Goal: Task Accomplishment & Management: Manage account settings

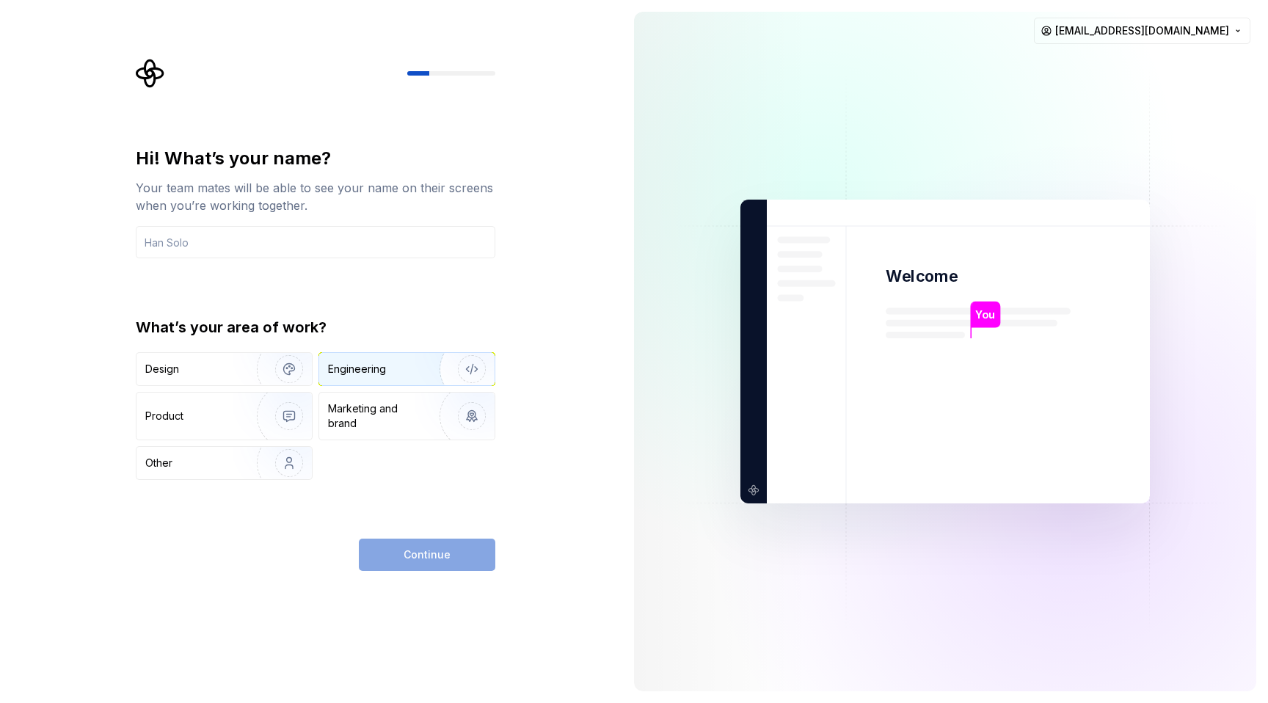
click at [398, 370] on div "Engineering" at bounding box center [386, 369] width 117 height 15
click at [266, 239] on input "text" at bounding box center [315, 242] width 359 height 32
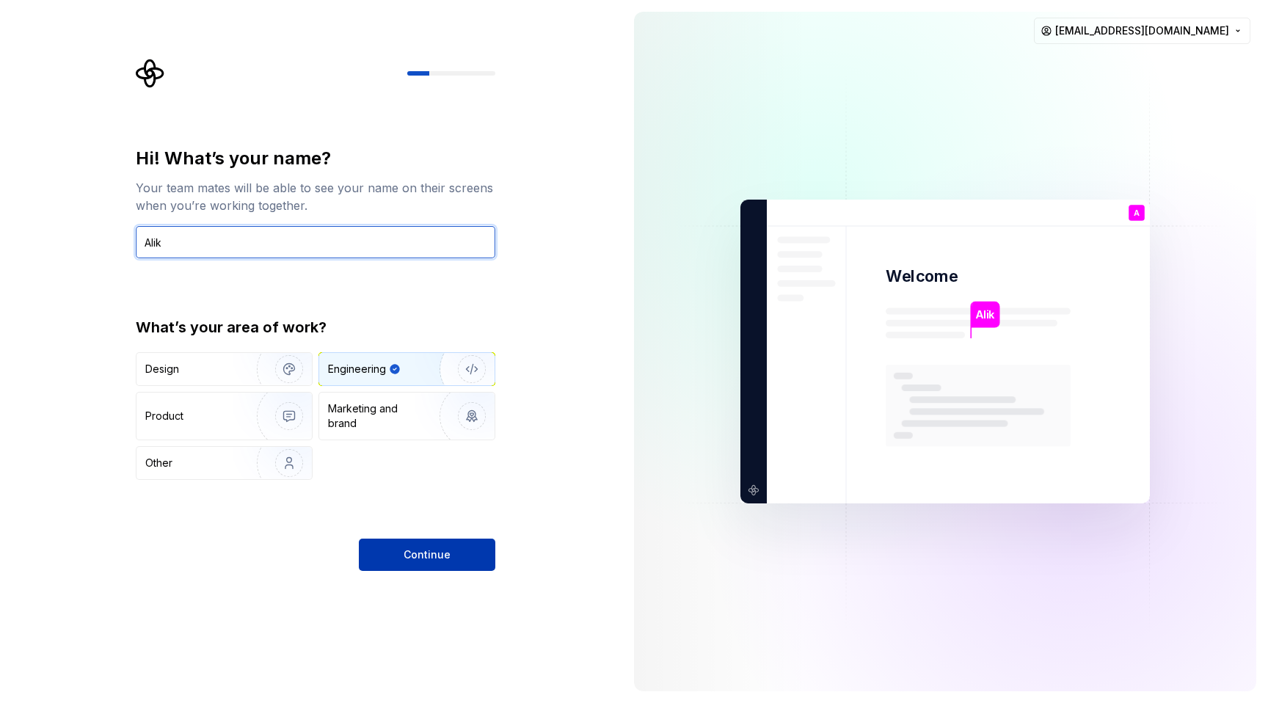
type input "Alik"
click at [459, 558] on button "Continue" at bounding box center [427, 555] width 136 height 32
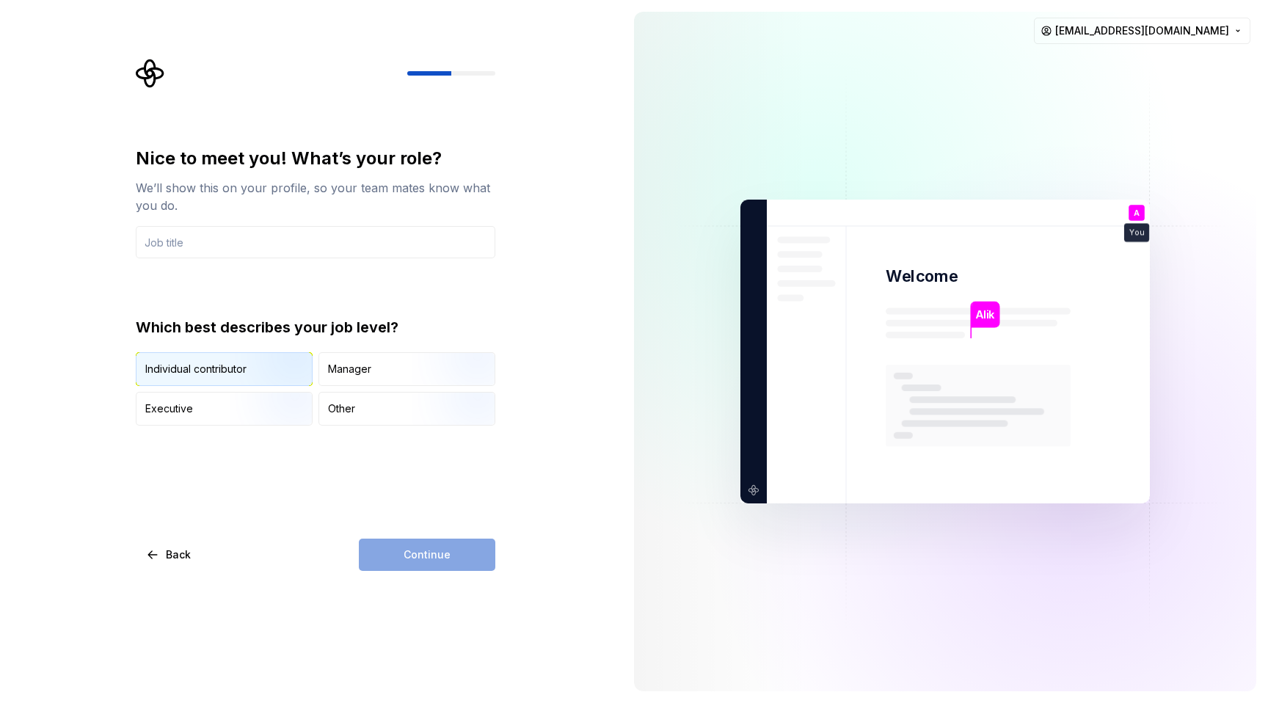
click at [272, 376] on img "button" at bounding box center [277, 387] width 94 height 98
click at [284, 243] on input "text" at bounding box center [315, 242] width 359 height 32
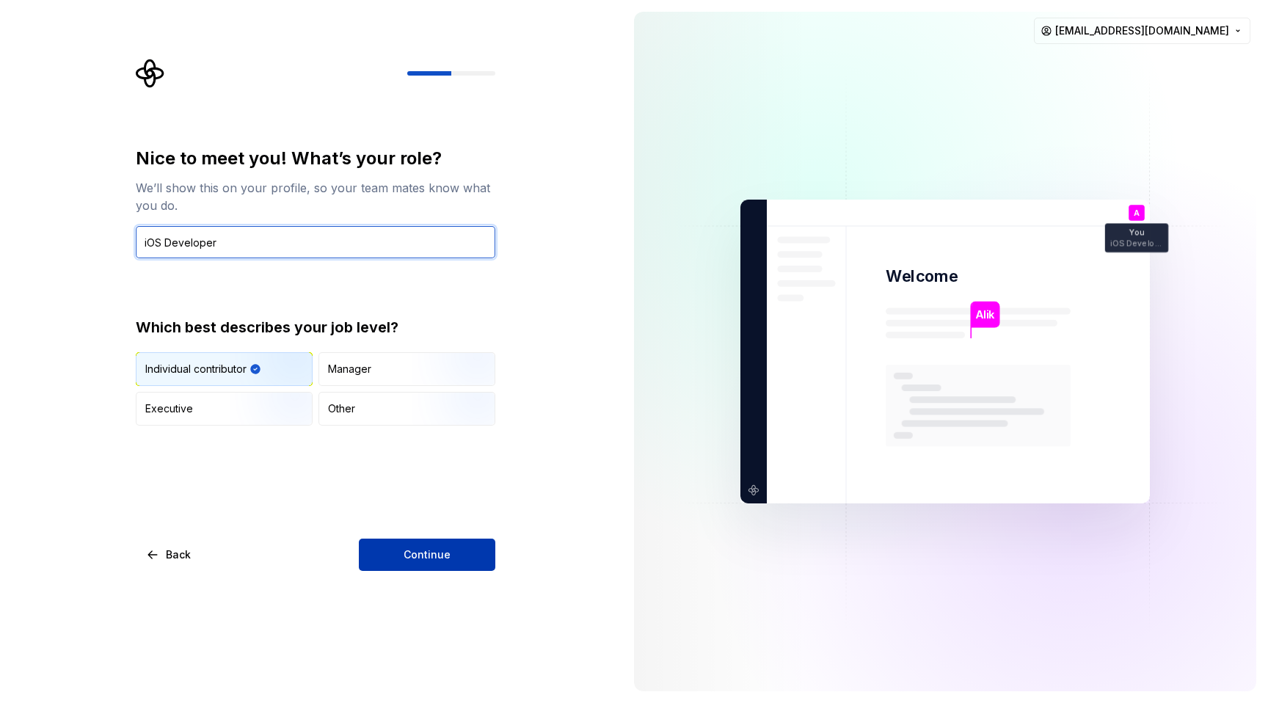
type input "iOS Developer"
click at [417, 552] on span "Continue" at bounding box center [427, 554] width 47 height 15
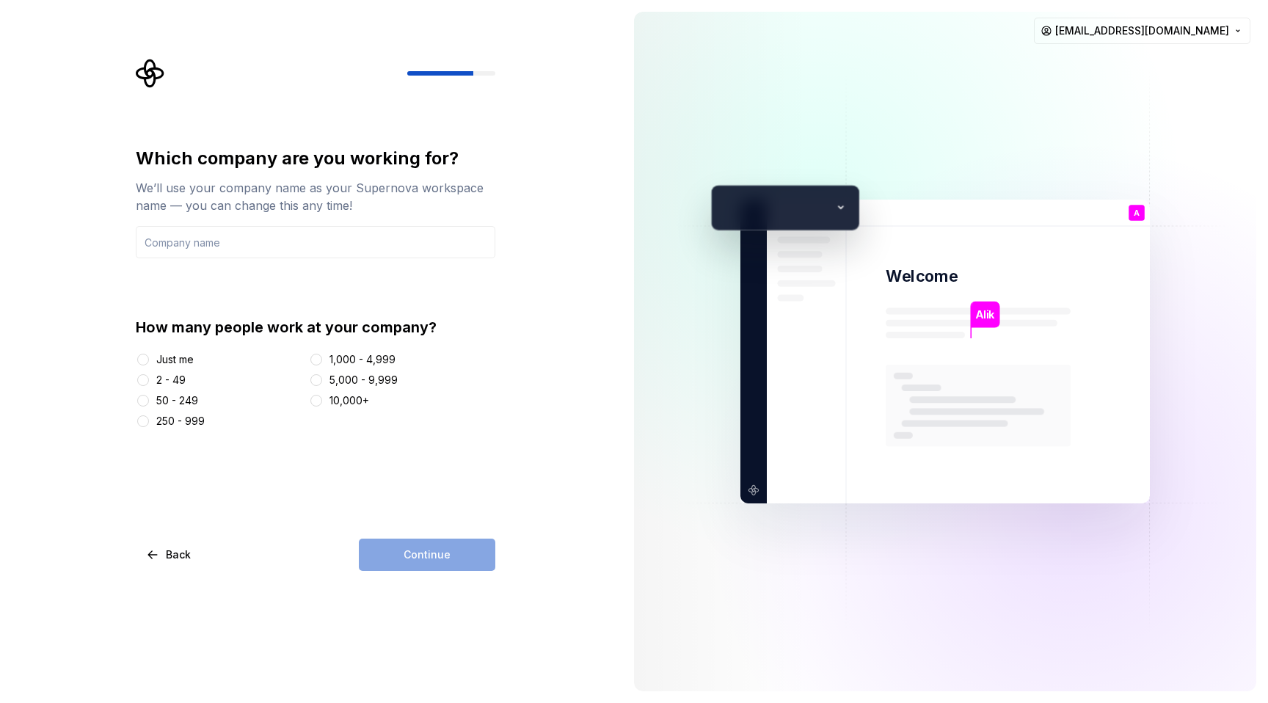
click at [169, 362] on div "Just me" at bounding box center [174, 359] width 37 height 15
click at [149, 362] on button "Just me" at bounding box center [143, 360] width 12 height 12
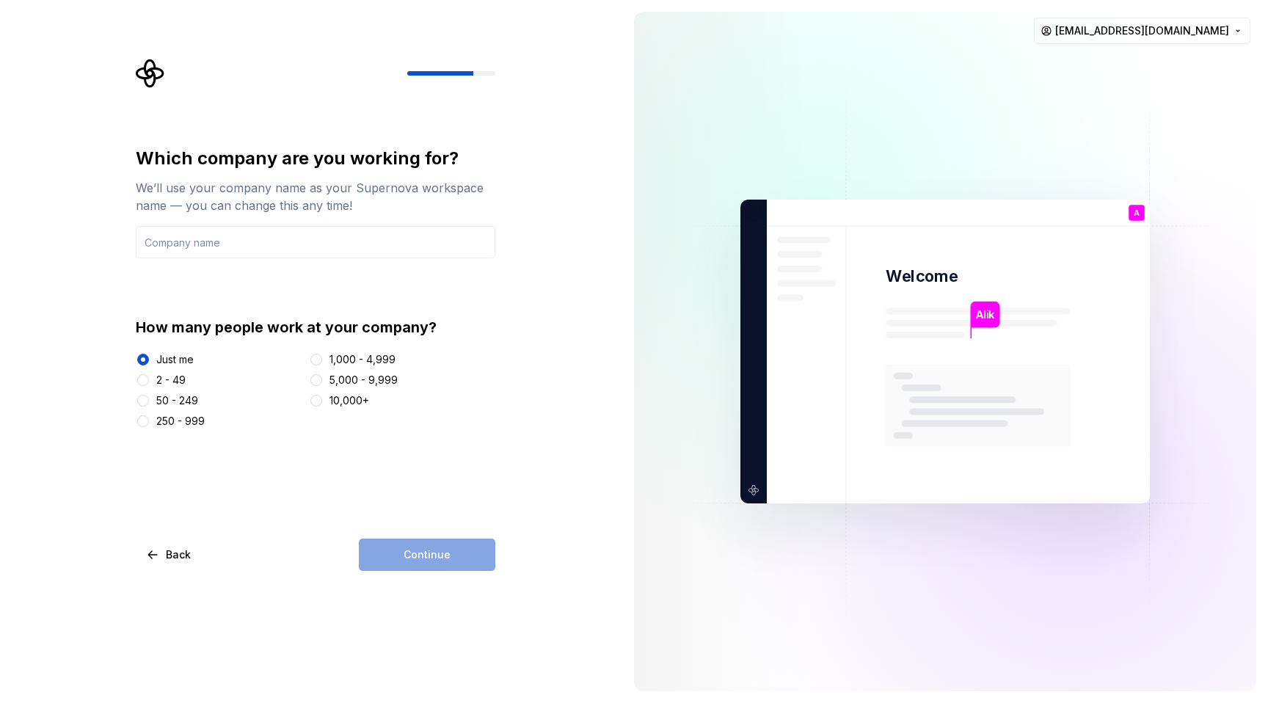
click at [433, 545] on div "Continue" at bounding box center [427, 555] width 136 height 32
click at [246, 251] on input "text" at bounding box center [315, 242] width 359 height 32
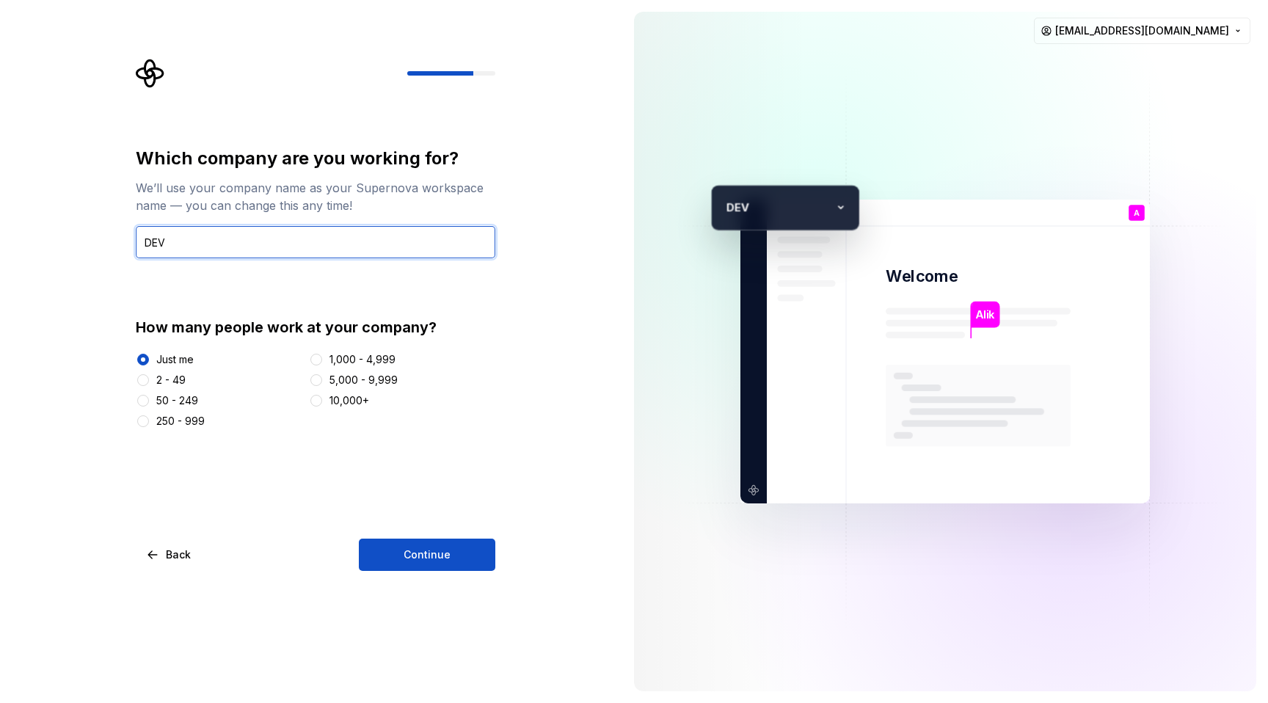
type input "DEV"
click at [505, 551] on div "Which company are you working for? We’ll use your company name as your Supernov…" at bounding box center [320, 315] width 386 height 512
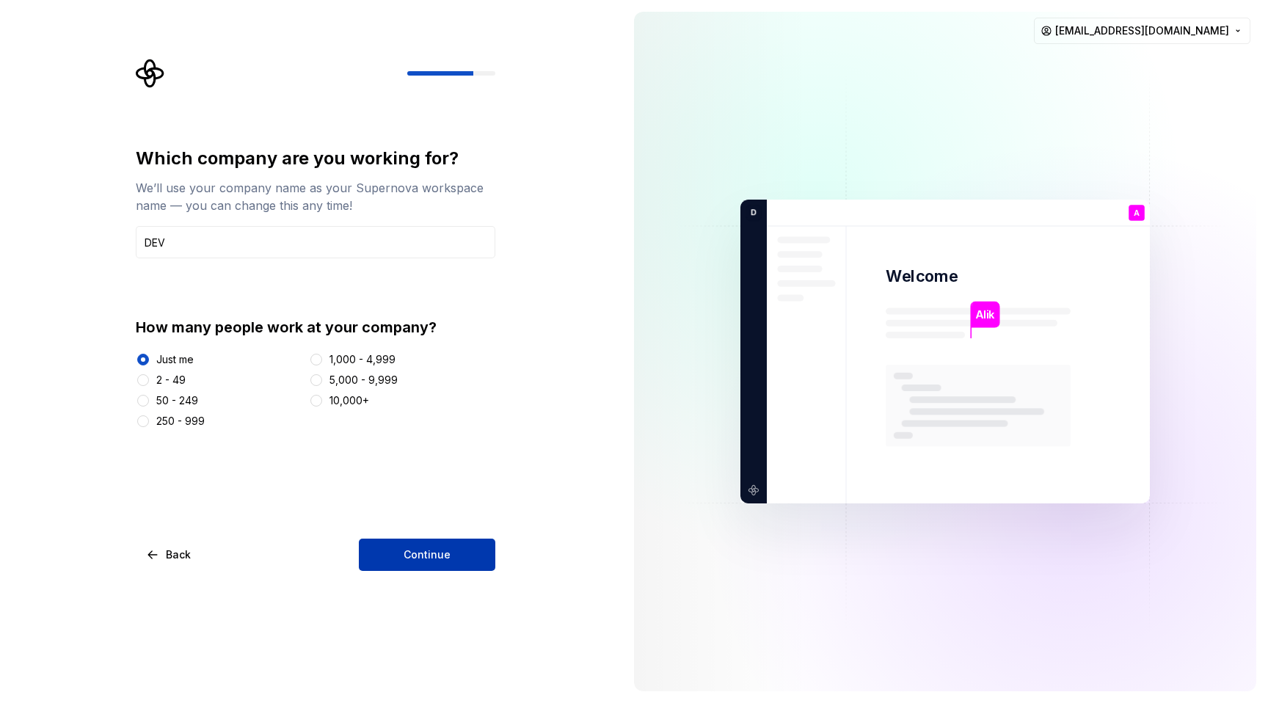
click at [459, 551] on button "Continue" at bounding box center [427, 555] width 136 height 32
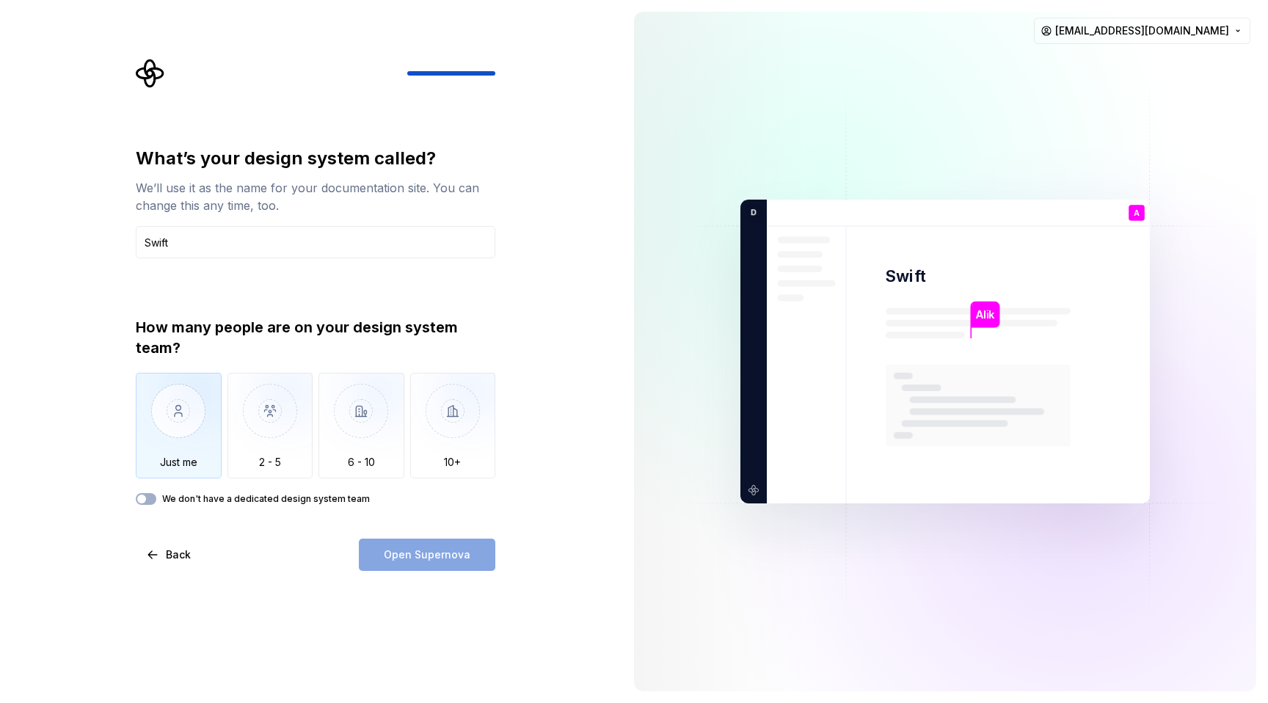
type input "Swift"
click at [169, 423] on img "button" at bounding box center [179, 422] width 86 height 98
click at [412, 563] on button "Open Supernova" at bounding box center [427, 555] width 136 height 32
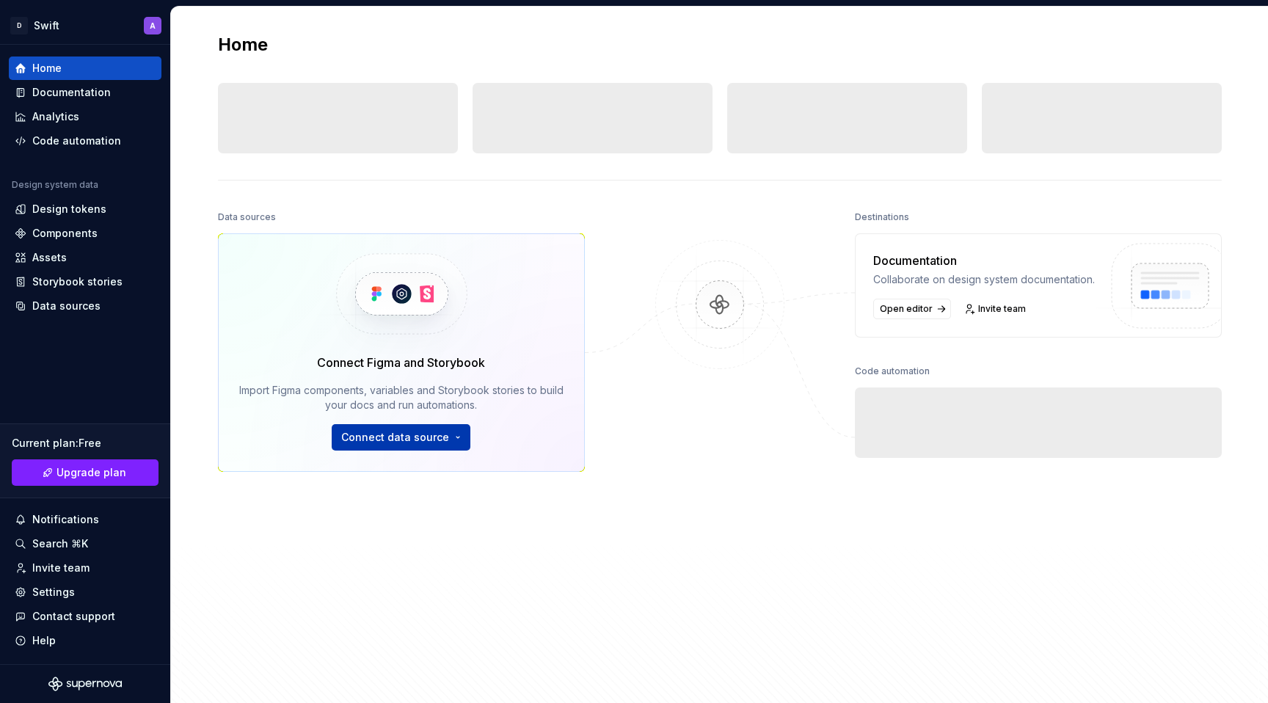
click at [454, 434] on html "D Swift A Home Documentation Analytics Code automation Design system data Desig…" at bounding box center [634, 351] width 1268 height 703
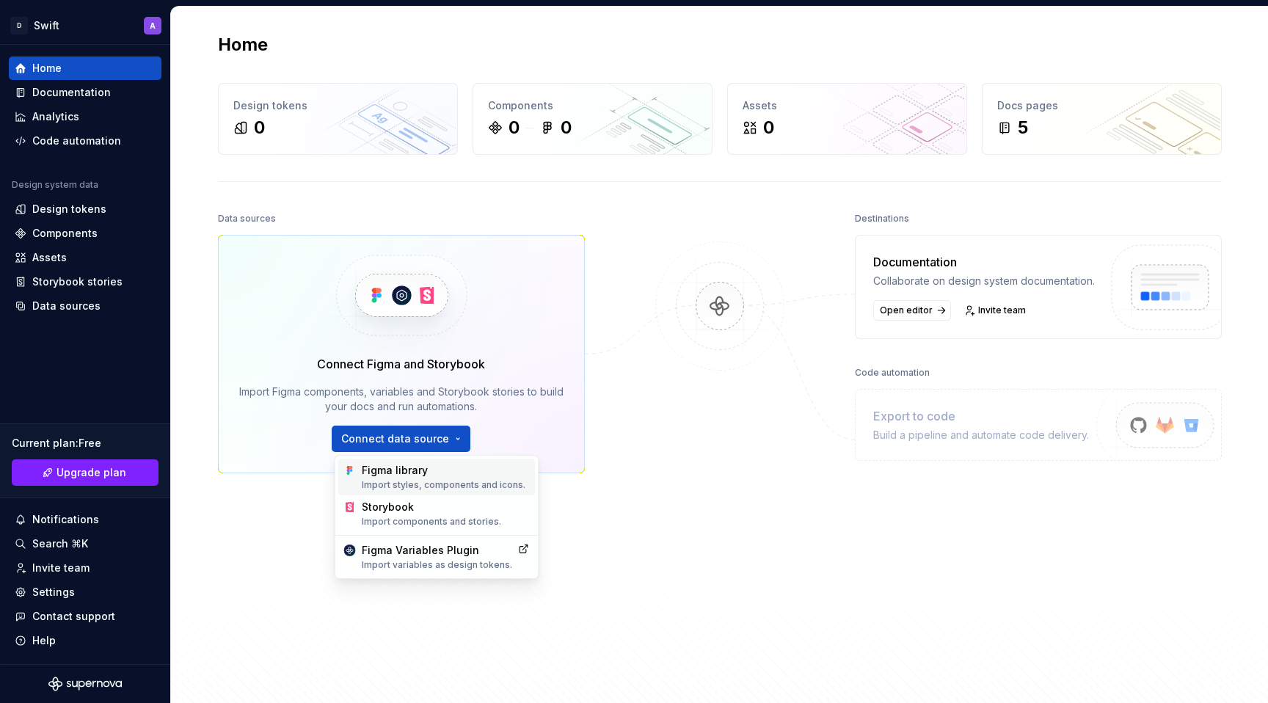
click at [456, 475] on div "Figma library Import styles, components and icons." at bounding box center [446, 477] width 168 height 28
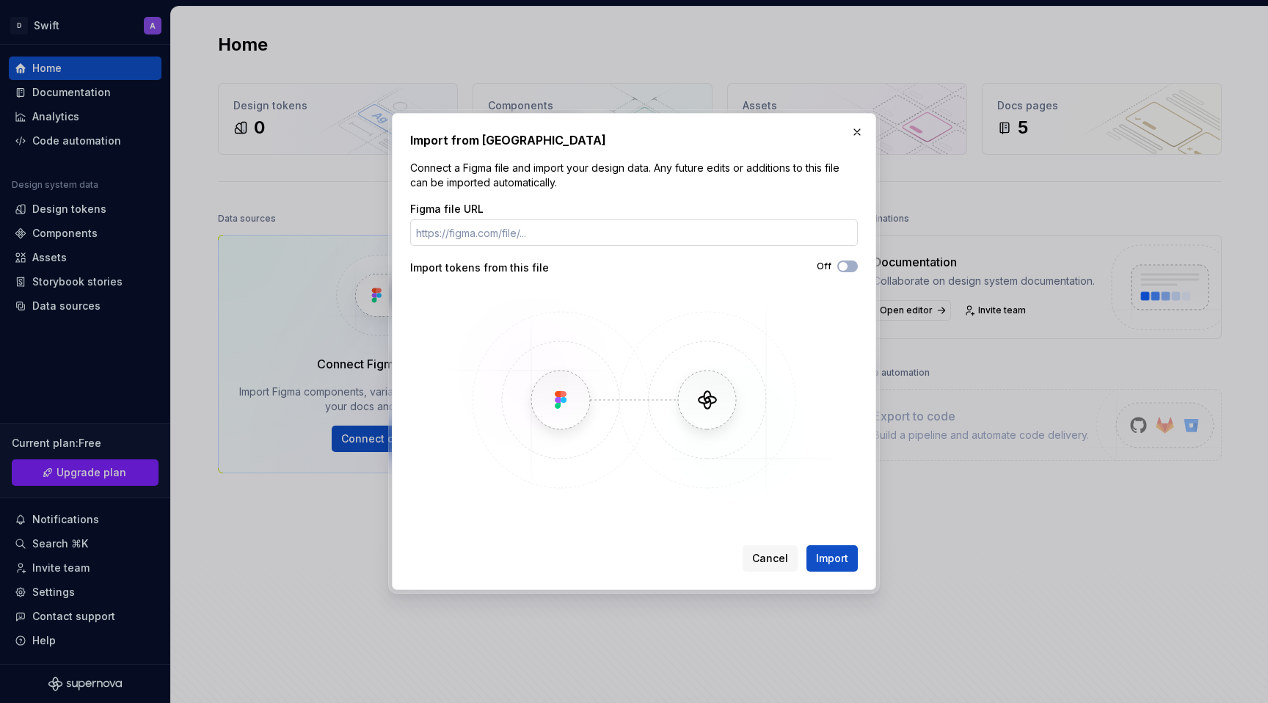
click at [624, 232] on input "Figma file URL" at bounding box center [634, 232] width 448 height 26
click at [858, 131] on button "button" at bounding box center [857, 132] width 21 height 21
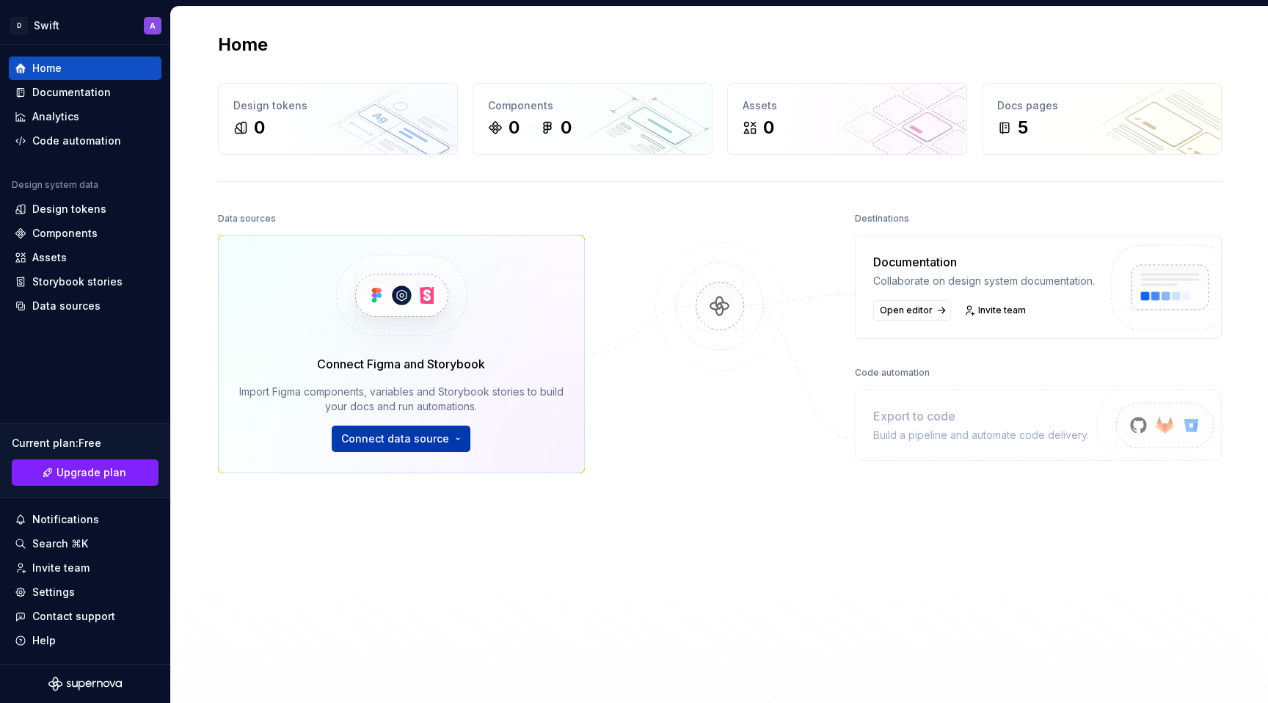
click at [466, 429] on html "D Swift A Home Documentation Analytics Code automation Design system data Desig…" at bounding box center [634, 351] width 1268 height 703
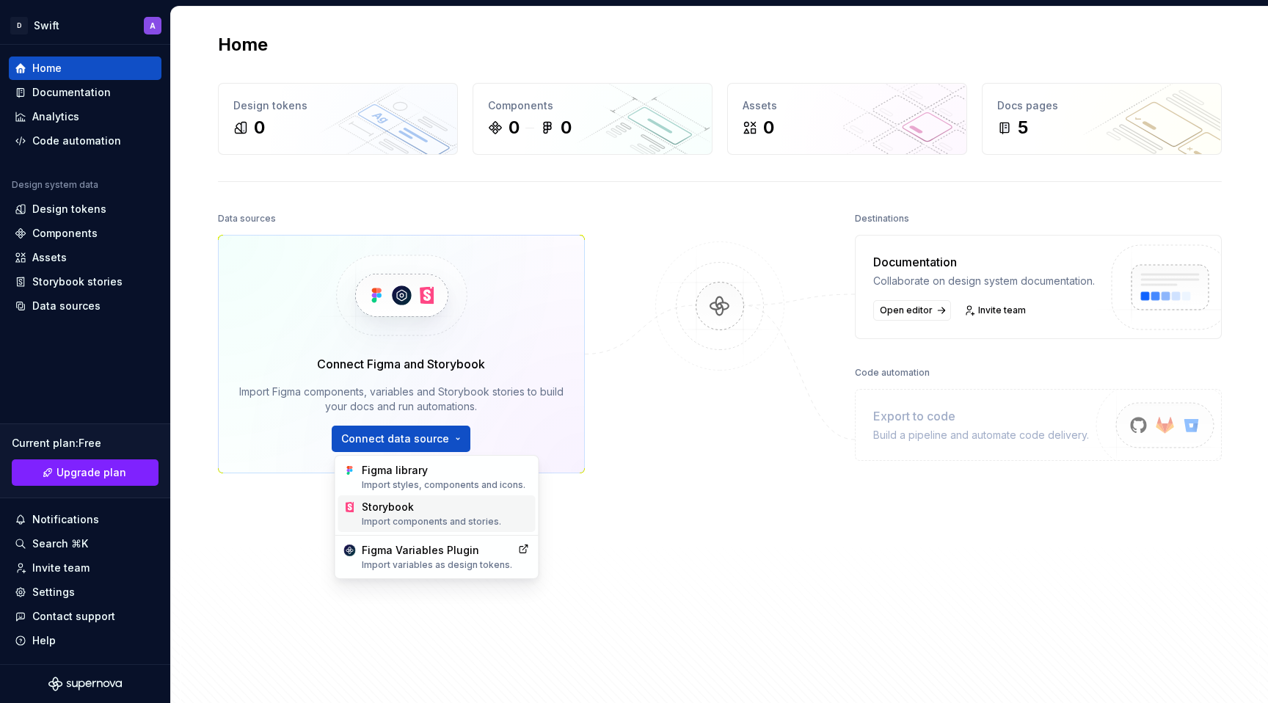
click at [440, 513] on div "Storybook Import components and stories." at bounding box center [446, 514] width 168 height 28
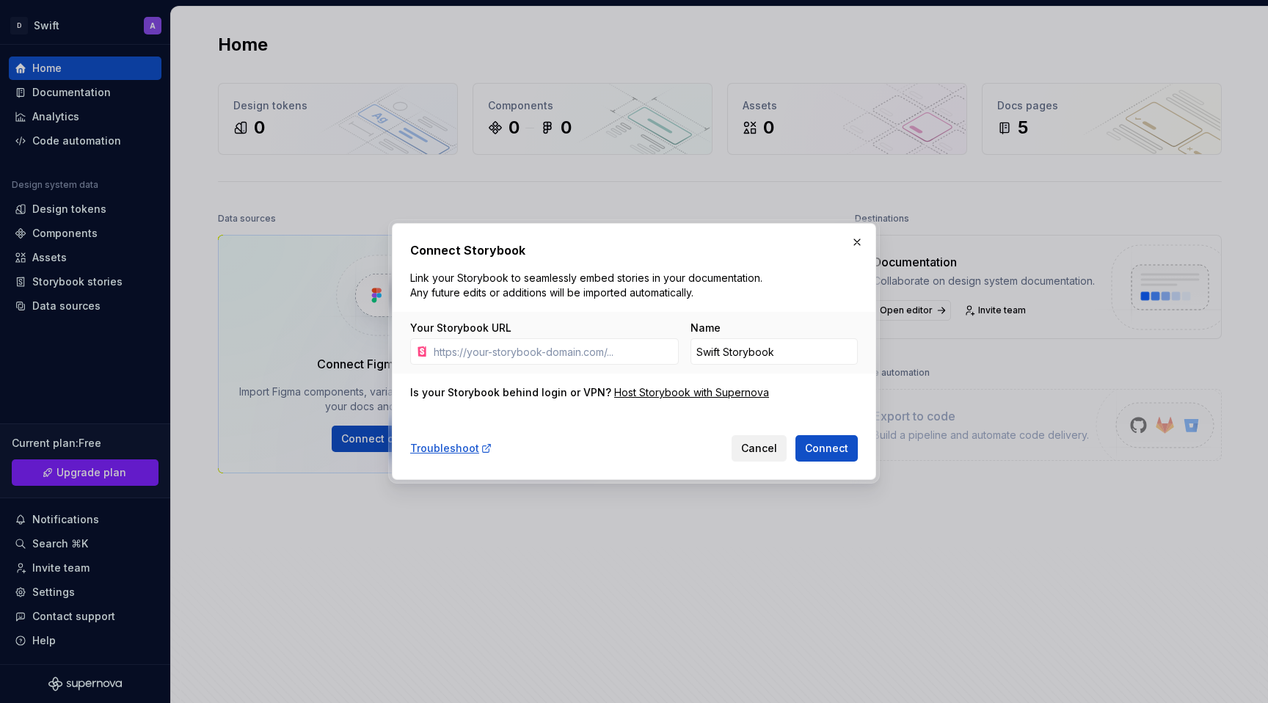
click at [760, 437] on button "Cancel" at bounding box center [758, 448] width 55 height 26
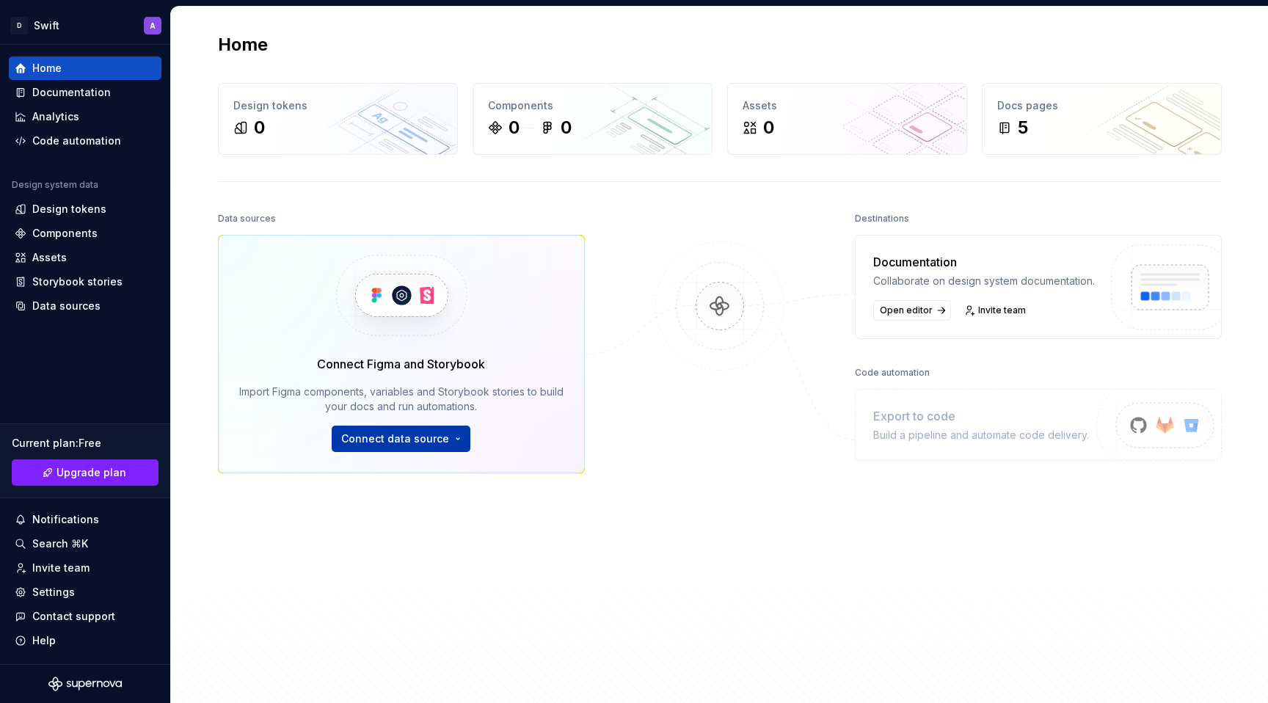
click at [431, 438] on html "D Swift A Home Documentation Analytics Code automation Design system data Desig…" at bounding box center [634, 351] width 1268 height 703
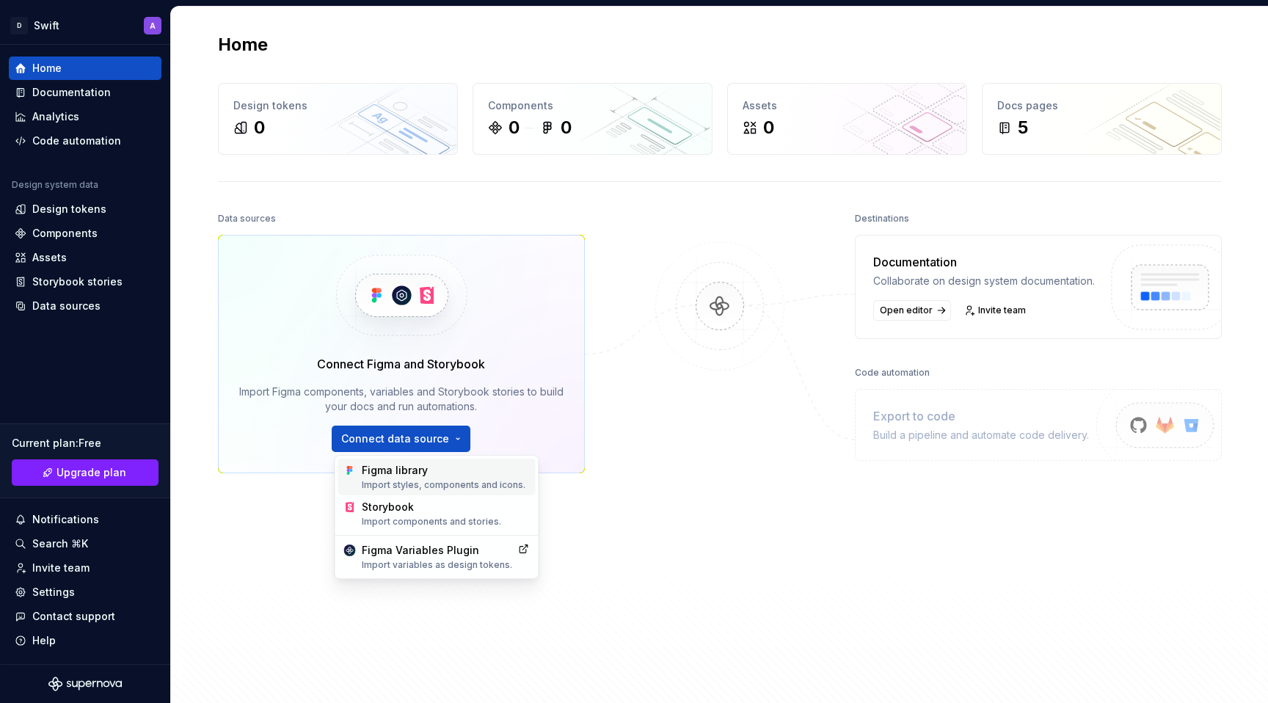
click at [437, 466] on div "Figma library Import styles, components and icons." at bounding box center [446, 477] width 168 height 28
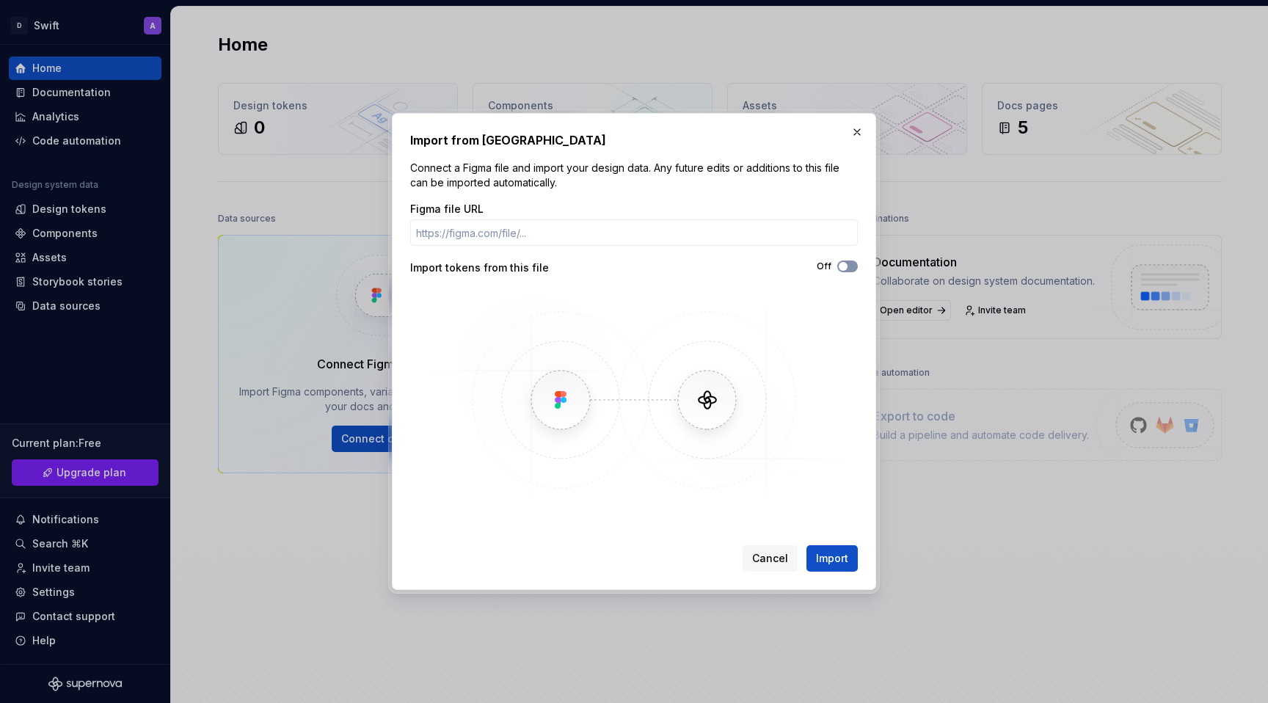
click at [842, 262] on span "button" at bounding box center [843, 266] width 9 height 9
click at [846, 263] on icon "button" at bounding box center [843, 266] width 12 height 9
click at [760, 229] on input "Figma file URL" at bounding box center [634, 232] width 448 height 26
click at [616, 223] on input "Figma file URL" at bounding box center [634, 232] width 448 height 26
paste input "https://www.figma.com/design/GrouE8oTTmy26TvhN6w3MK/-PUBLISH-FILE--Finance-Mobi…"
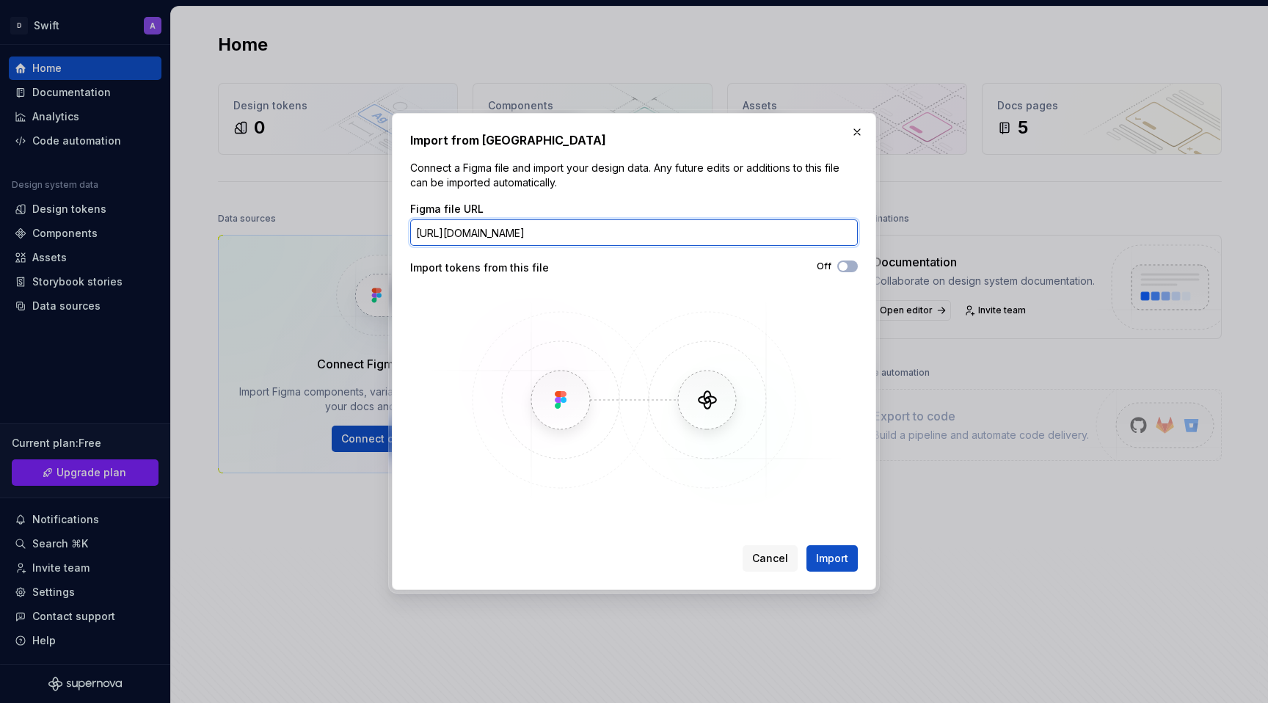
scroll to position [0, 235]
type input "https://www.figma.com/design/GrouE8oTTmy26TvhN6w3MK/-PUBLISH-FILE--Finance-Mobi…"
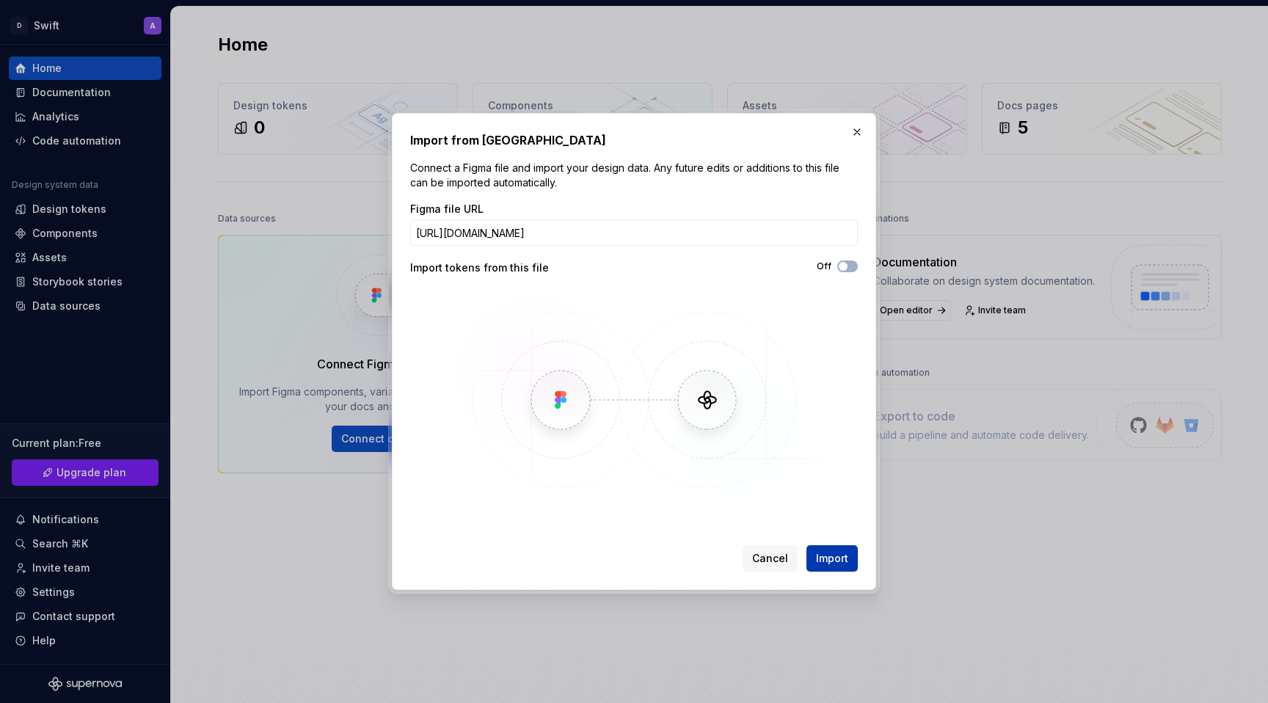
click at [828, 561] on span "Import" at bounding box center [832, 558] width 32 height 15
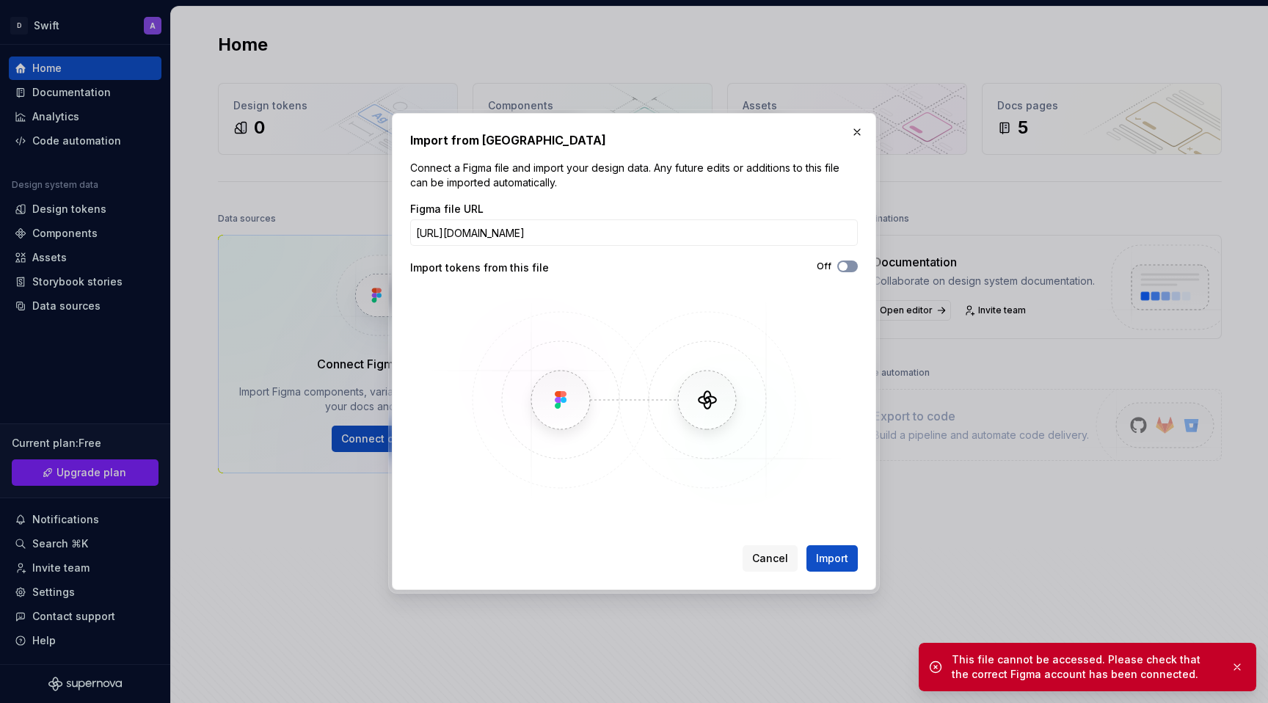
click at [850, 264] on button "Off" at bounding box center [847, 266] width 21 height 12
click at [844, 565] on span "Import" at bounding box center [832, 558] width 32 height 15
click at [757, 550] on button "Cancel" at bounding box center [769, 558] width 55 height 26
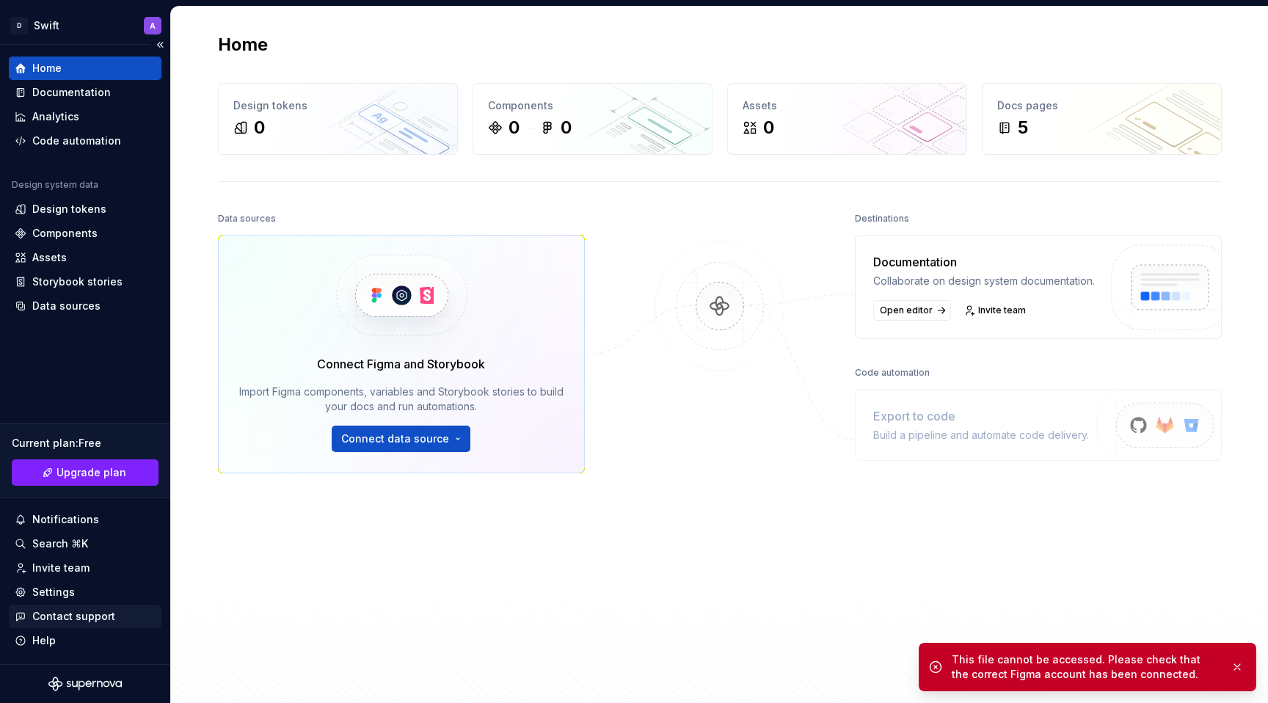
click at [90, 607] on div "Contact support" at bounding box center [85, 616] width 153 height 23
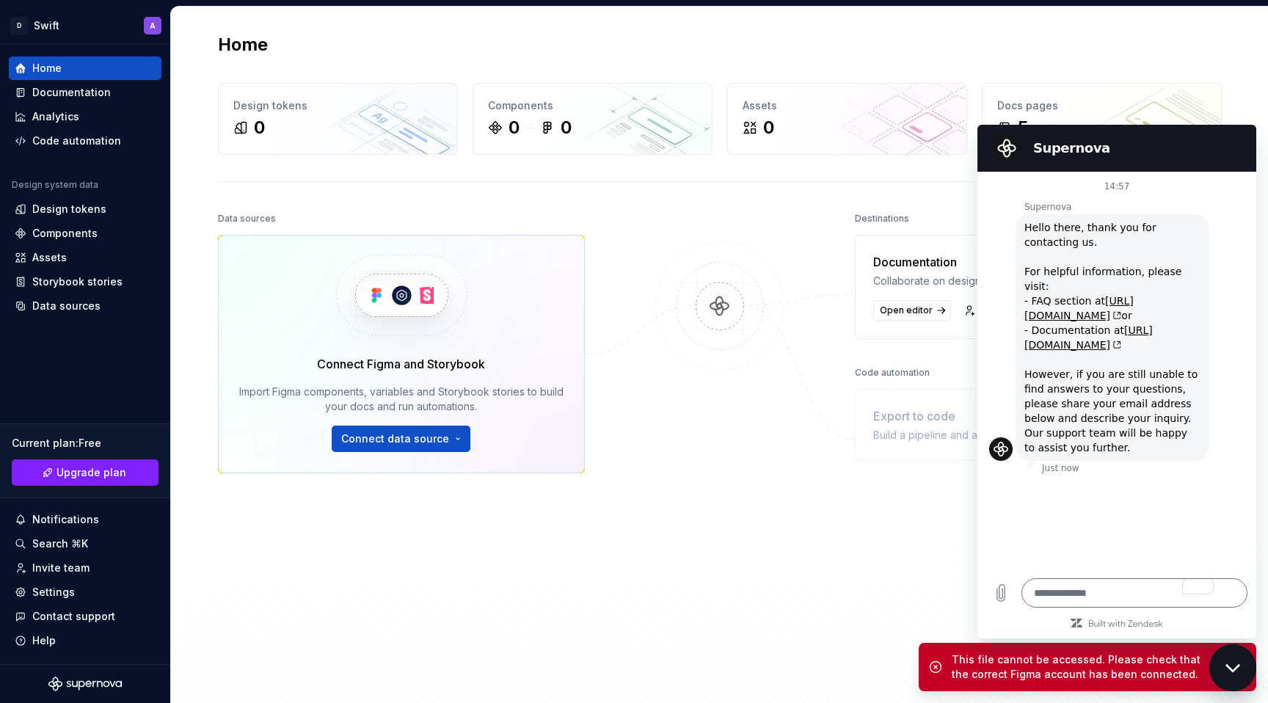
type textarea "*"
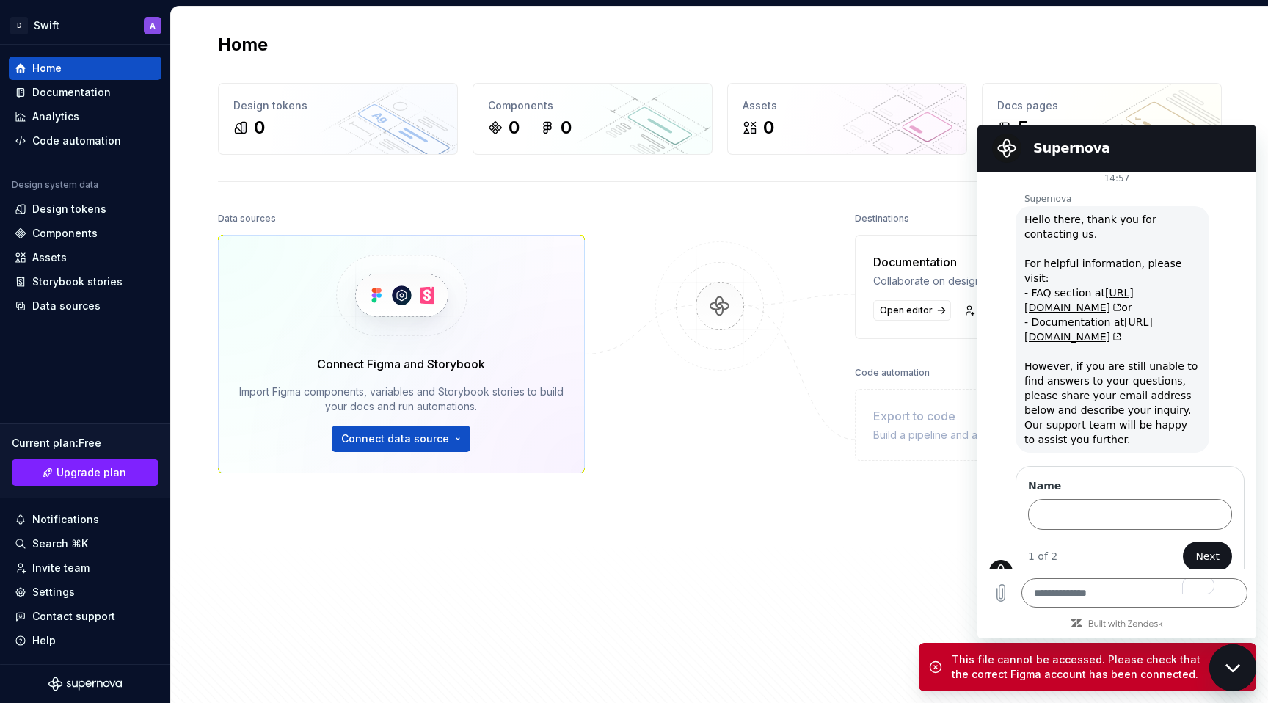
scroll to position [7, 0]
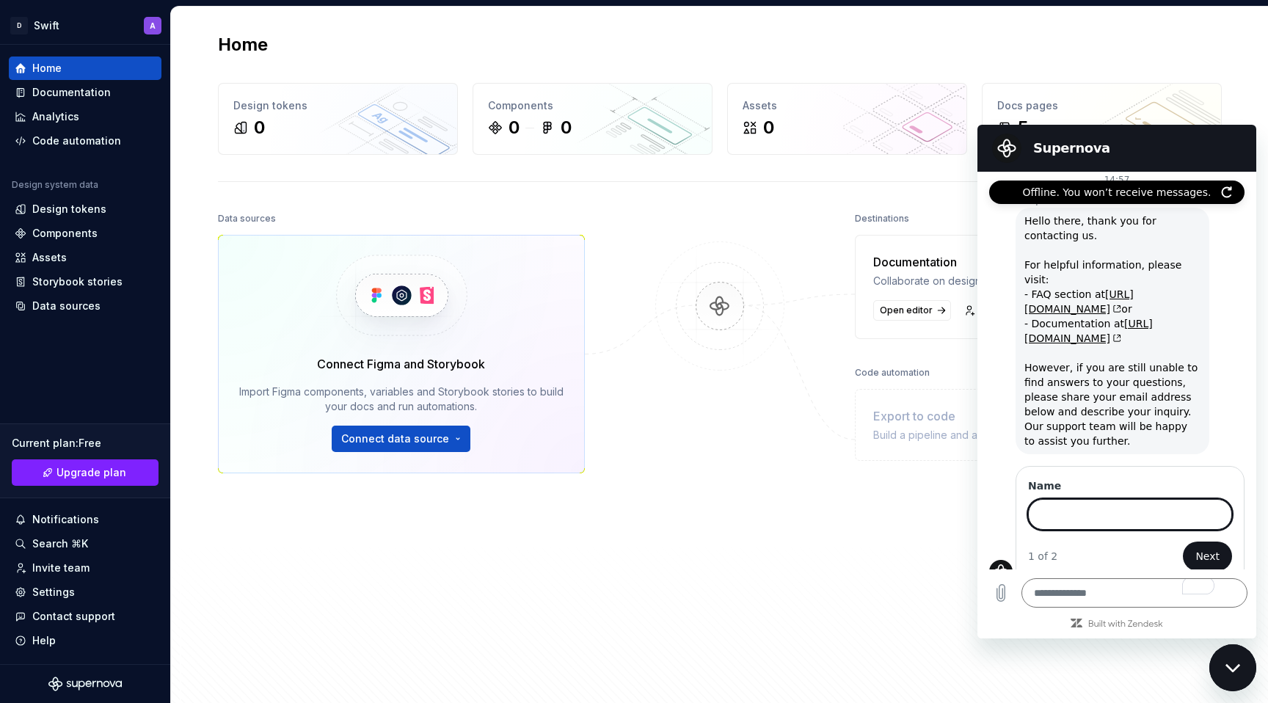
click at [925, 598] on div "Destinations Documentation Collaborate on design system documentation. Open edi…" at bounding box center [1038, 419] width 367 height 422
click at [59, 202] on div "Design tokens" at bounding box center [69, 209] width 74 height 15
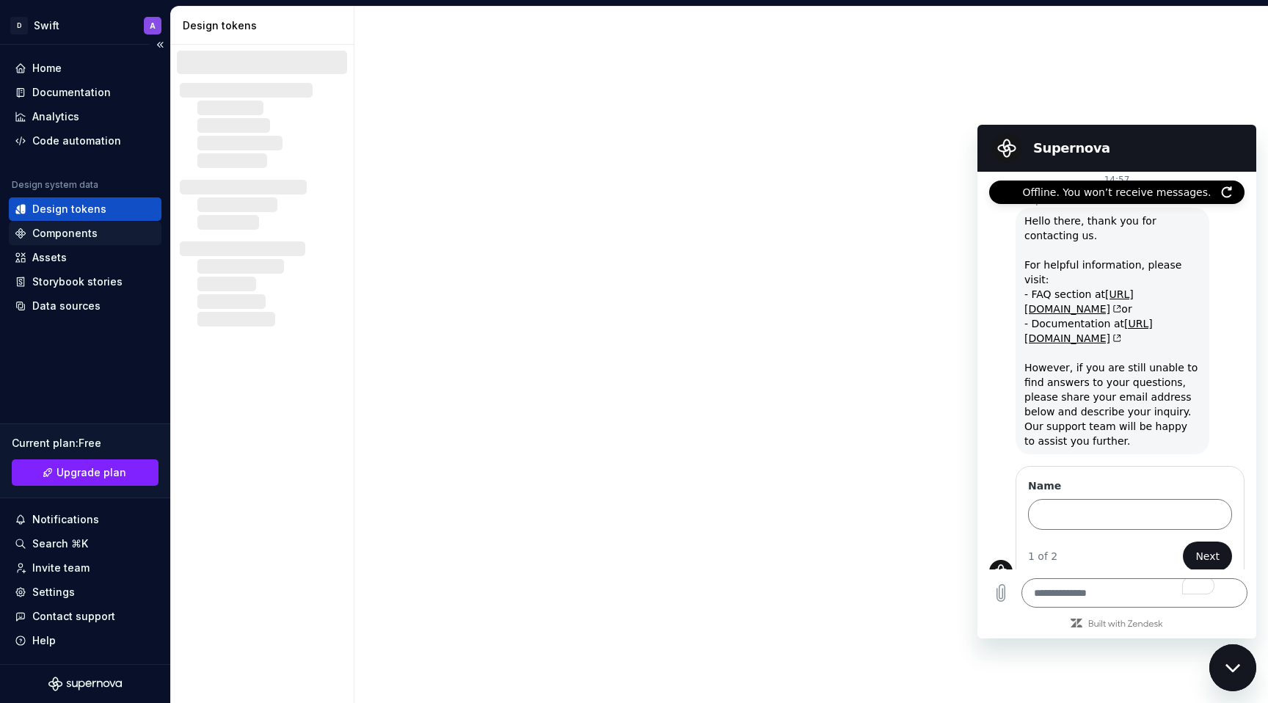
click at [67, 233] on div "Components" at bounding box center [64, 233] width 65 height 15
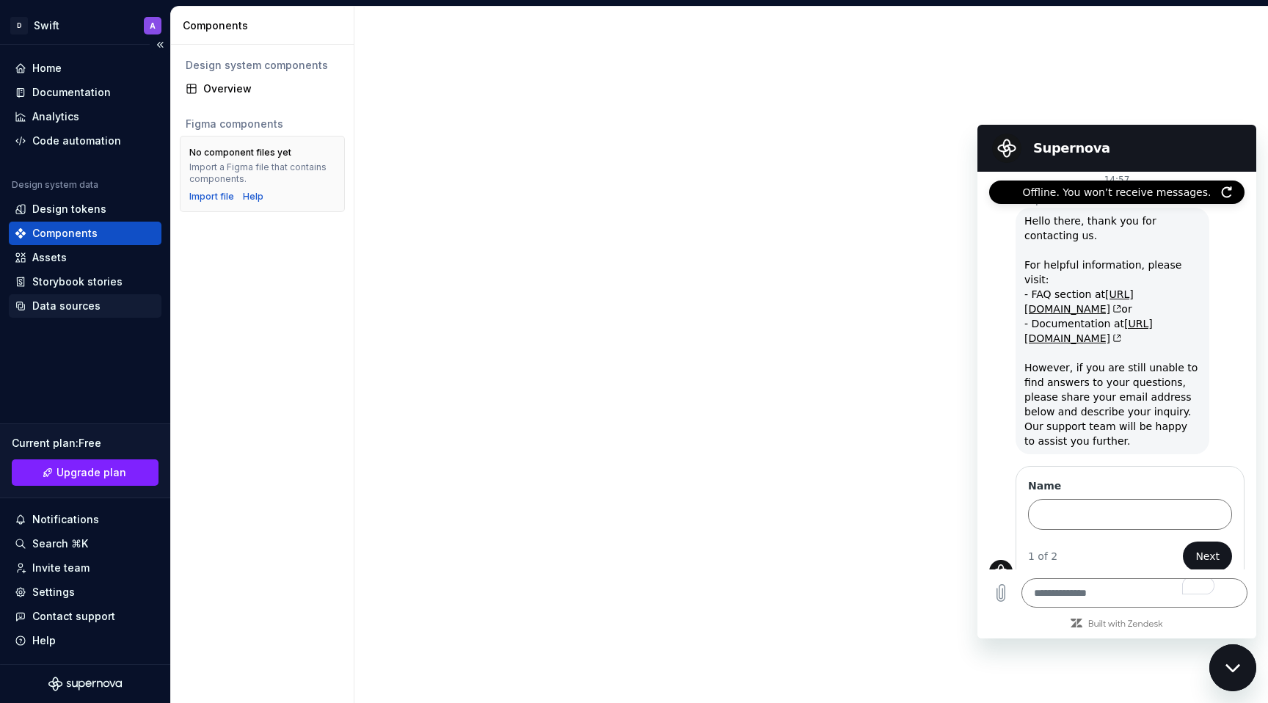
click at [95, 307] on div "Data sources" at bounding box center [66, 306] width 68 height 15
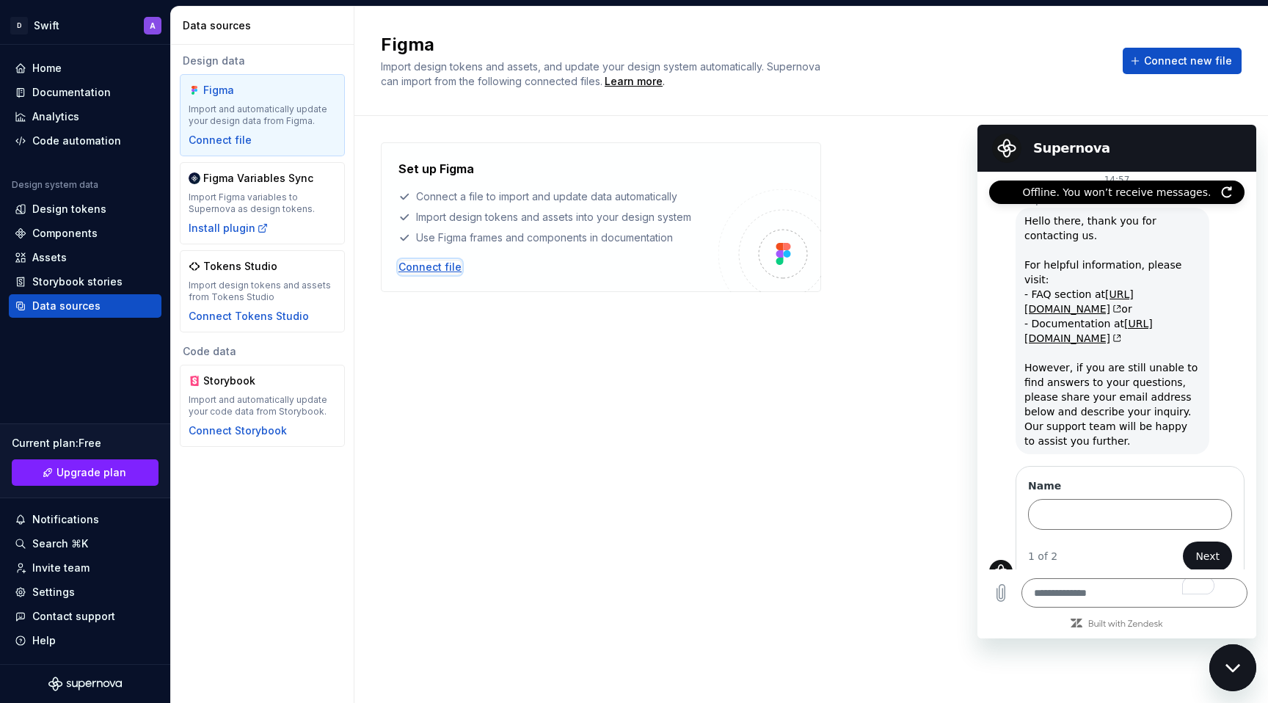
click at [433, 263] on div "Connect file" at bounding box center [429, 267] width 63 height 15
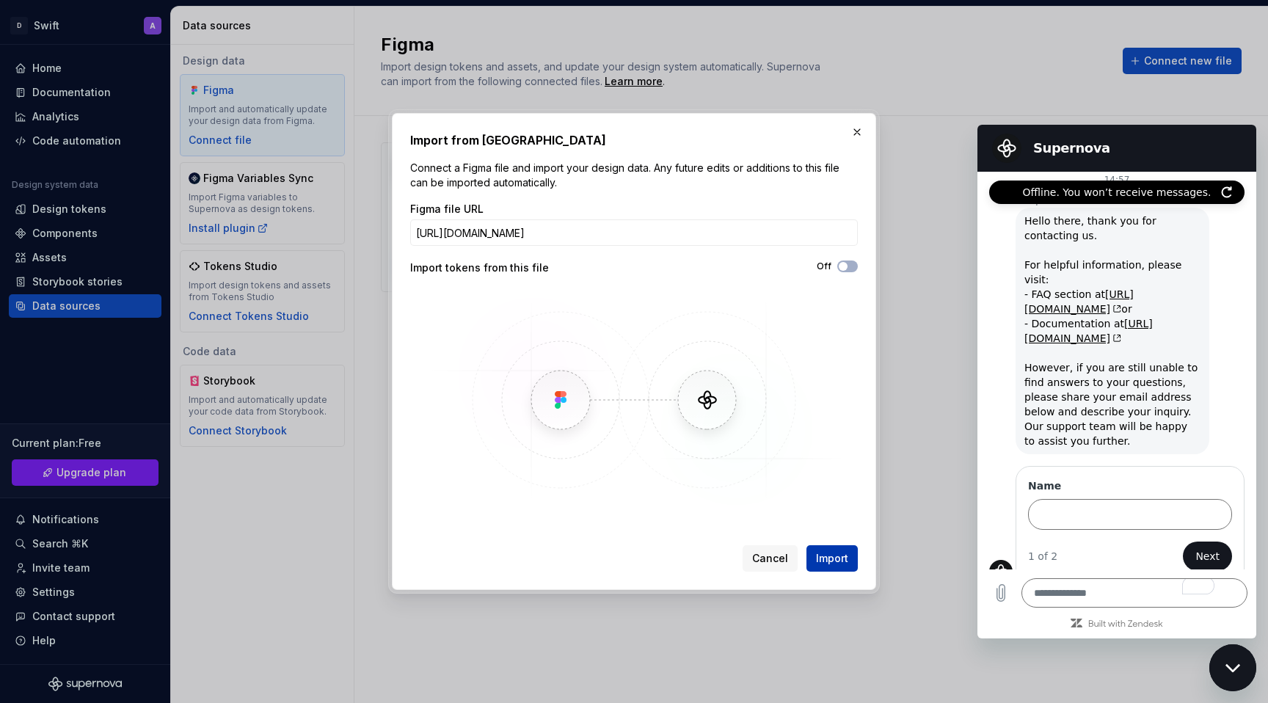
type input "https://www.figma.com/design/GrouE8oTTmy26TvhN6w3MK/-PUBLISH-FILE--Finance-Mobi…"
click at [843, 559] on span "Import" at bounding box center [832, 558] width 32 height 15
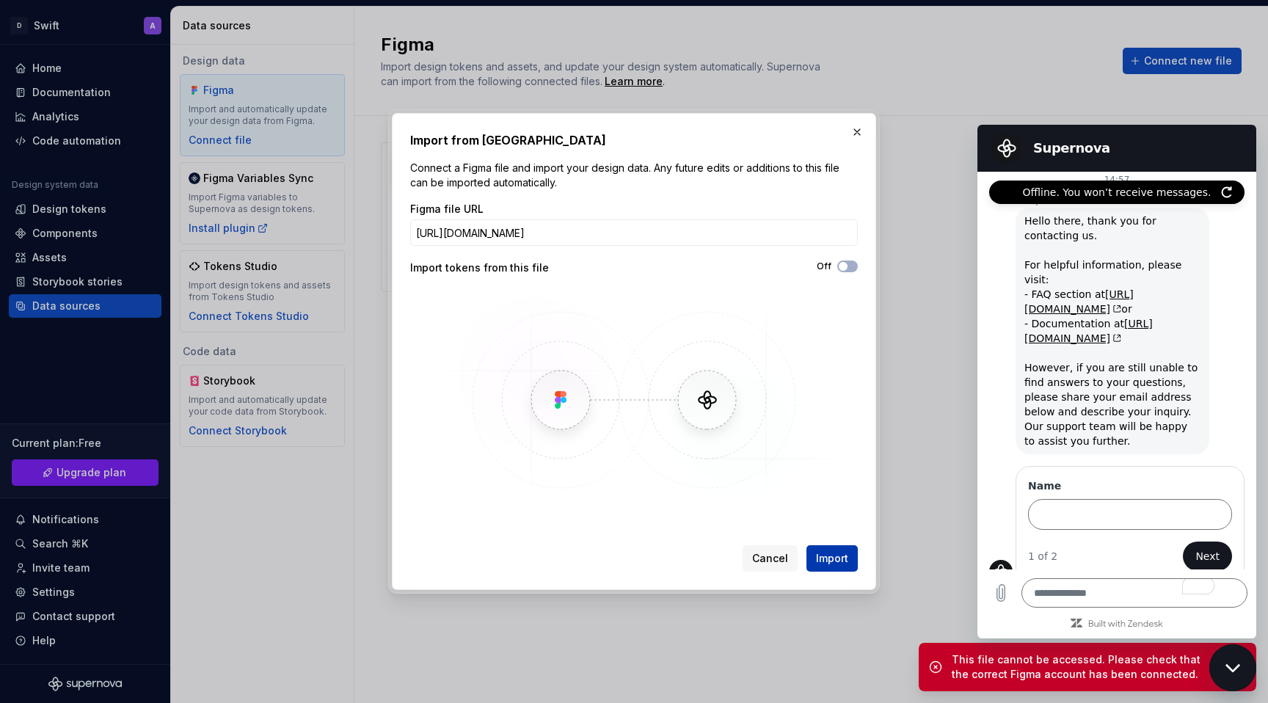
click at [824, 553] on span "Import" at bounding box center [832, 558] width 32 height 15
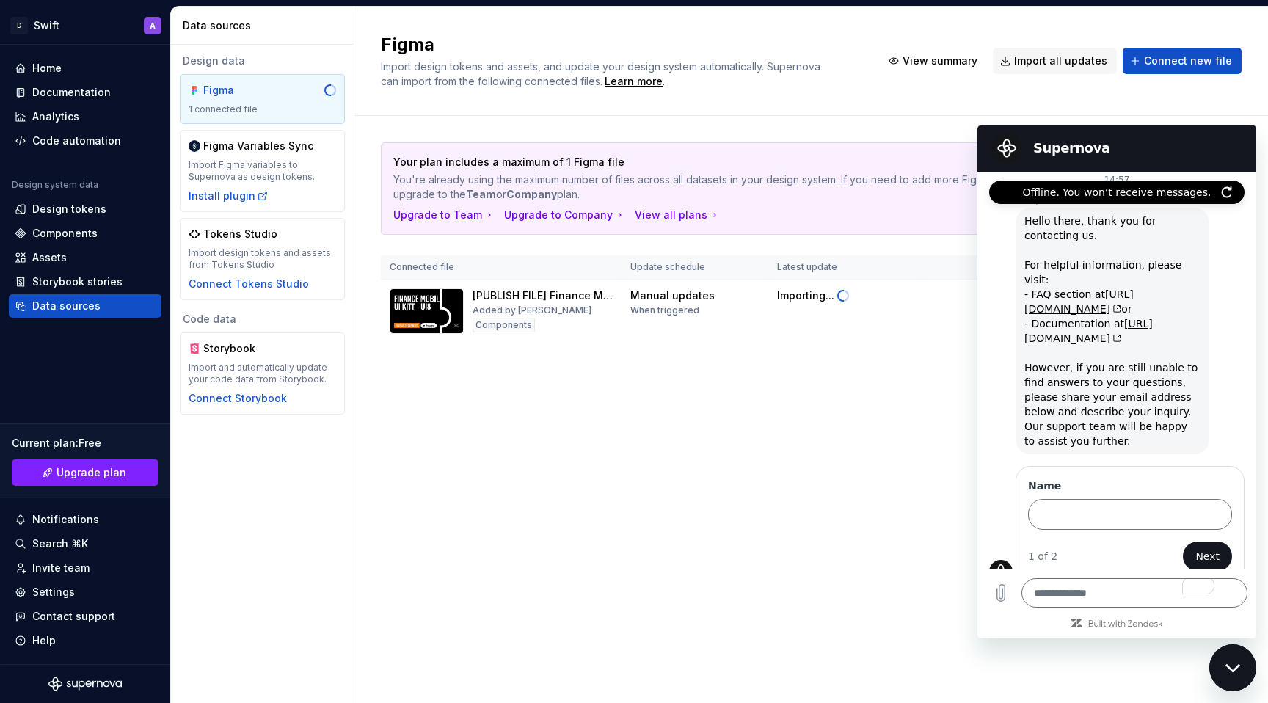
click at [1241, 663] on div "Close messaging window" at bounding box center [1233, 668] width 44 height 44
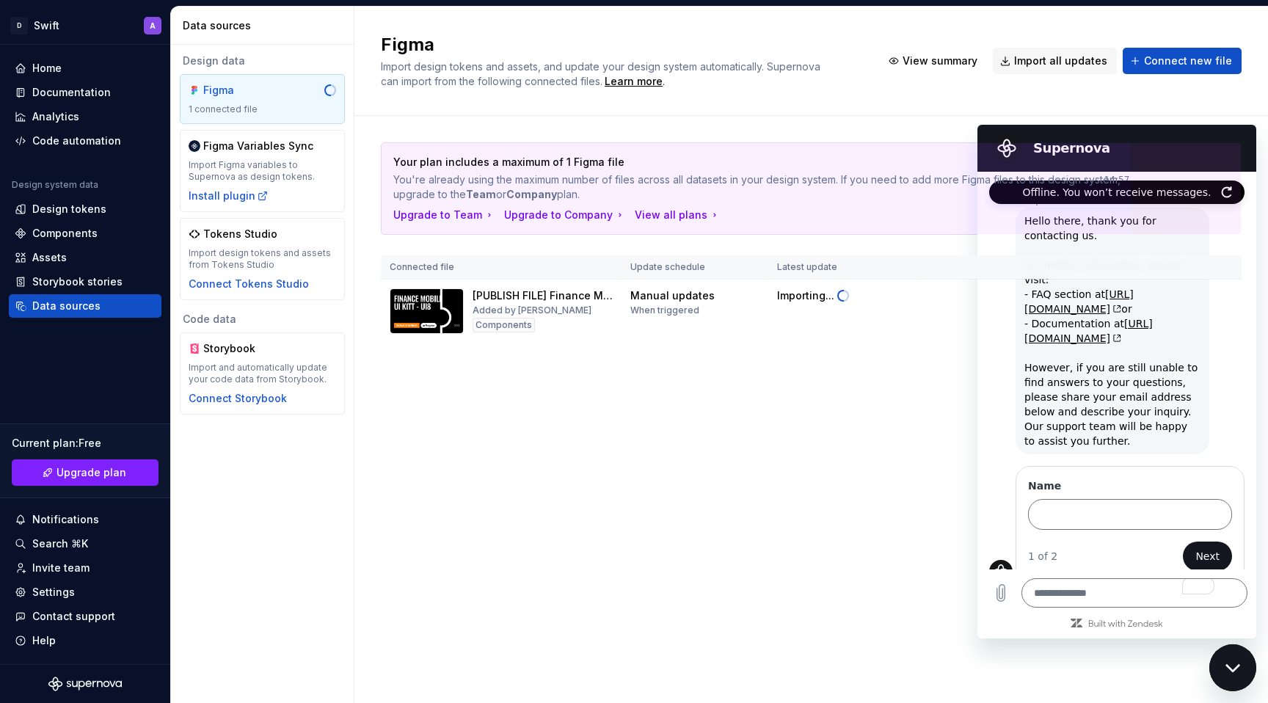
type textarea "*"
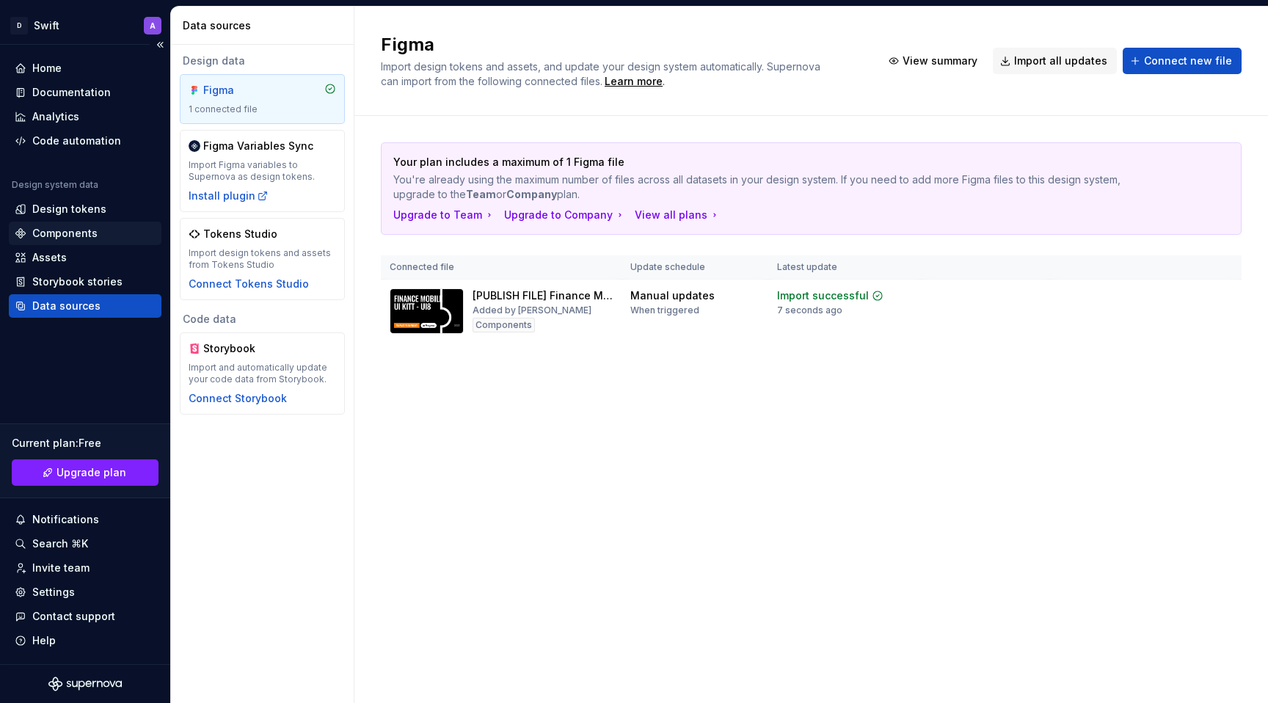
click at [81, 235] on div "Components" at bounding box center [64, 233] width 65 height 15
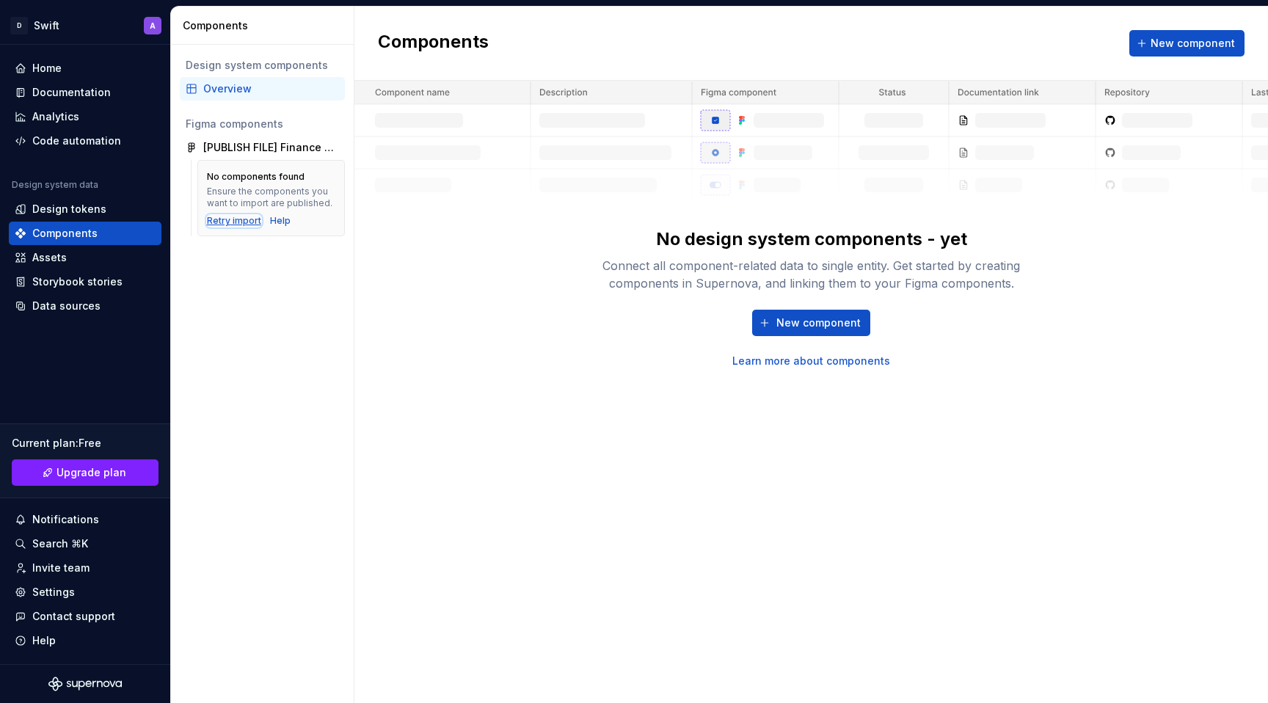
click at [230, 217] on div "Retry import" at bounding box center [234, 221] width 54 height 12
click at [72, 305] on div "Data sources" at bounding box center [66, 306] width 68 height 15
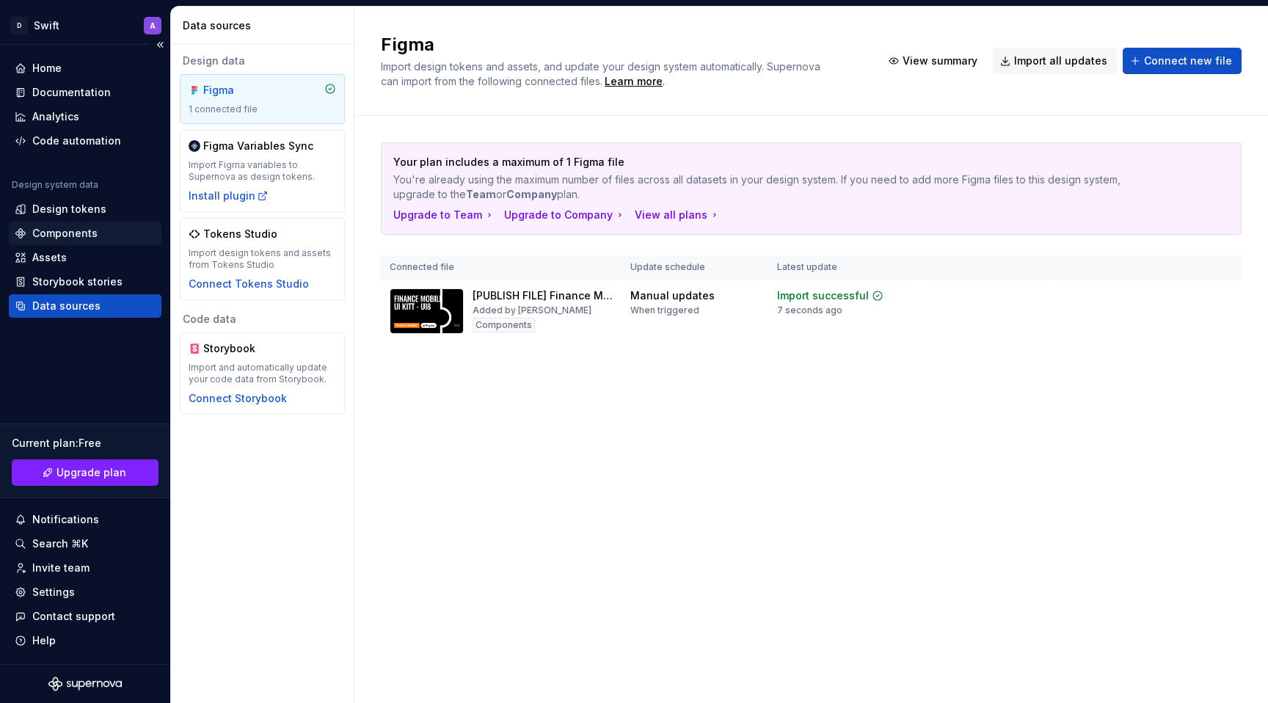
click at [75, 244] on div "Components" at bounding box center [85, 233] width 153 height 23
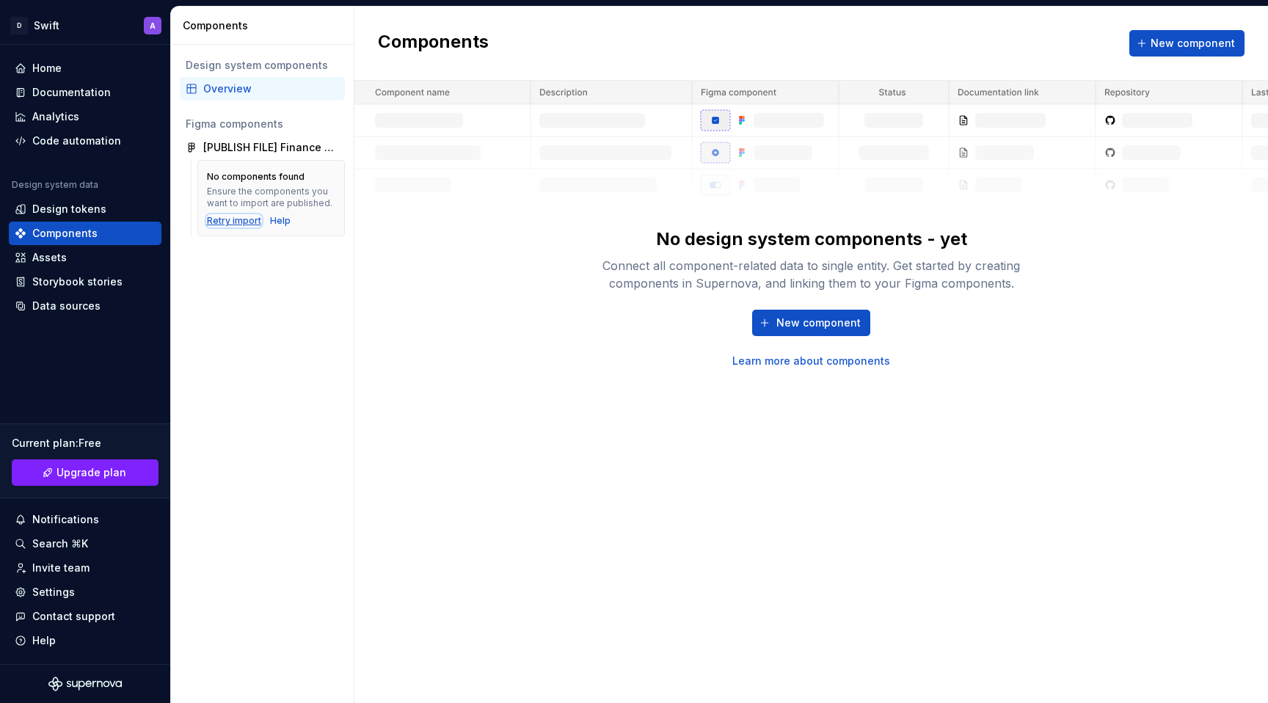
click at [224, 219] on div "Retry import" at bounding box center [234, 221] width 54 height 12
click at [76, 258] on div "Assets" at bounding box center [85, 257] width 141 height 15
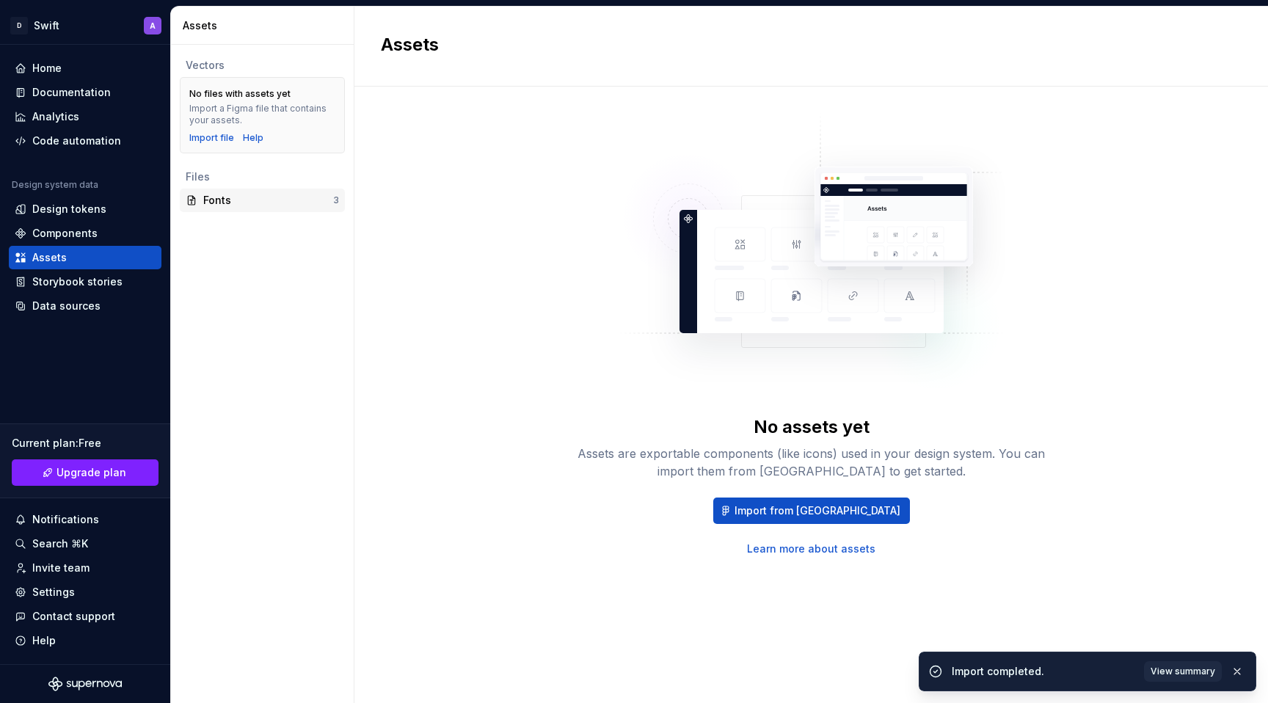
click at [225, 199] on div "Fonts" at bounding box center [268, 200] width 130 height 15
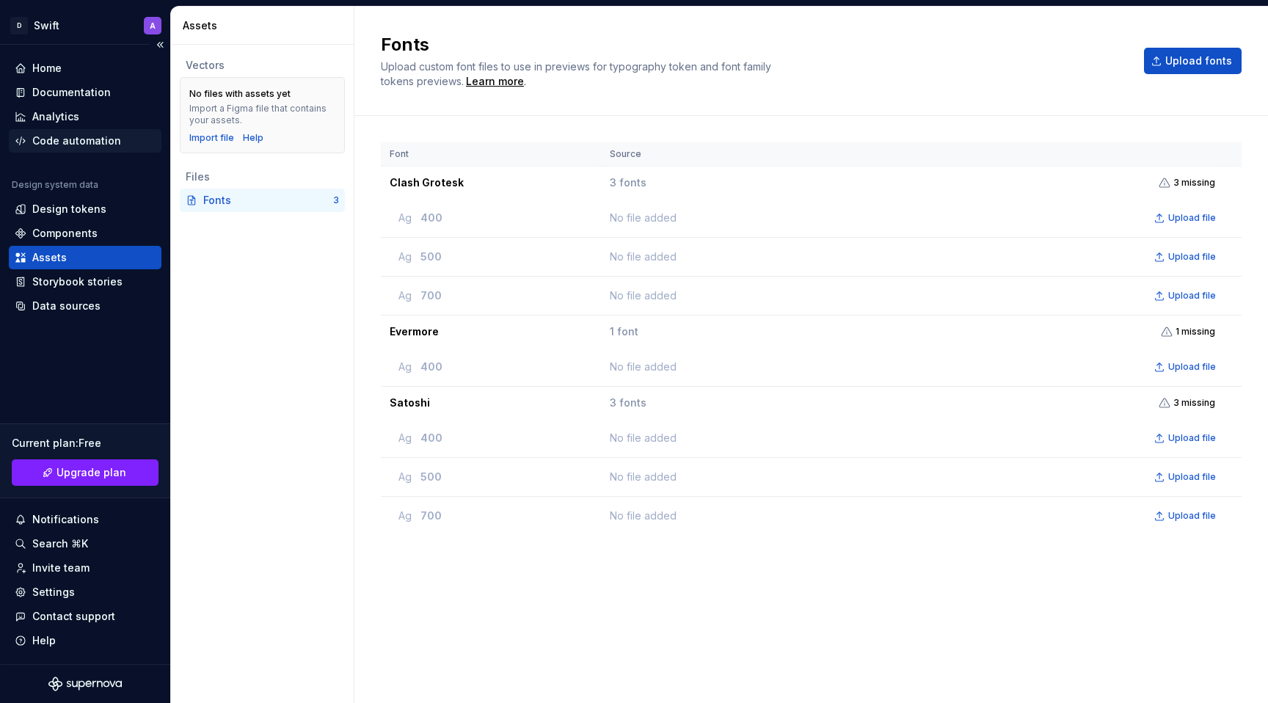
click at [88, 140] on div "Code automation" at bounding box center [76, 141] width 89 height 15
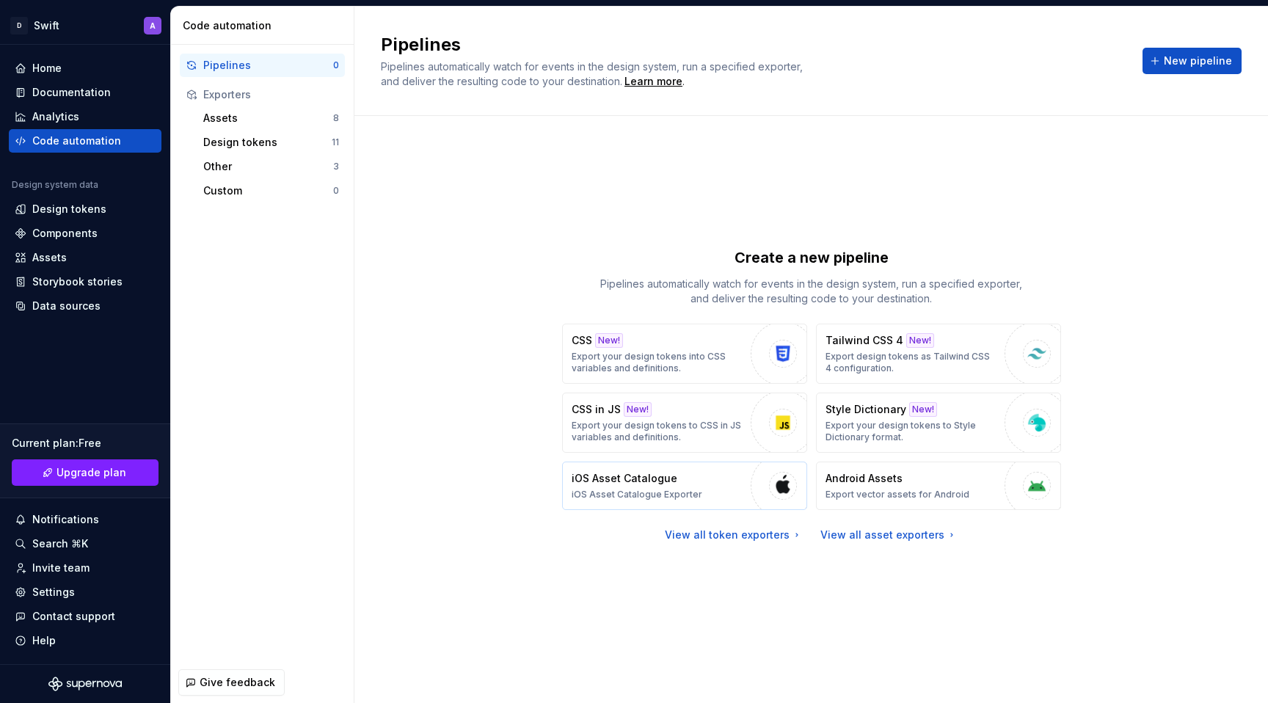
click at [624, 476] on p "iOS Asset Catalogue" at bounding box center [625, 478] width 106 height 15
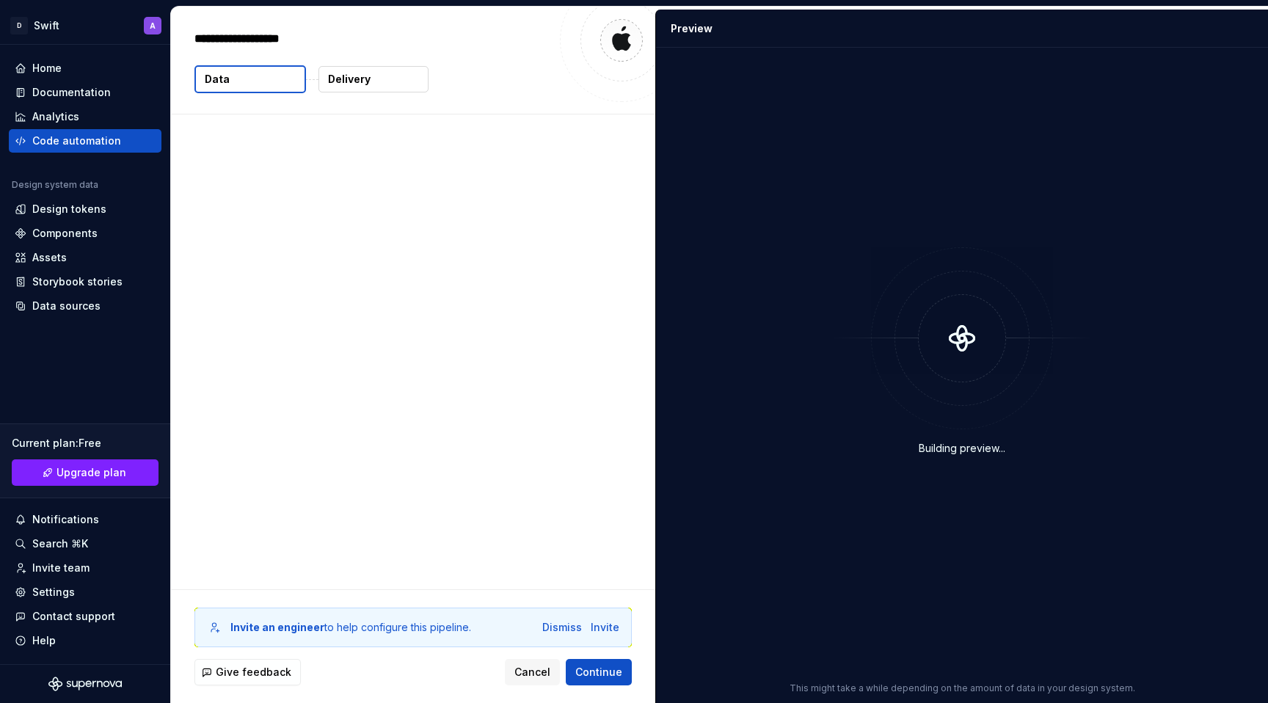
type textarea "*"
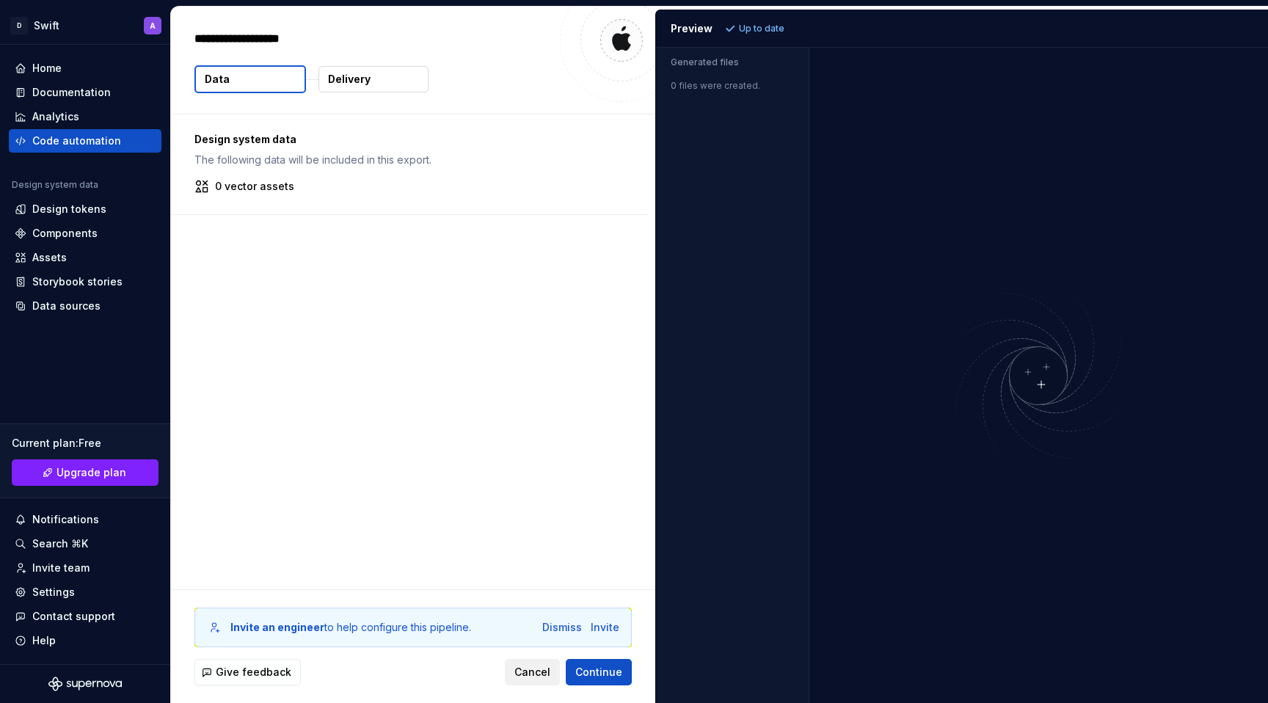
click at [526, 673] on span "Cancel" at bounding box center [532, 672] width 36 height 15
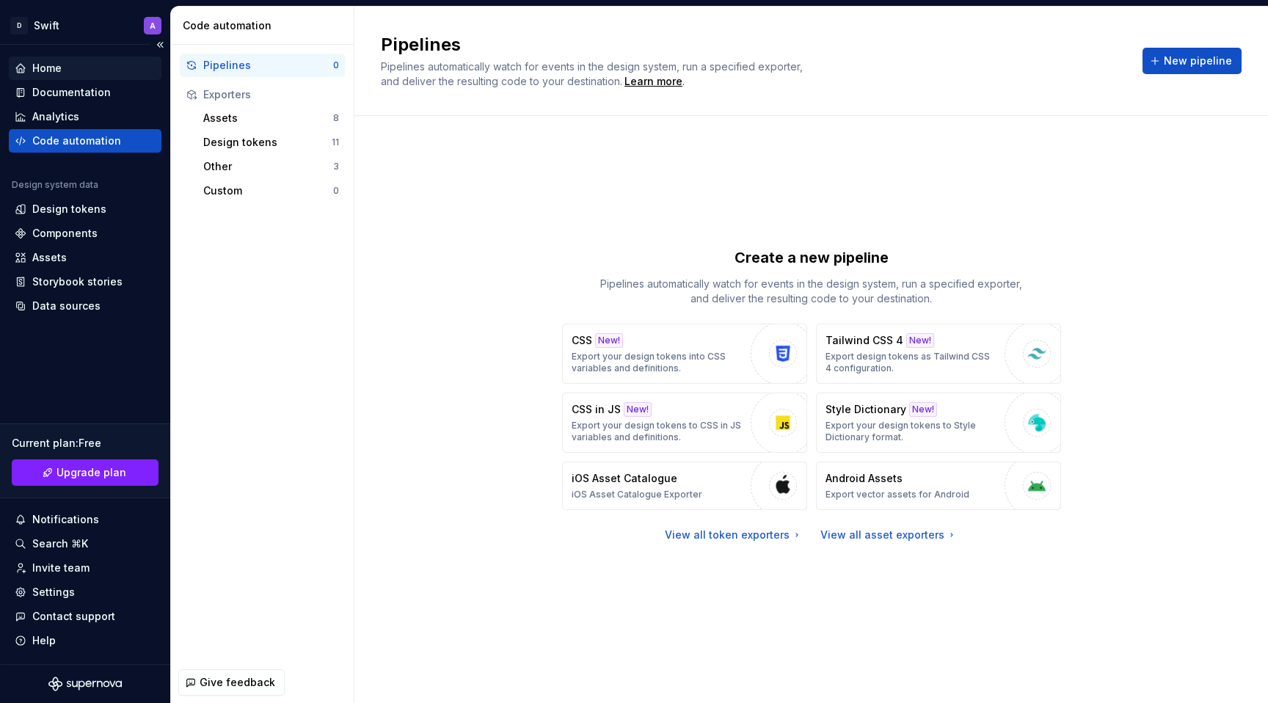
click at [84, 73] on div "Home" at bounding box center [85, 68] width 141 height 15
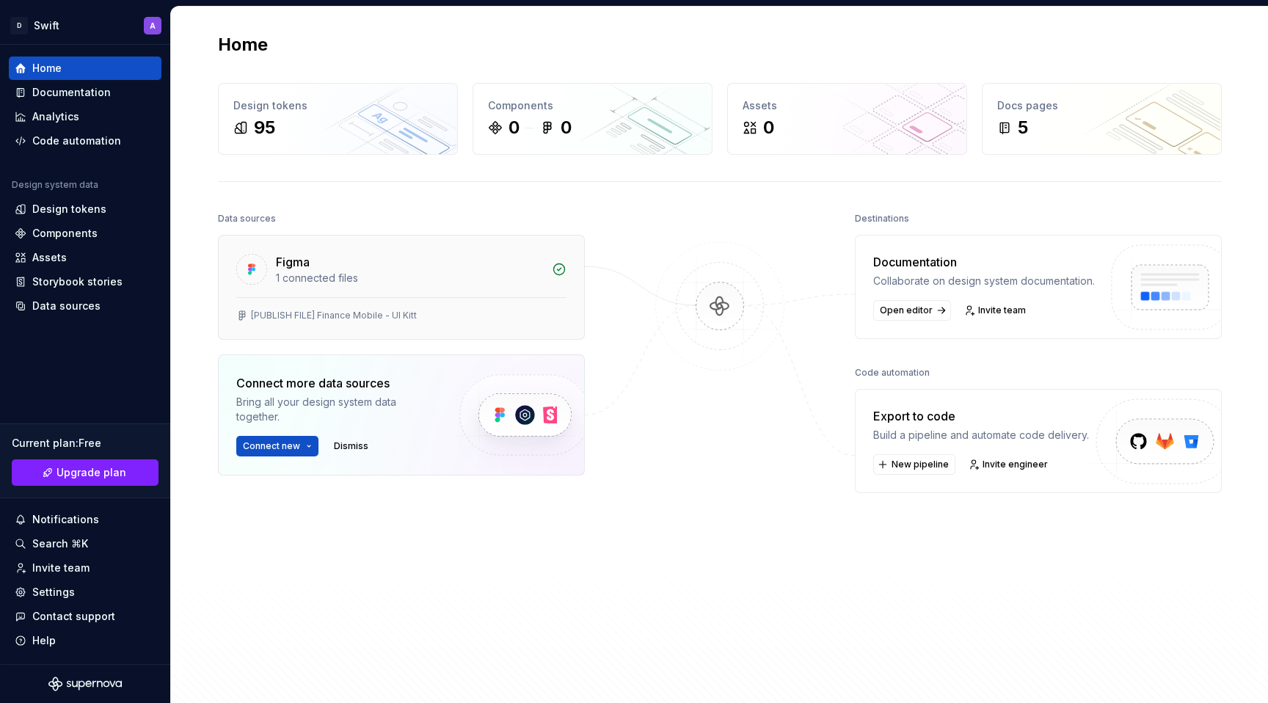
click at [370, 273] on div "1 connected files" at bounding box center [409, 278] width 267 height 15
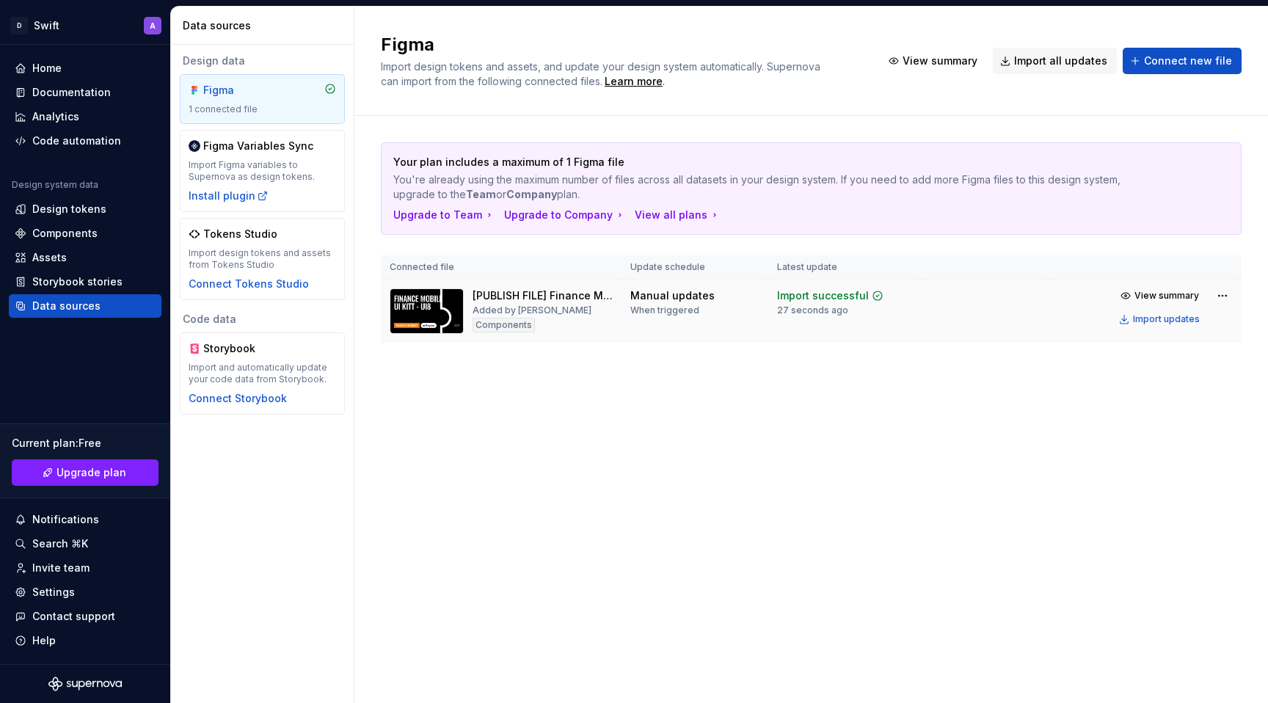
click at [439, 304] on img at bounding box center [427, 310] width 74 height 45
click at [1161, 297] on span "View summary" at bounding box center [1166, 296] width 65 height 12
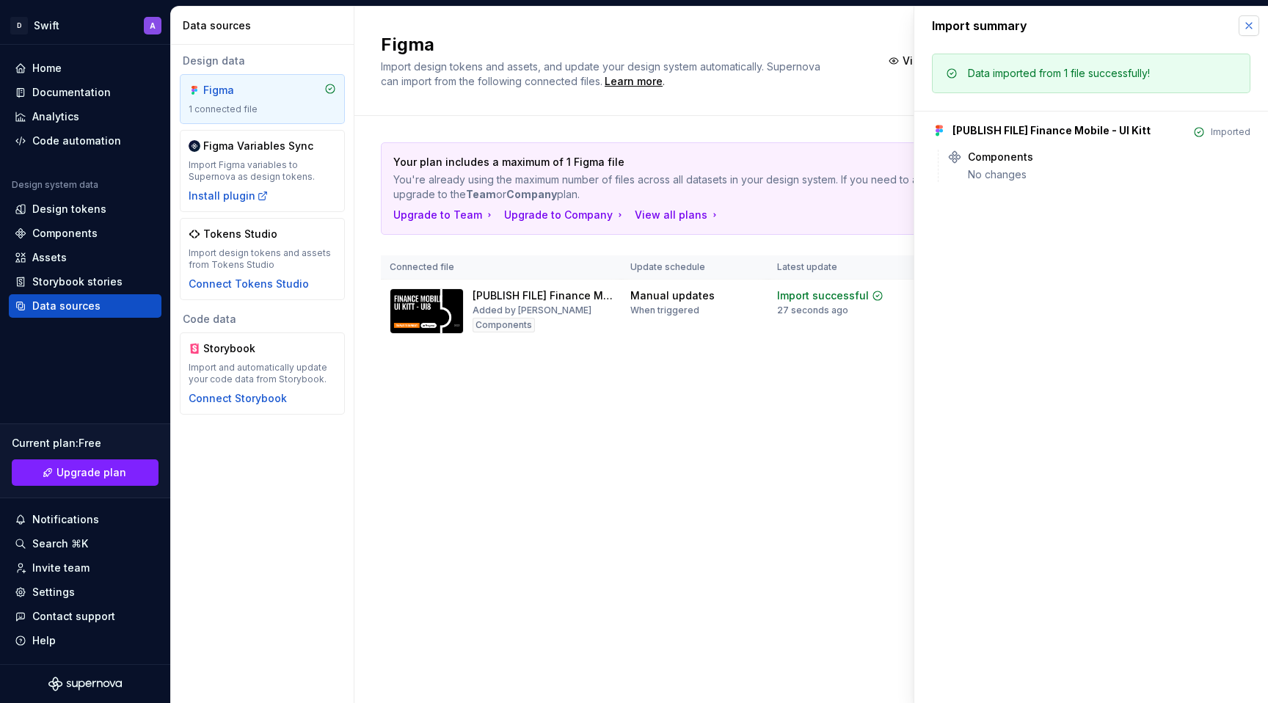
click at [1250, 23] on button "button" at bounding box center [1248, 25] width 21 height 21
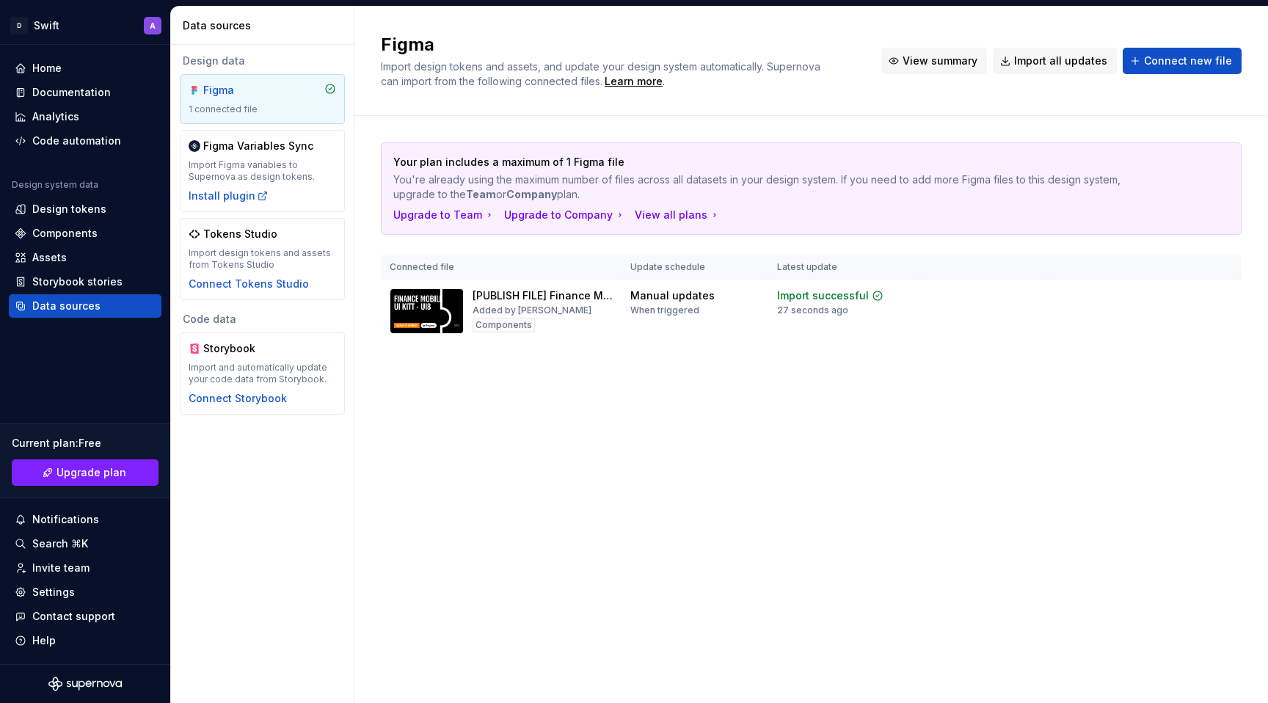
click at [936, 65] on span "View summary" at bounding box center [939, 61] width 75 height 15
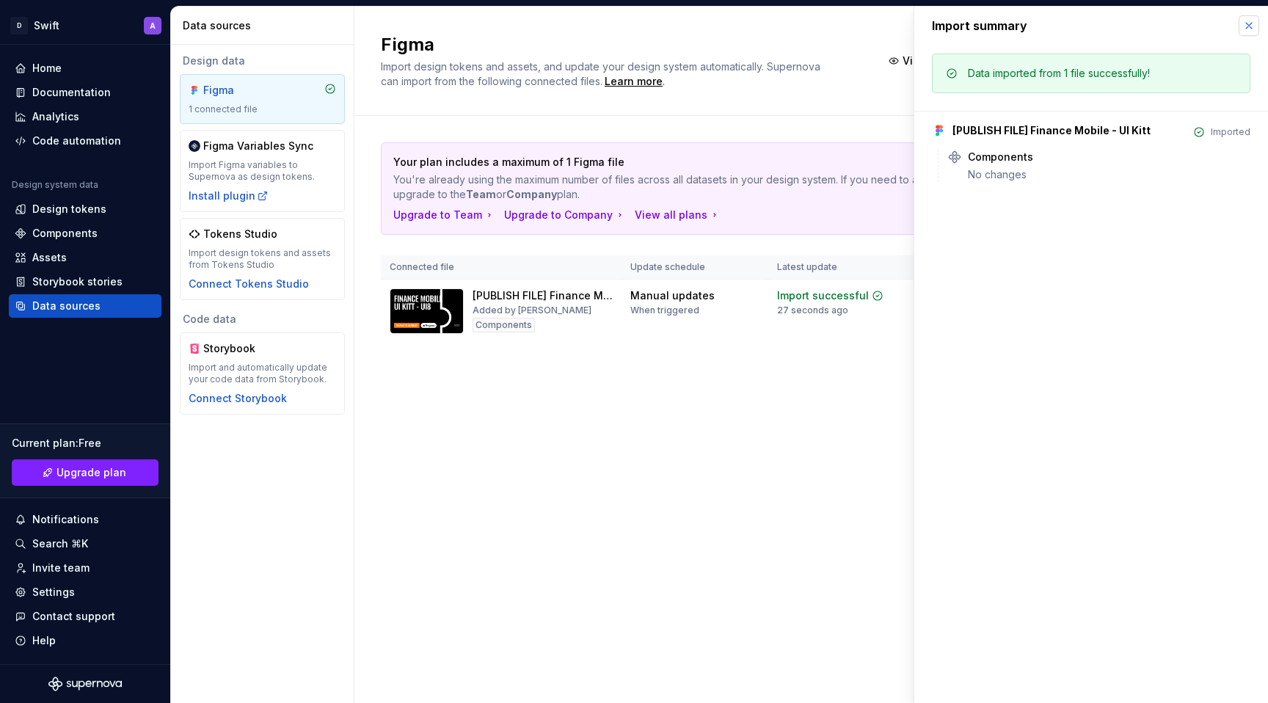
click at [1248, 35] on button "button" at bounding box center [1248, 25] width 21 height 21
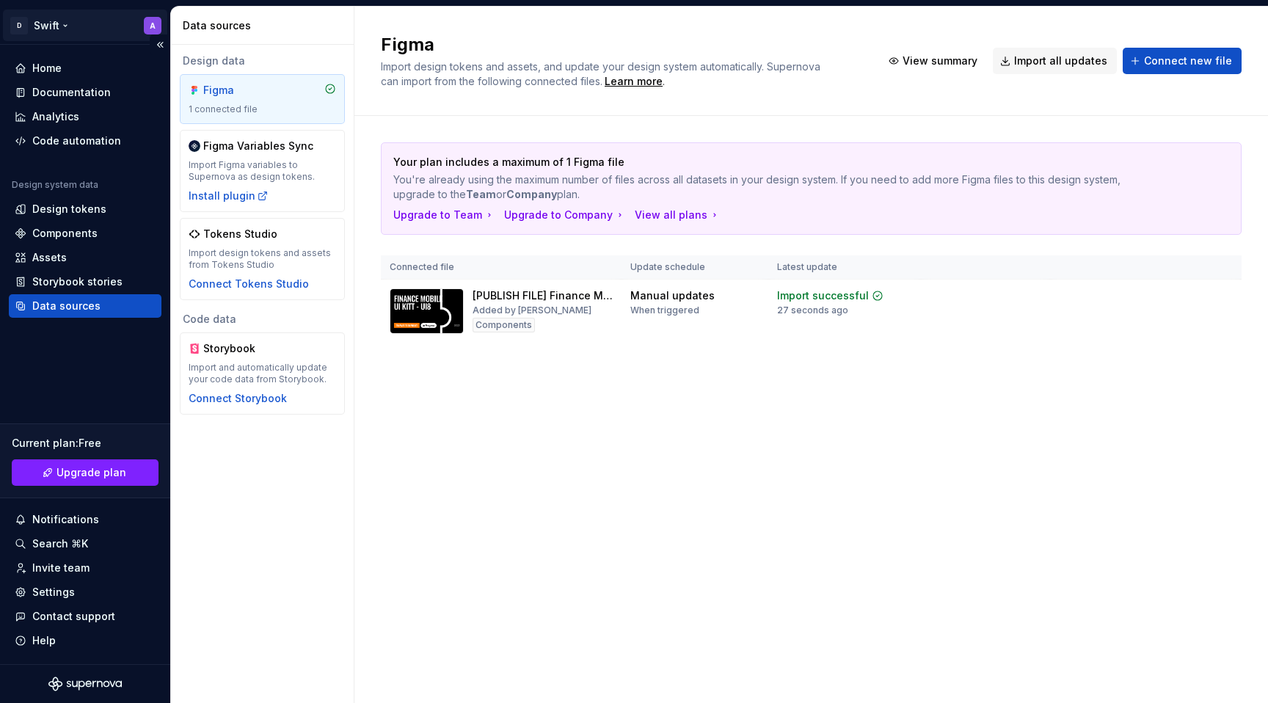
click at [34, 22] on html "D Swift A Home Documentation Analytics Code automation Design system data Desig…" at bounding box center [634, 351] width 1268 height 703
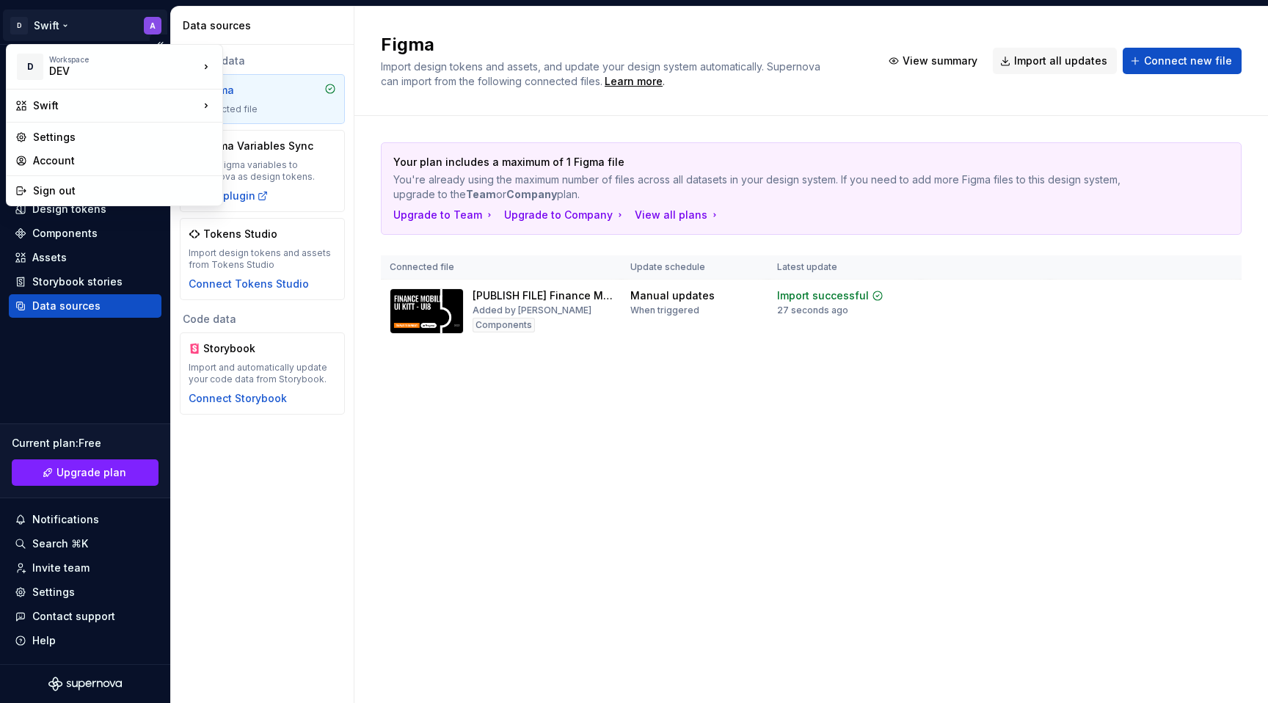
click at [34, 22] on html "D Swift A Home Documentation Analytics Code automation Design system data Desig…" at bounding box center [634, 351] width 1268 height 703
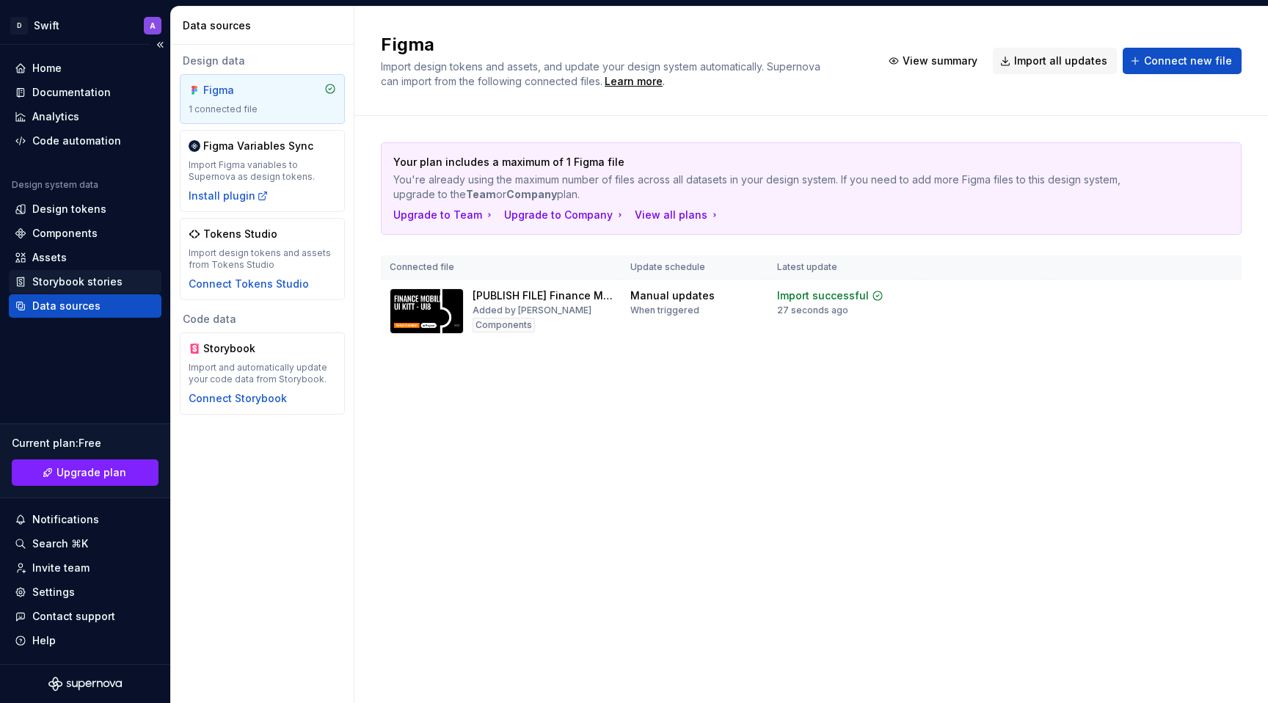
click at [88, 284] on div "Storybook stories" at bounding box center [77, 281] width 90 height 15
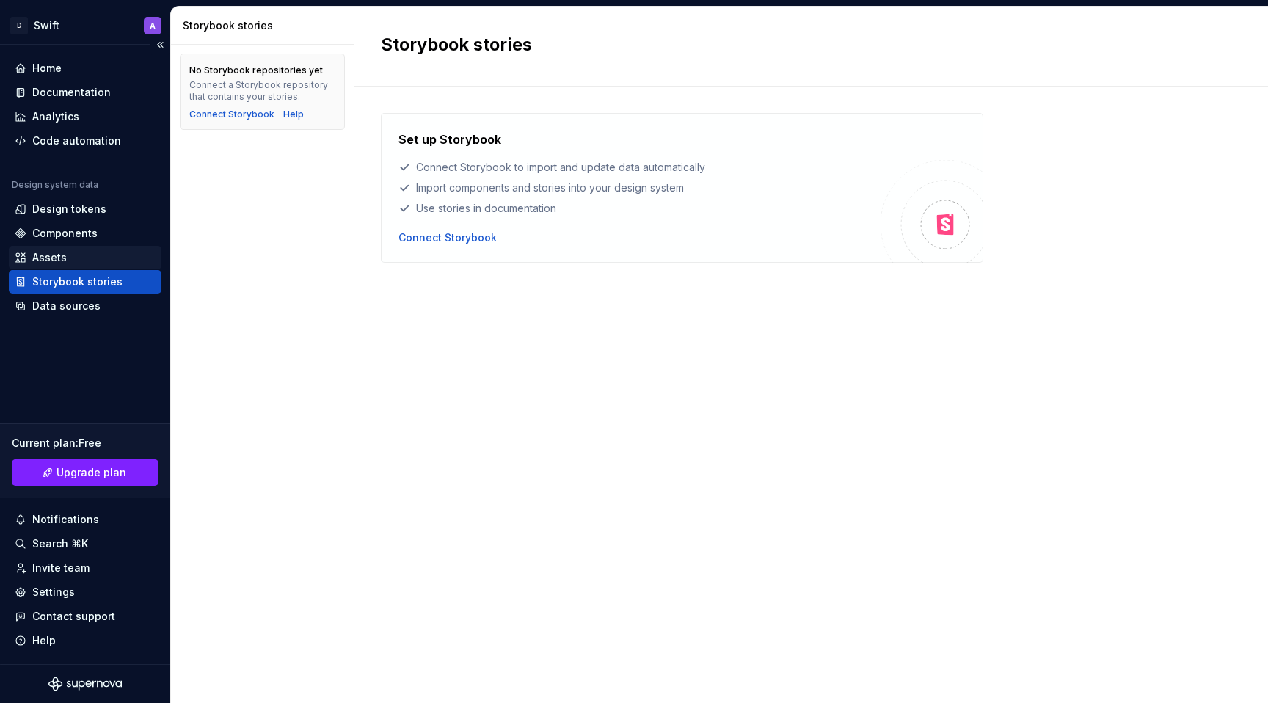
click at [71, 256] on div "Assets" at bounding box center [85, 257] width 141 height 15
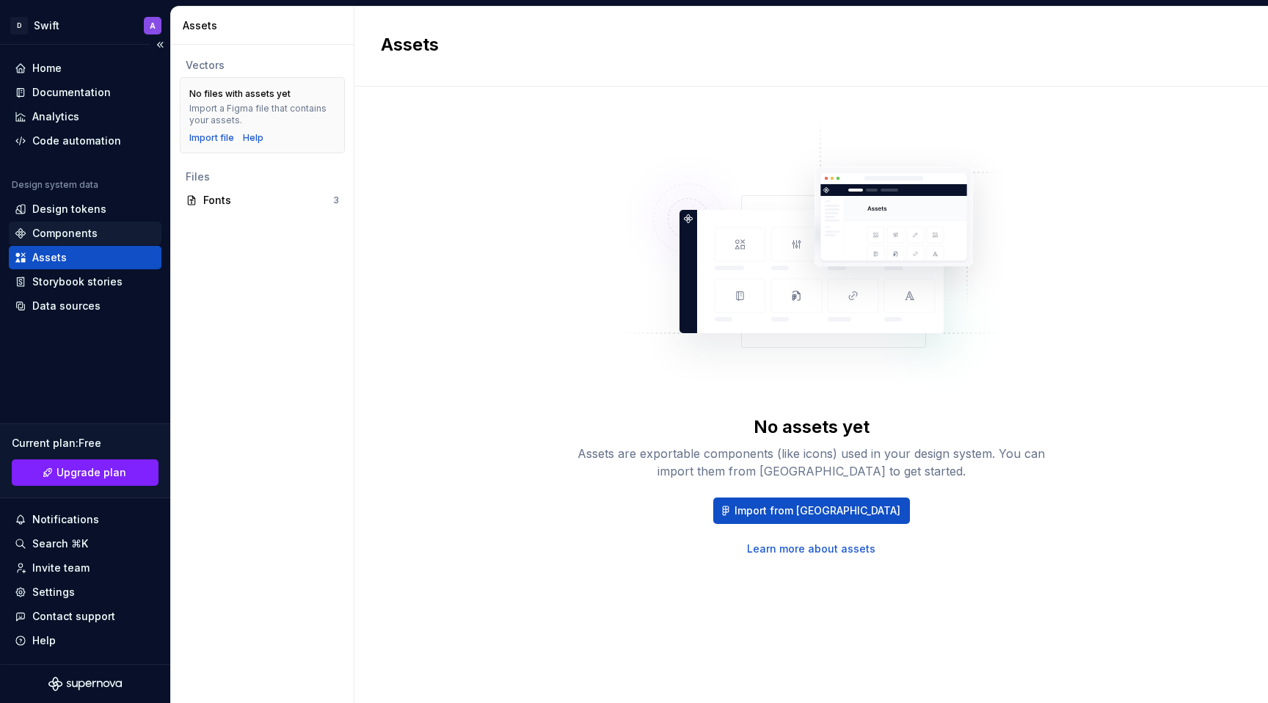
click at [75, 223] on div "Components" at bounding box center [85, 233] width 153 height 23
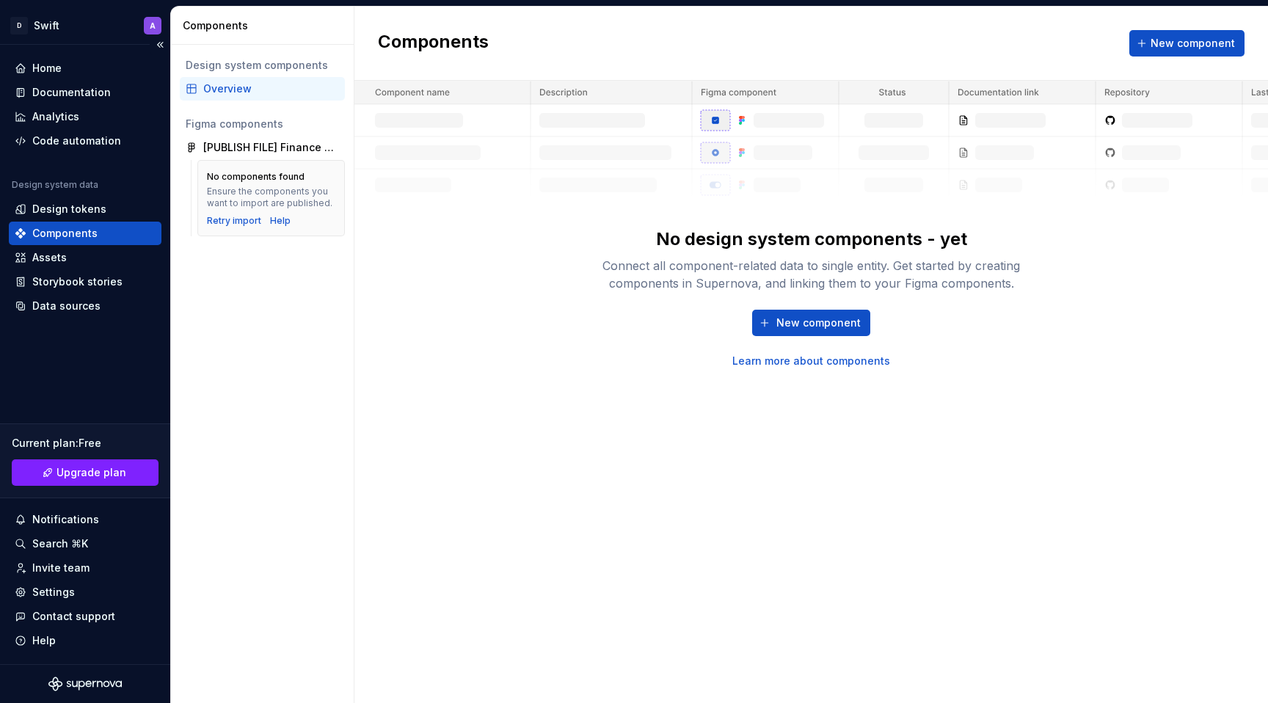
click at [83, 195] on div "Design system data" at bounding box center [85, 188] width 153 height 18
click at [83, 208] on div "Design tokens" at bounding box center [69, 209] width 74 height 15
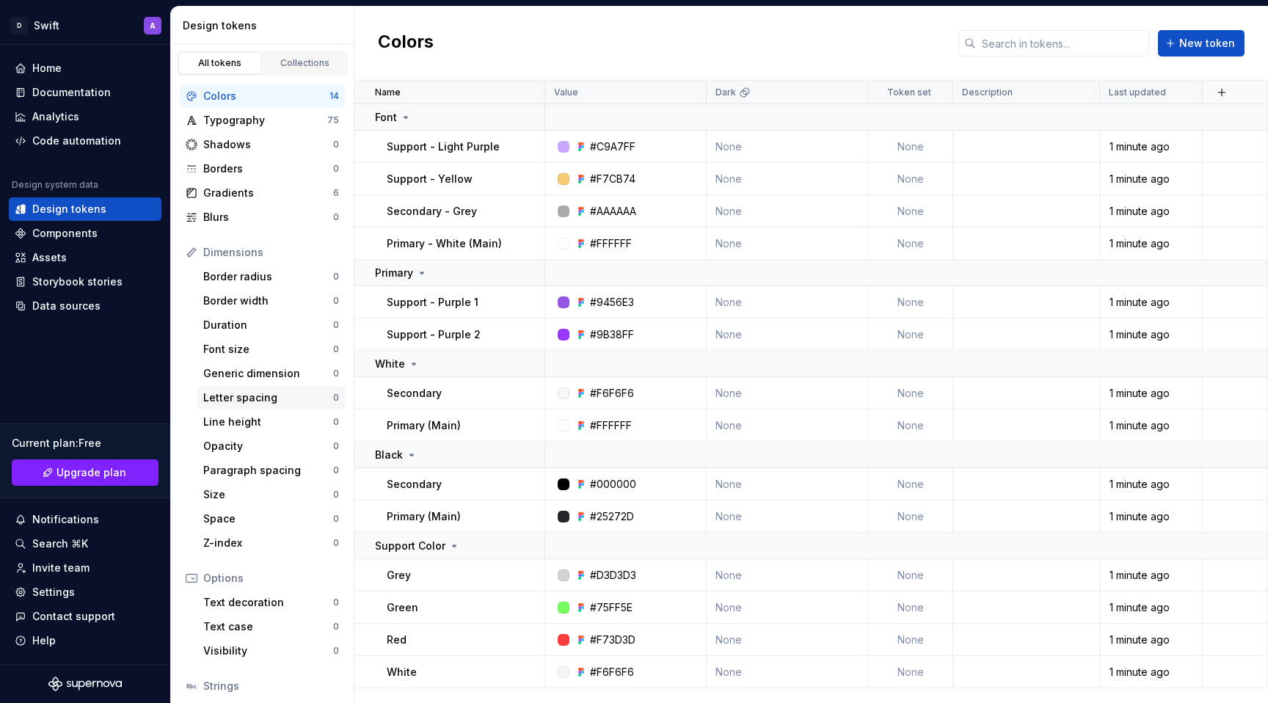
scroll to position [101, 0]
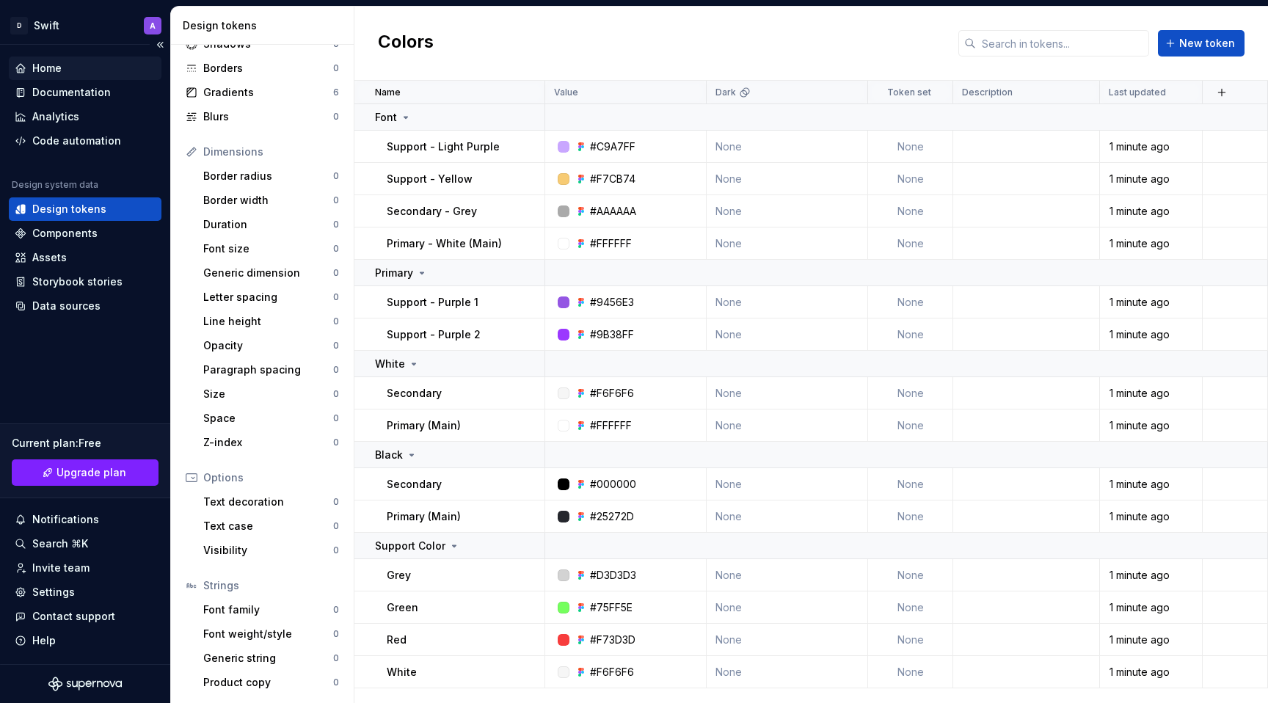
click at [59, 75] on div "Home" at bounding box center [46, 68] width 29 height 15
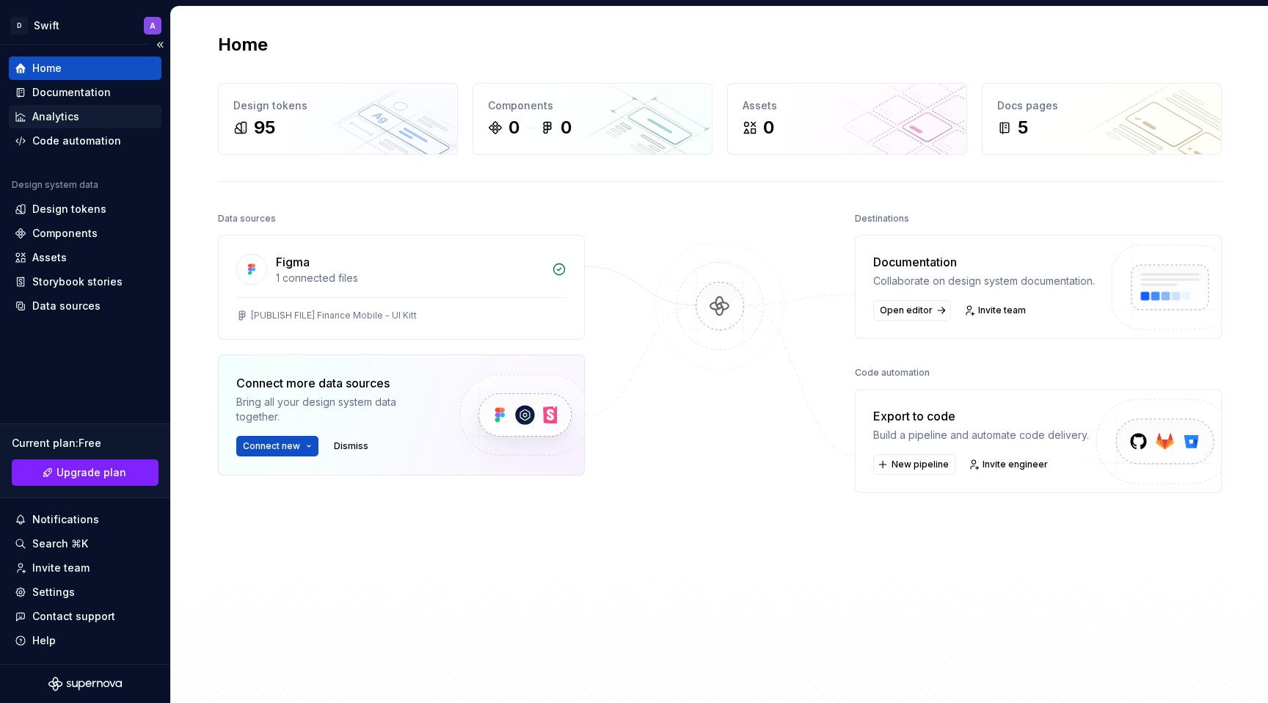
click at [70, 123] on div "Analytics" at bounding box center [55, 116] width 47 height 15
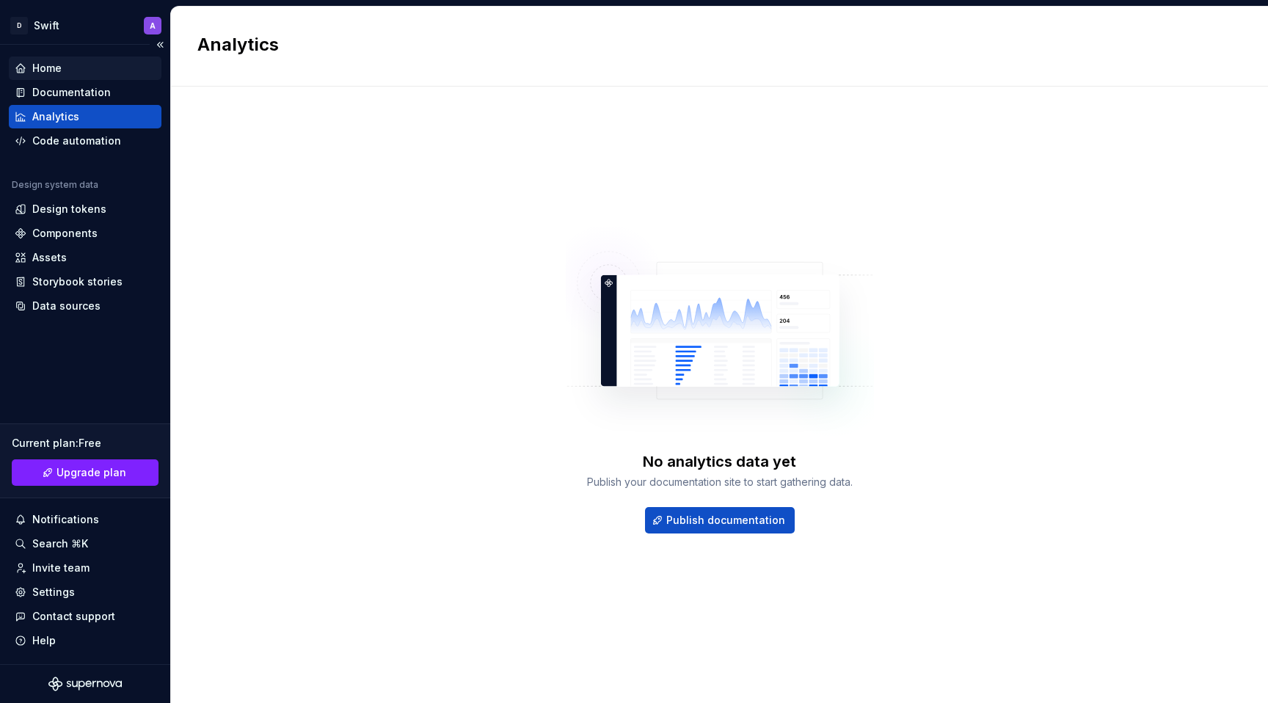
click at [56, 70] on div "Home" at bounding box center [46, 68] width 29 height 15
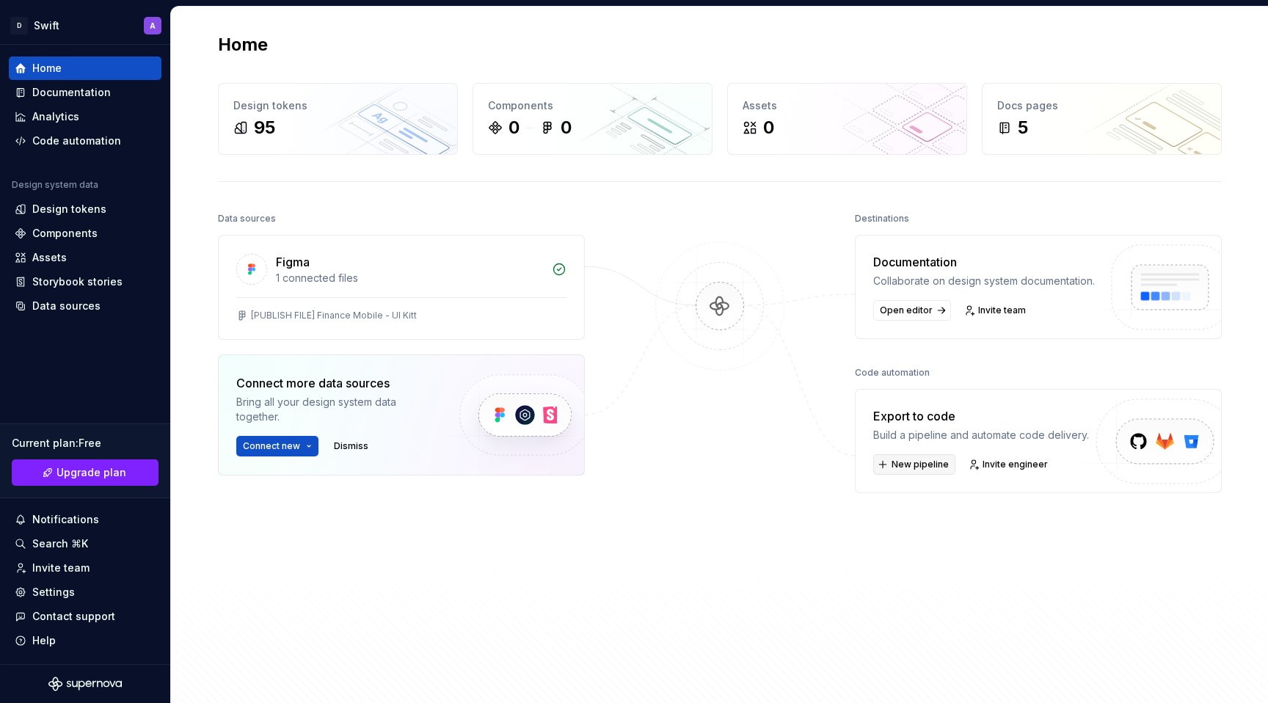
click at [916, 470] on span "New pipeline" at bounding box center [919, 465] width 57 height 12
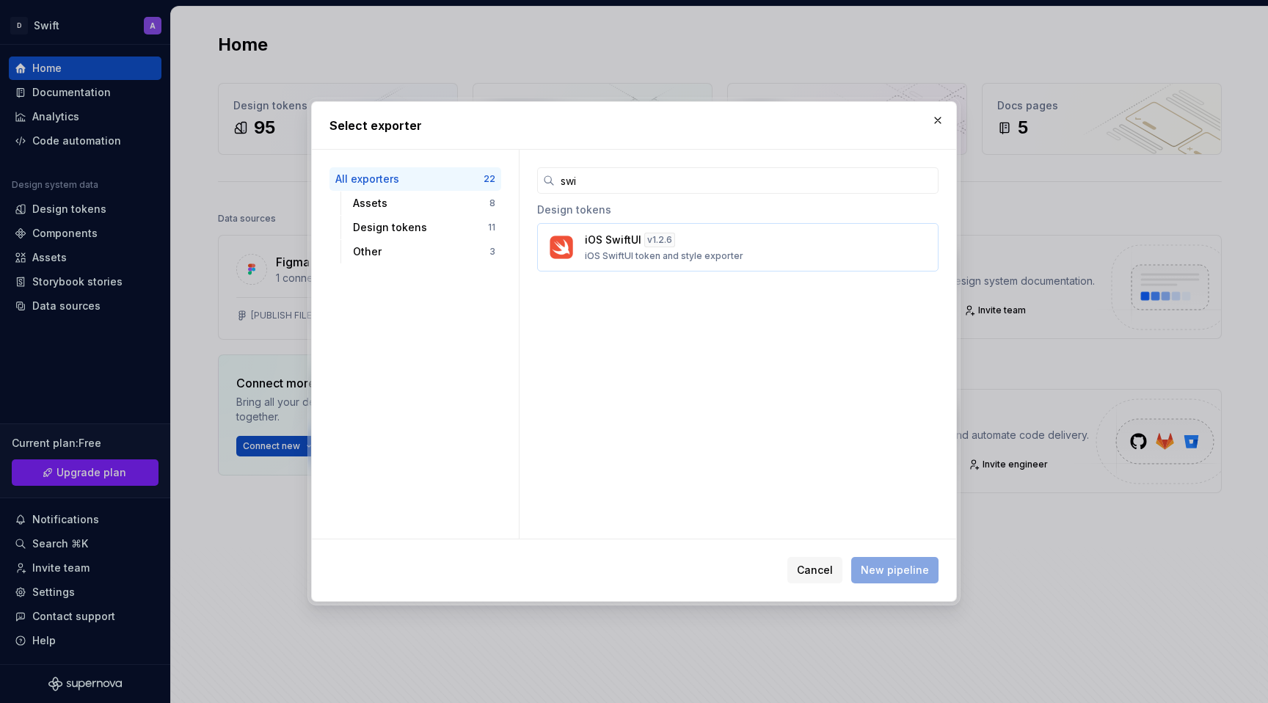
type input "swi"
click at [698, 255] on p "iOS SwiftUI token and style exporter" at bounding box center [664, 256] width 158 height 12
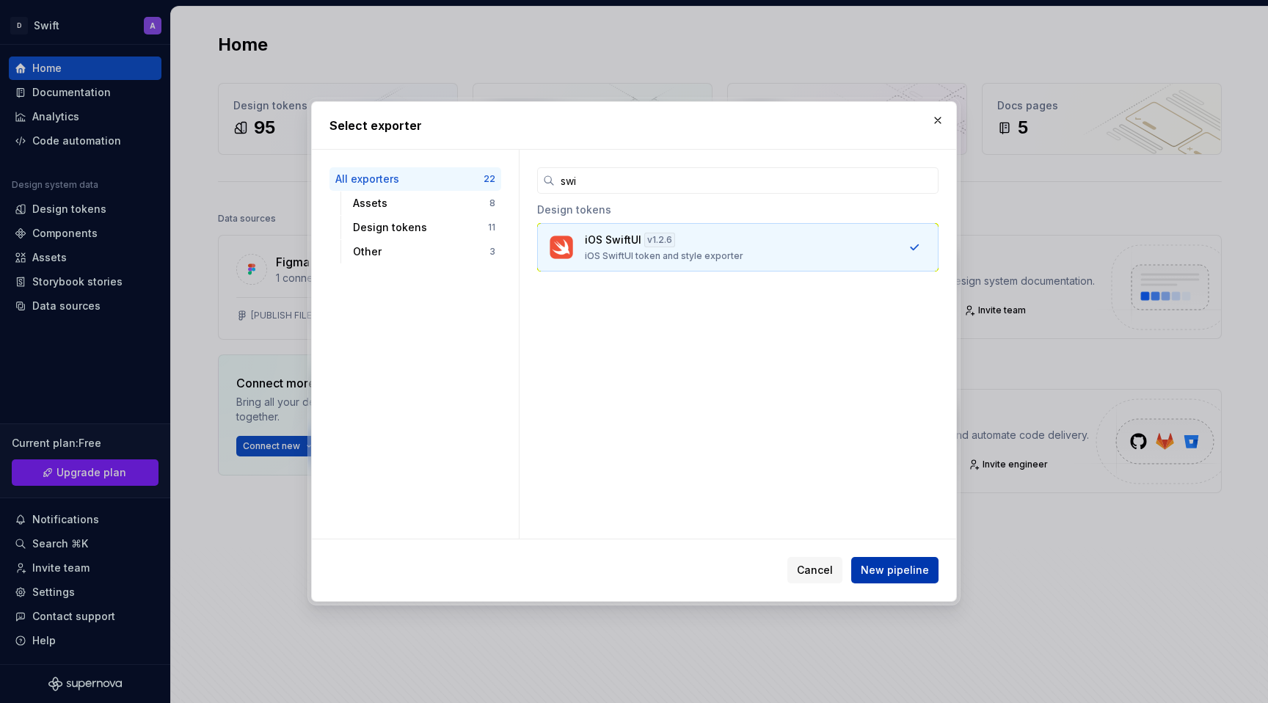
click at [891, 569] on span "New pipeline" at bounding box center [895, 570] width 68 height 15
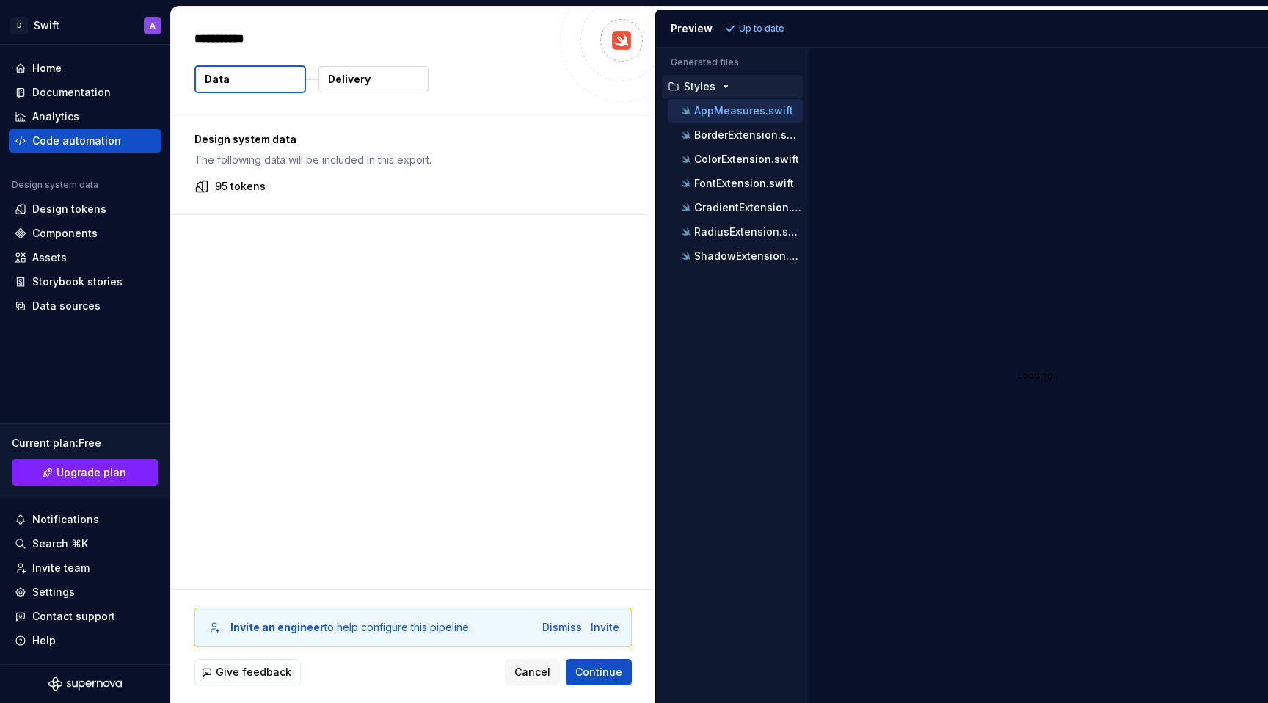
type textarea "*"
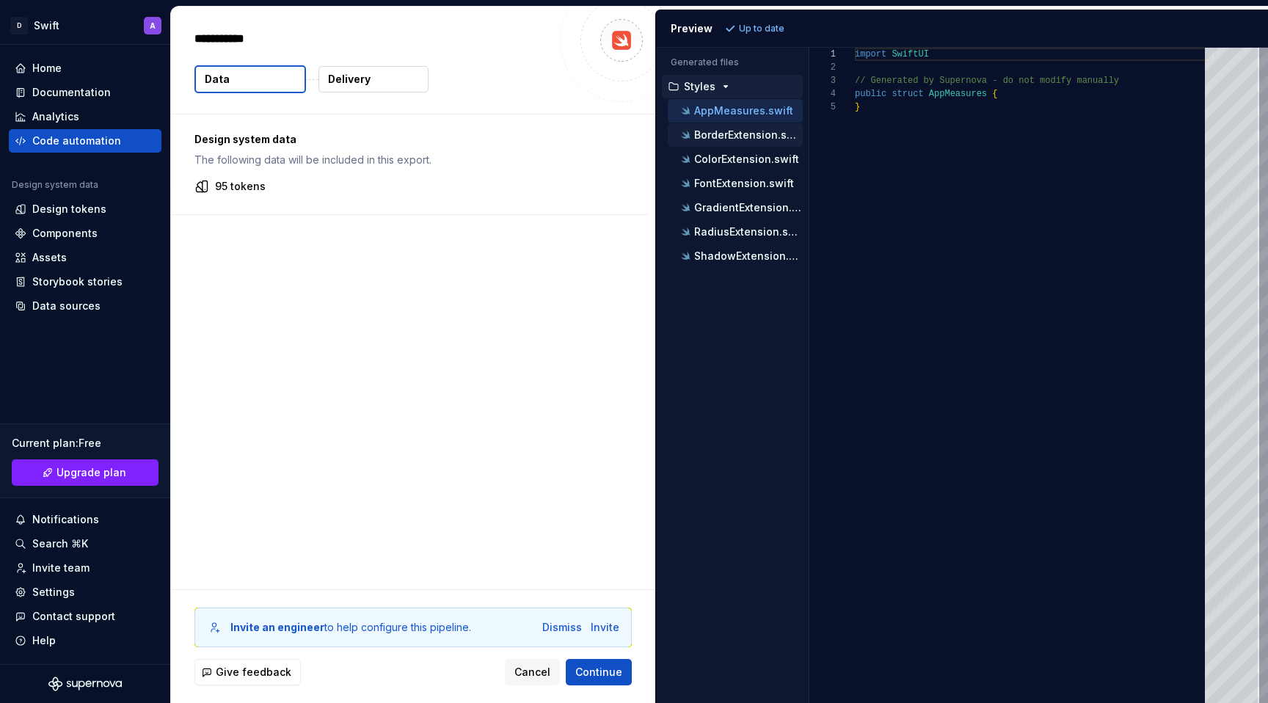
click at [726, 131] on p "BorderExtension.swift" at bounding box center [748, 135] width 109 height 12
click at [729, 172] on div "FontExtension.swift" at bounding box center [735, 183] width 135 height 23
click at [735, 159] on p "ColorExtension.swift" at bounding box center [746, 159] width 105 height 12
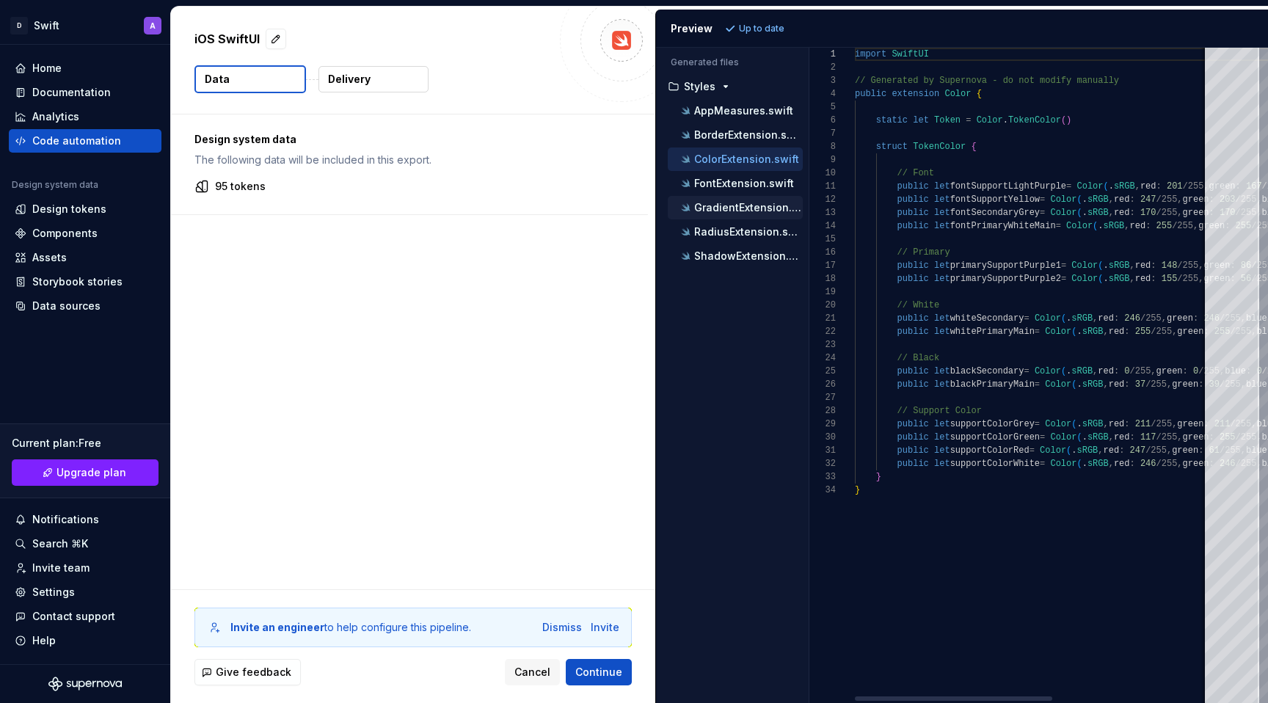
click at [734, 200] on div "GradientExtension.swift" at bounding box center [740, 207] width 125 height 15
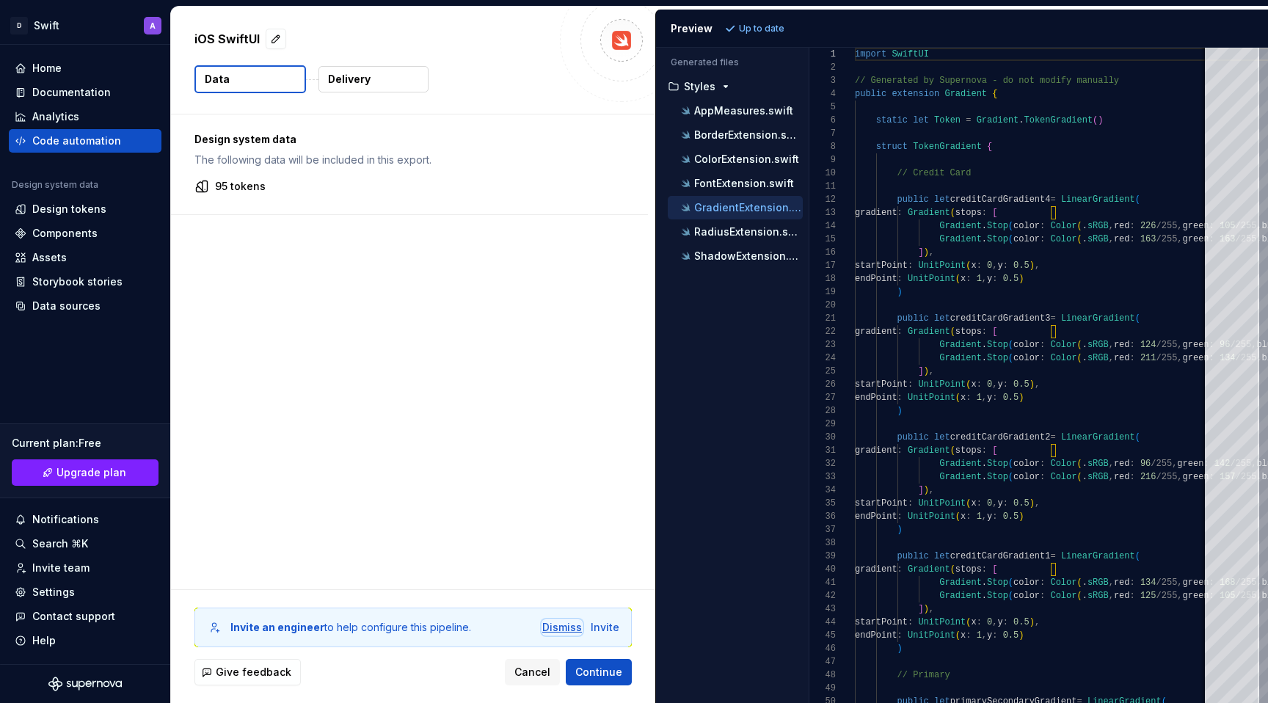
click at [552, 628] on div "Dismiss" at bounding box center [562, 627] width 40 height 15
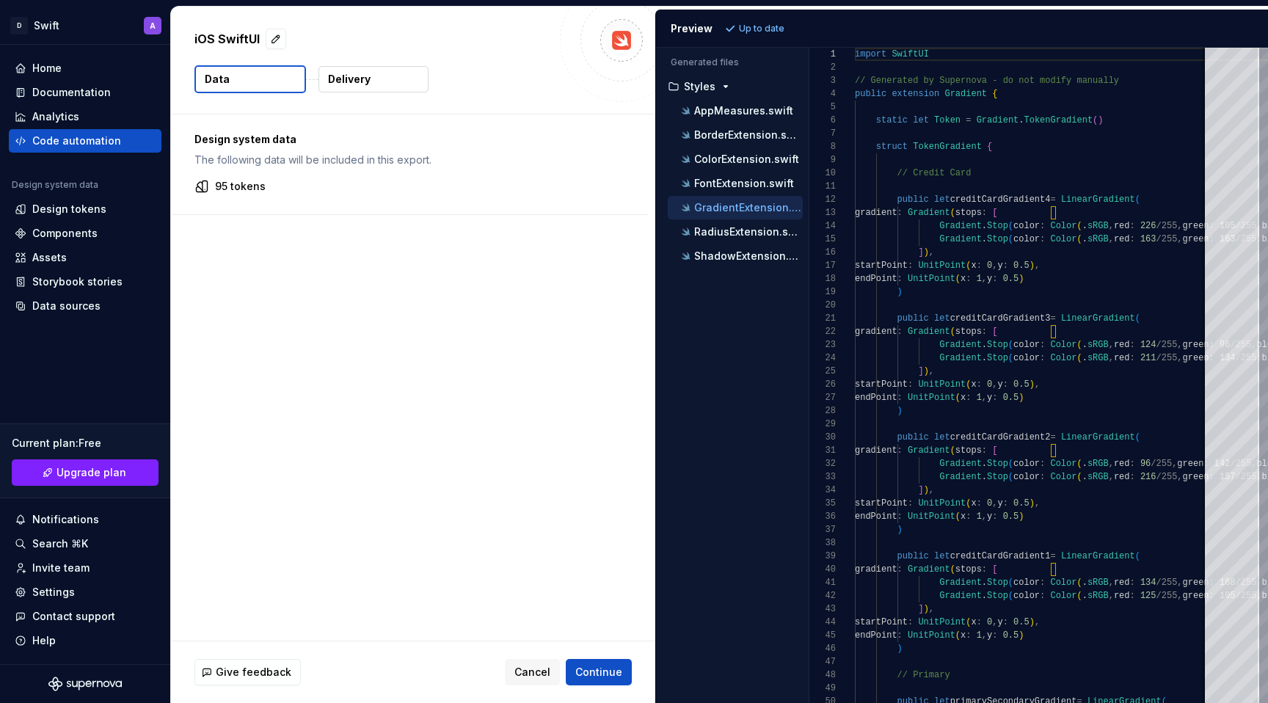
click at [366, 87] on button "Delivery" at bounding box center [373, 79] width 110 height 26
click at [260, 74] on button "Data" at bounding box center [250, 79] width 112 height 28
click at [360, 83] on p "Delivery" at bounding box center [349, 79] width 43 height 15
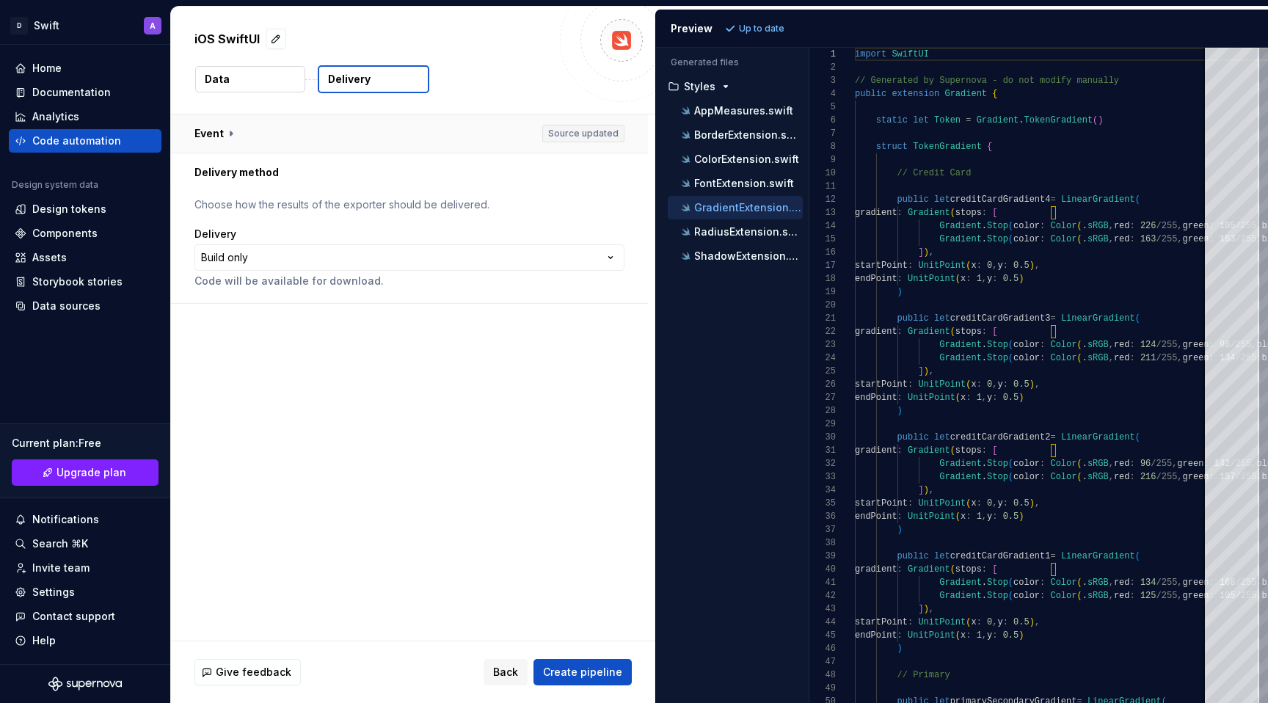
click at [224, 137] on button "button" at bounding box center [409, 133] width 477 height 38
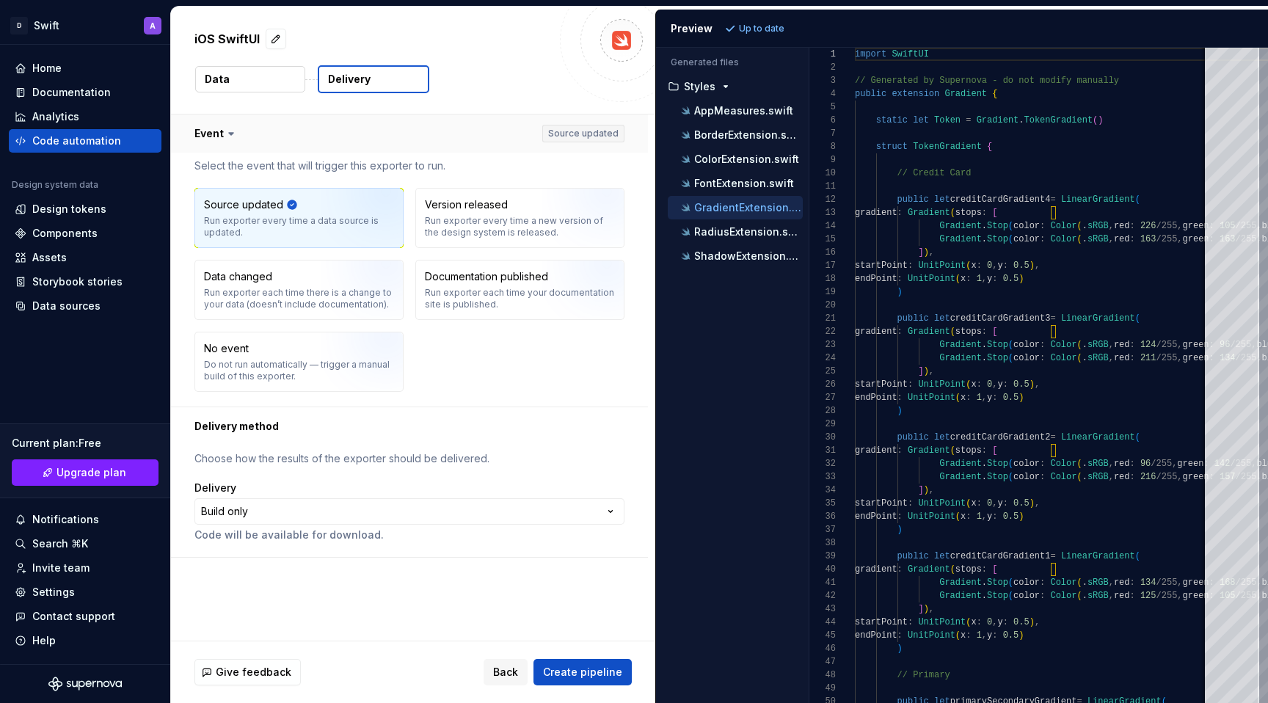
click at [224, 137] on icon at bounding box center [231, 133] width 15 height 15
click at [224, 132] on icon at bounding box center [231, 133] width 15 height 15
click at [226, 128] on icon at bounding box center [231, 133] width 15 height 15
click at [225, 135] on icon at bounding box center [231, 133] width 15 height 15
click at [720, 228] on p "RadiusExtension.swift" at bounding box center [748, 232] width 109 height 12
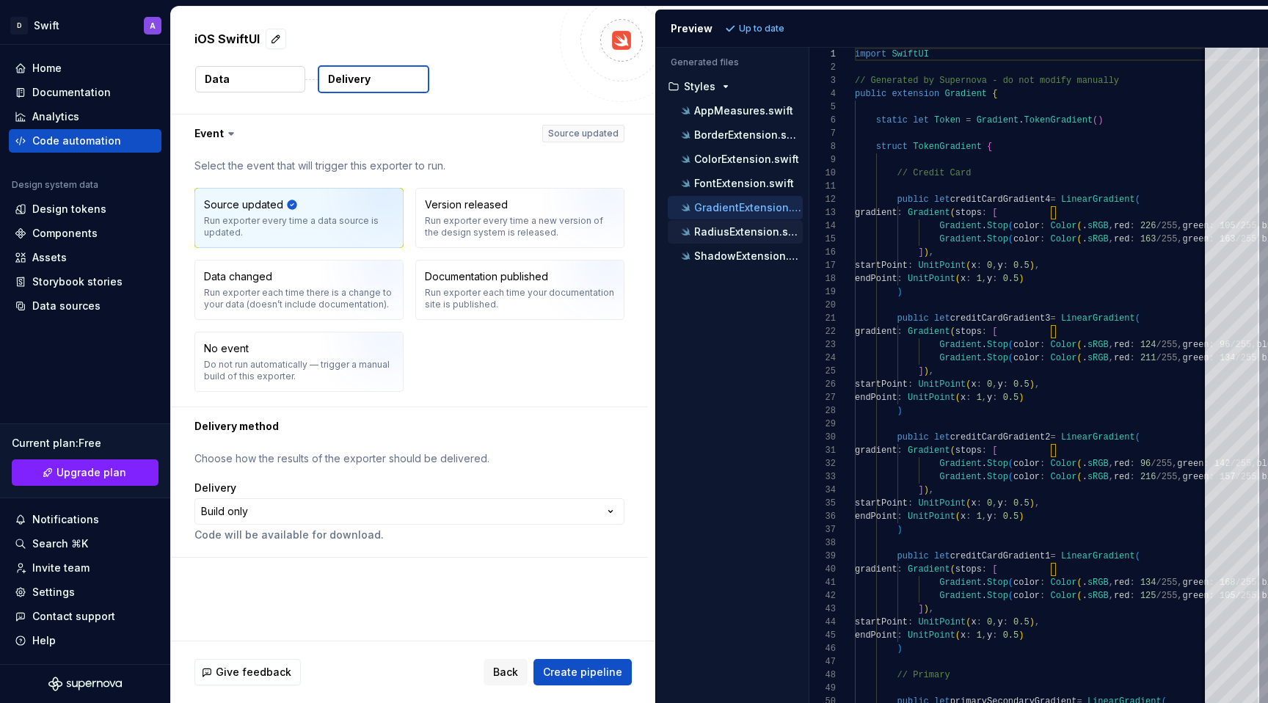
scroll to position [53, 0]
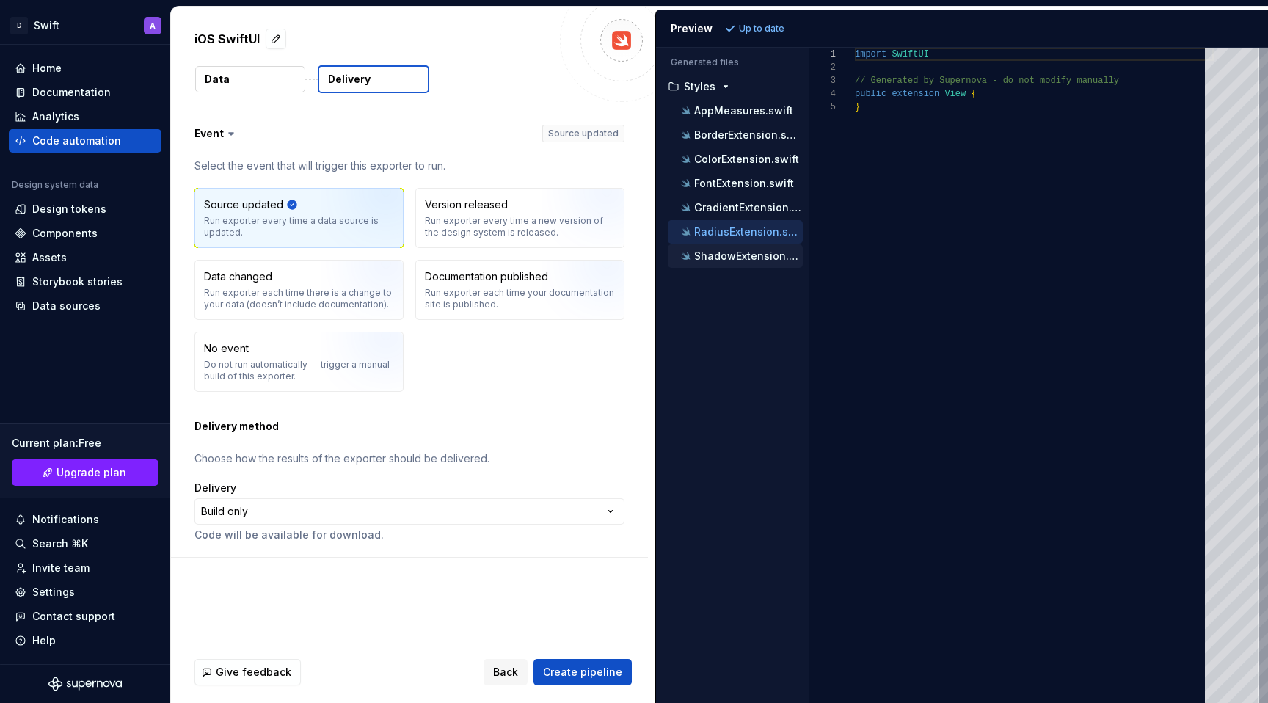
click at [729, 253] on p "ShadowExtension.swift" at bounding box center [748, 256] width 109 height 12
click at [728, 111] on p "AppMeasures.swift" at bounding box center [743, 111] width 99 height 12
type textarea "**********"
click at [280, 76] on button "Data" at bounding box center [250, 79] width 110 height 26
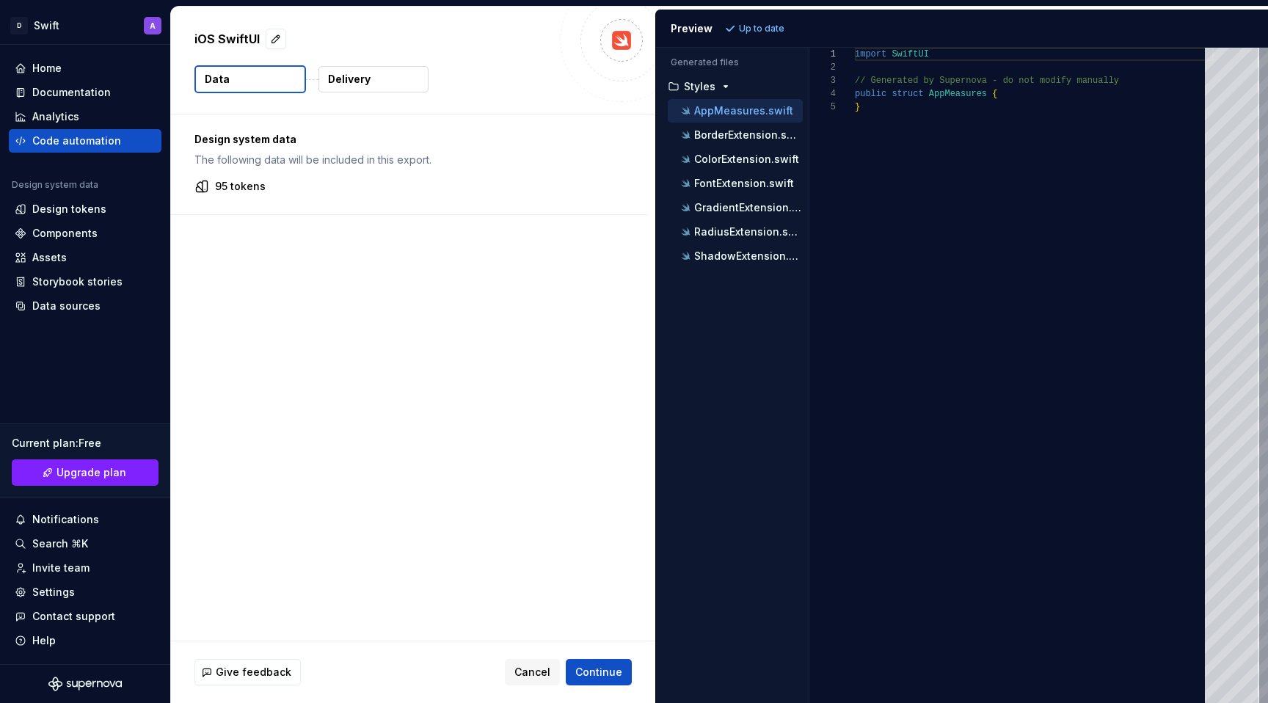
click at [235, 80] on button "Data" at bounding box center [250, 79] width 112 height 28
click at [607, 672] on span "Continue" at bounding box center [598, 672] width 47 height 15
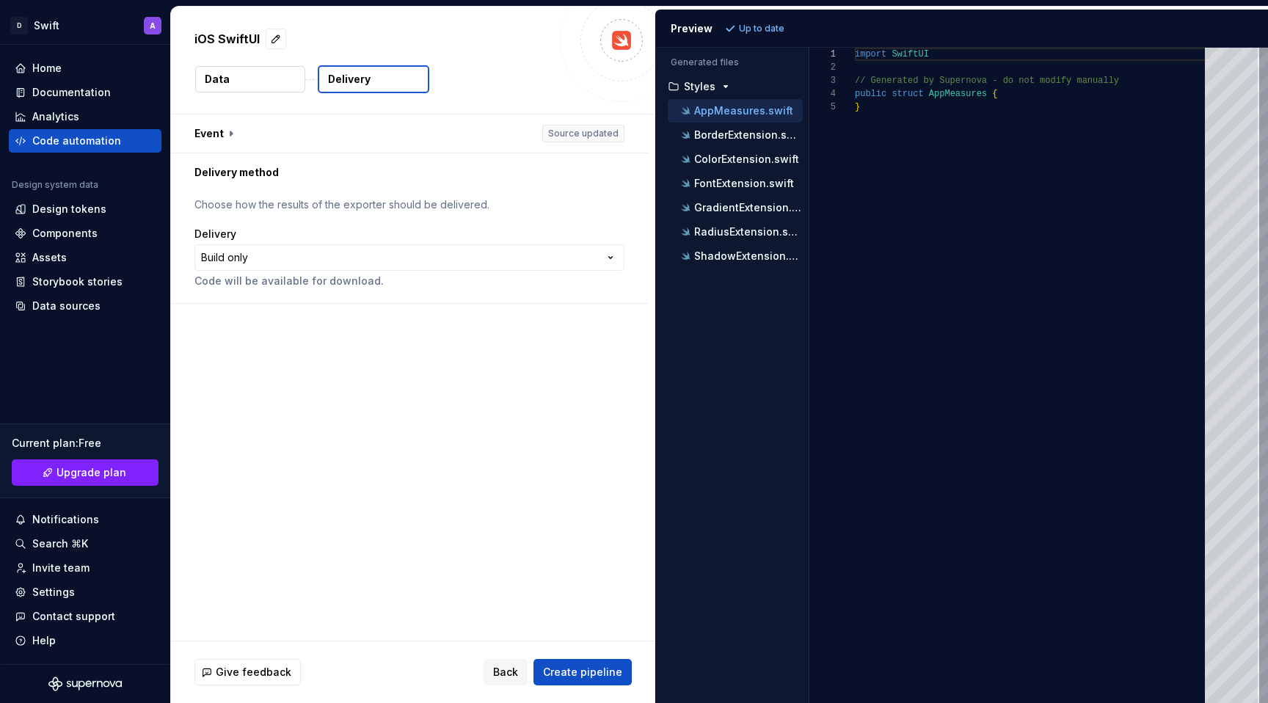
click at [446, 242] on div "**********" at bounding box center [409, 258] width 430 height 62
click at [516, 251] on html "**********" at bounding box center [634, 351] width 1268 height 703
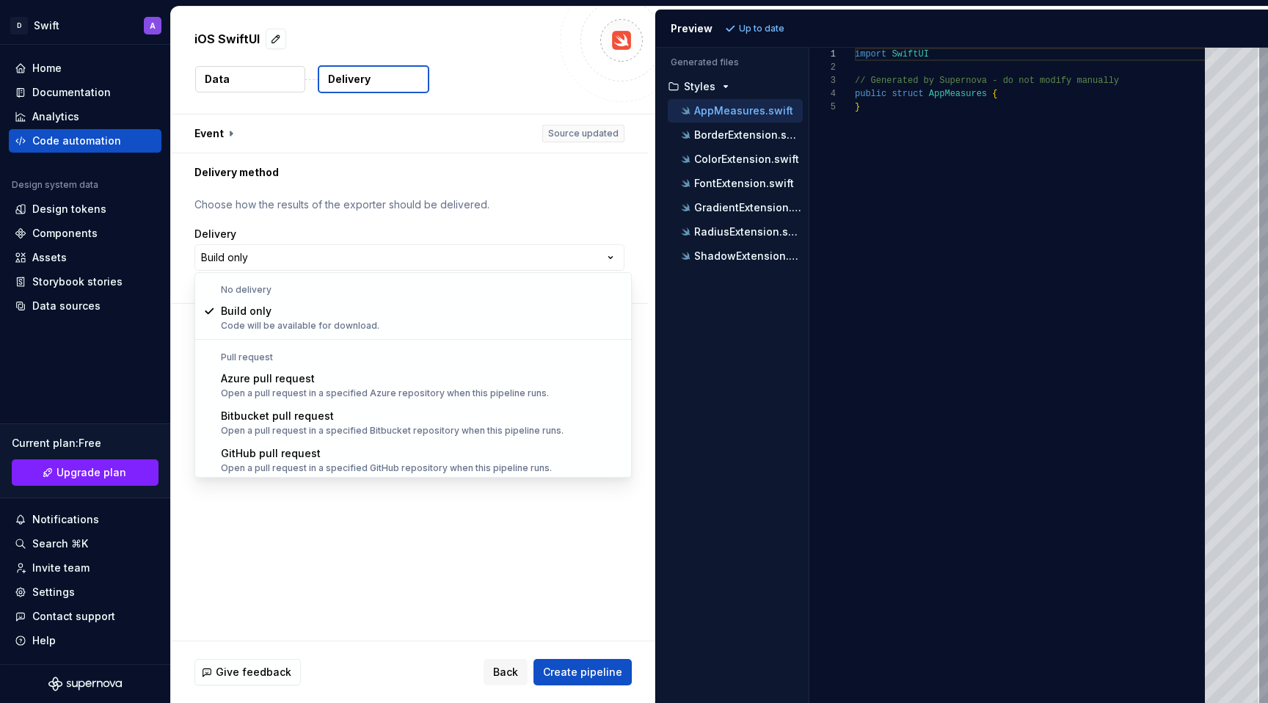
click at [580, 255] on html "**********" at bounding box center [634, 351] width 1268 height 703
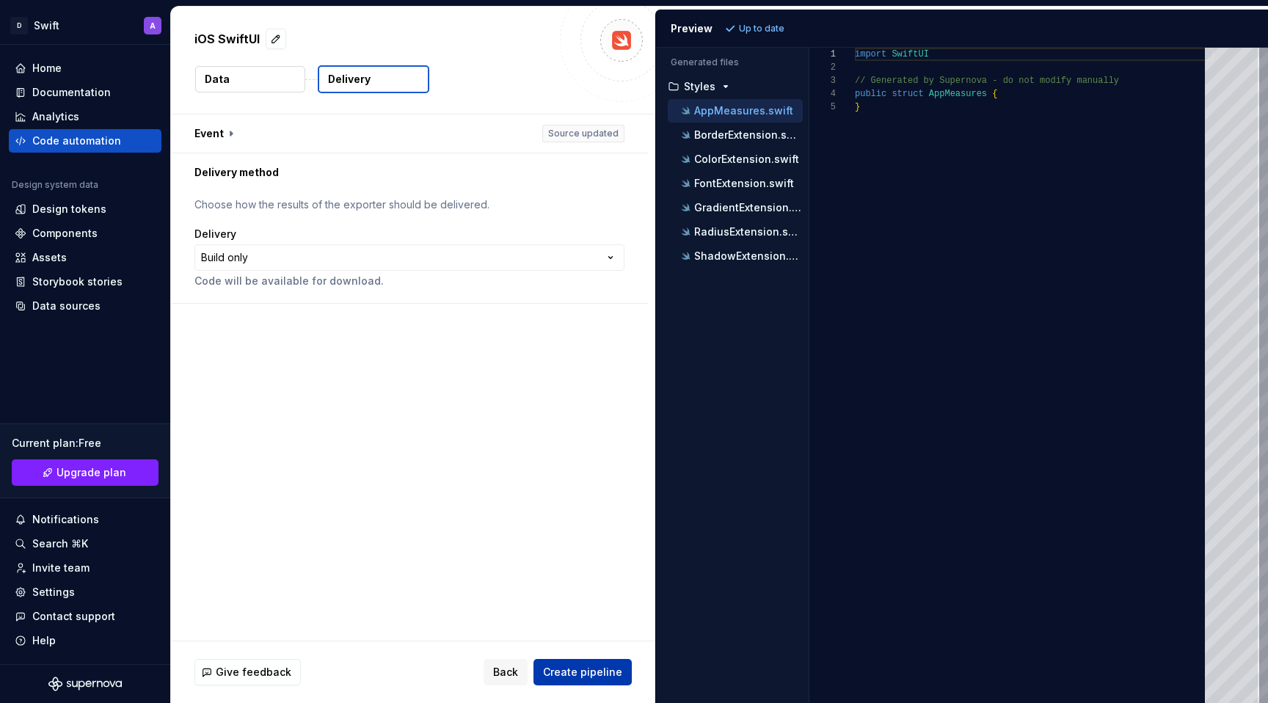
click at [605, 676] on span "Create pipeline" at bounding box center [582, 672] width 79 height 15
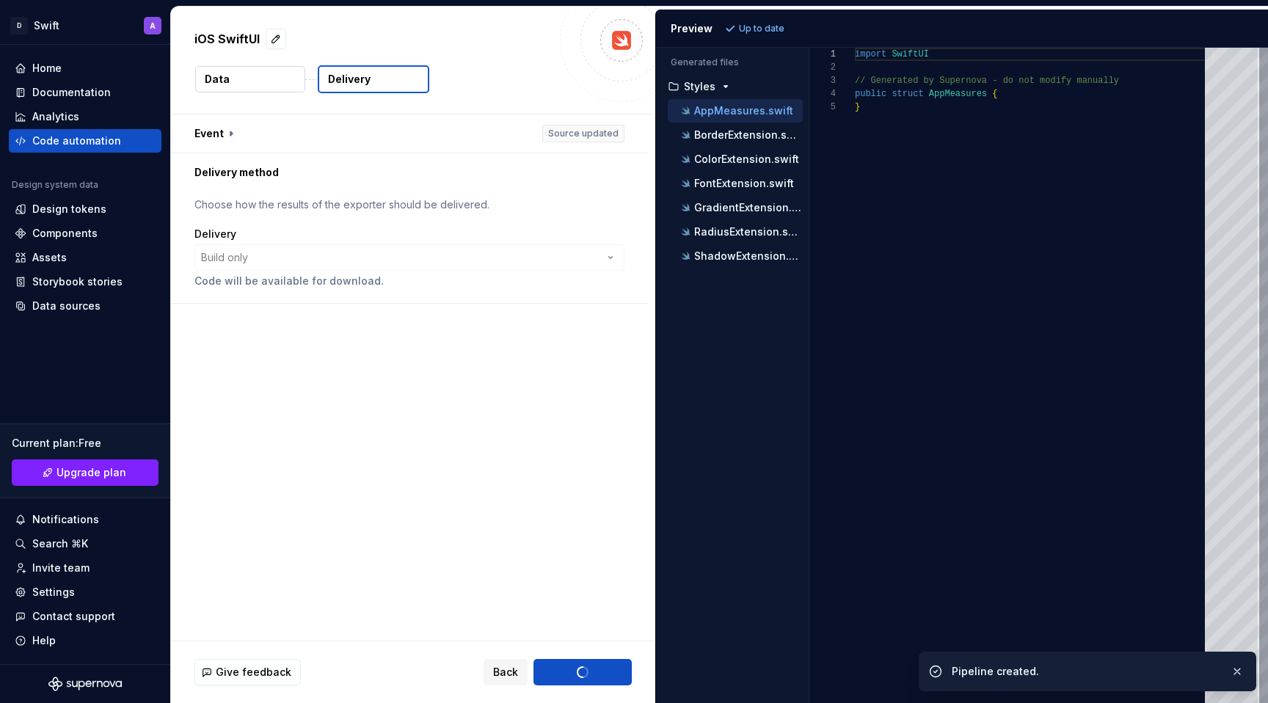
click at [693, 30] on div "Preview" at bounding box center [692, 28] width 42 height 15
click at [751, 29] on p "Up to date" at bounding box center [761, 29] width 45 height 12
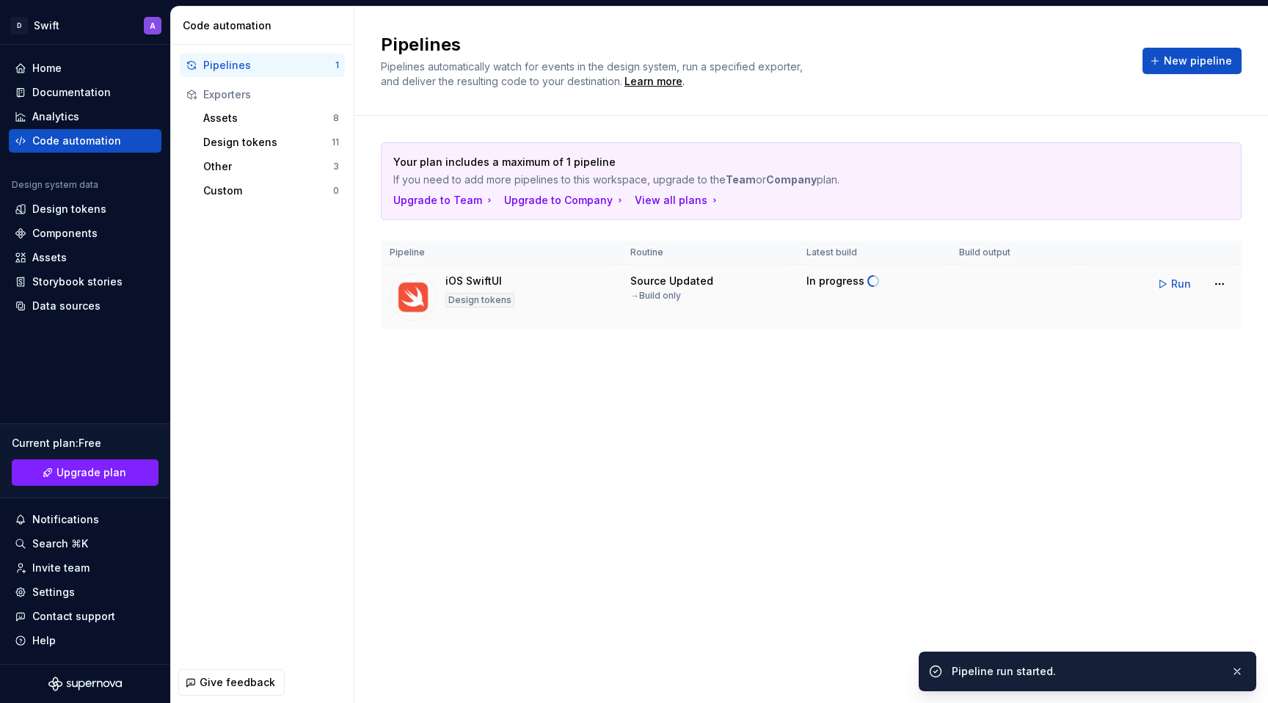
click at [550, 287] on div "iOS SwiftUI Design tokens" at bounding box center [501, 297] width 223 height 47
click at [1177, 280] on span "Run" at bounding box center [1181, 284] width 20 height 15
click at [1018, 291] on span "Download code" at bounding box center [1020, 287] width 81 height 15
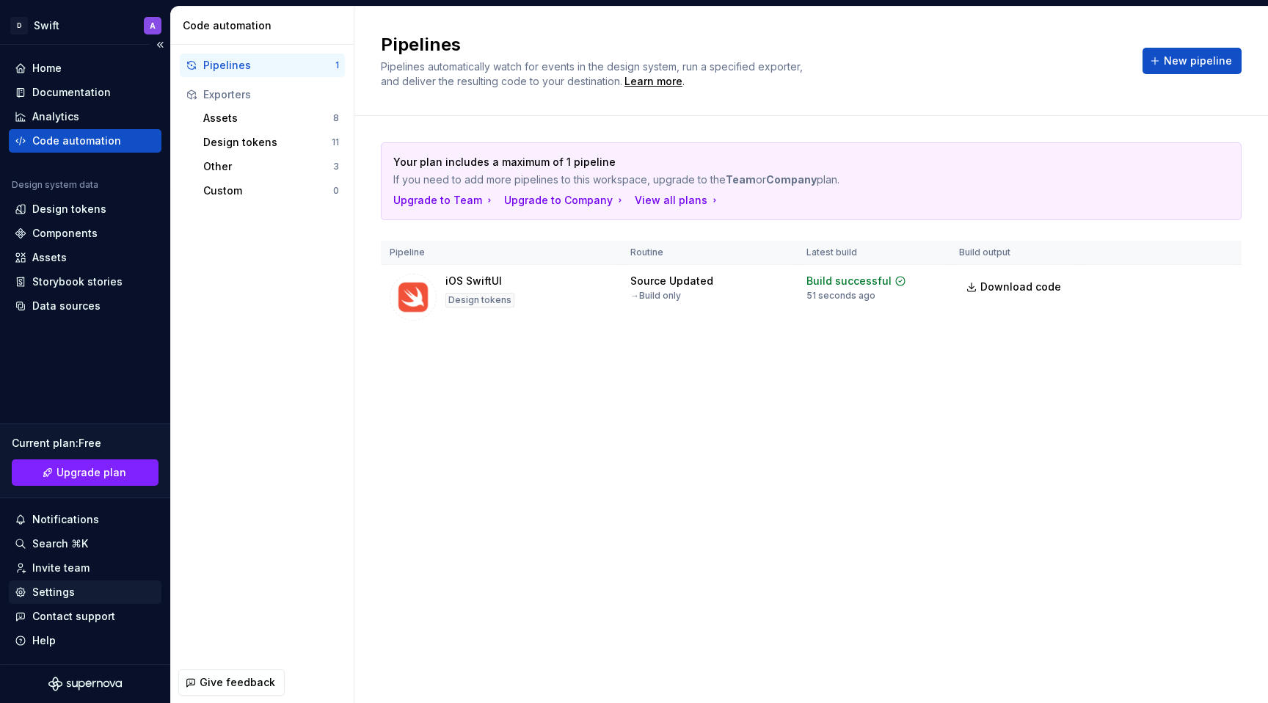
click at [69, 594] on div "Settings" at bounding box center [53, 592] width 43 height 15
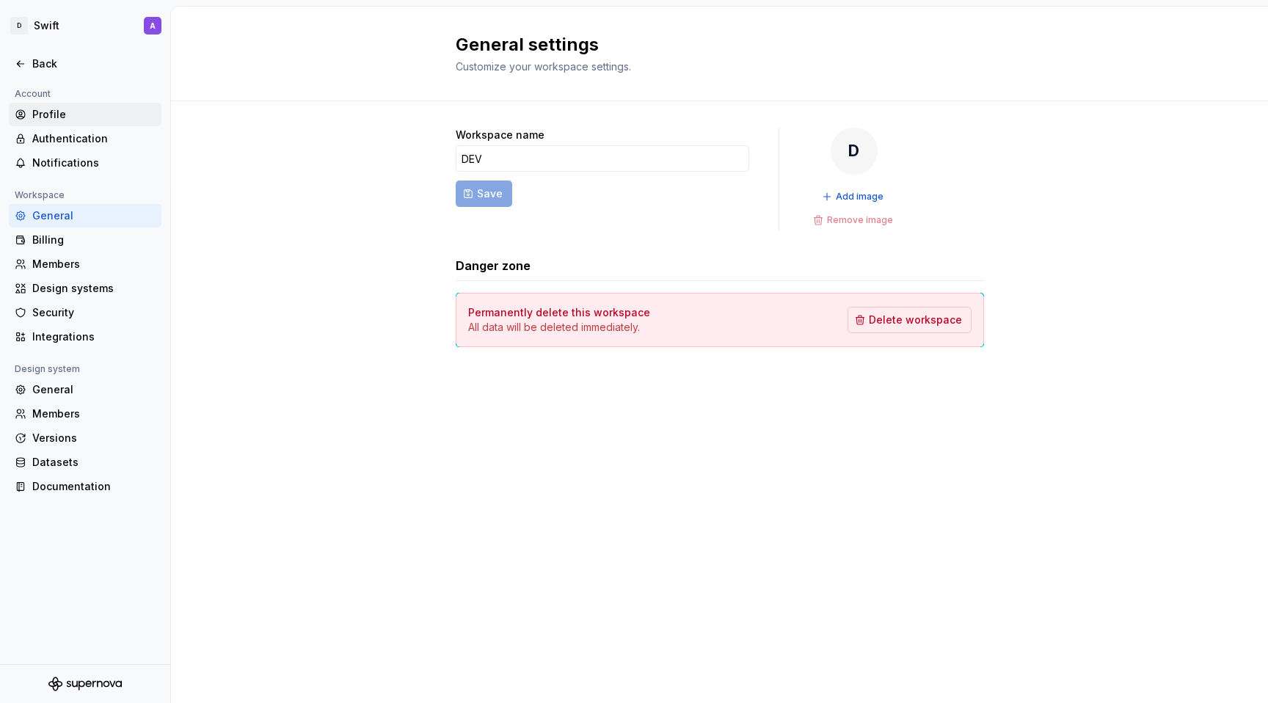
click at [57, 109] on div "Profile" at bounding box center [93, 114] width 123 height 15
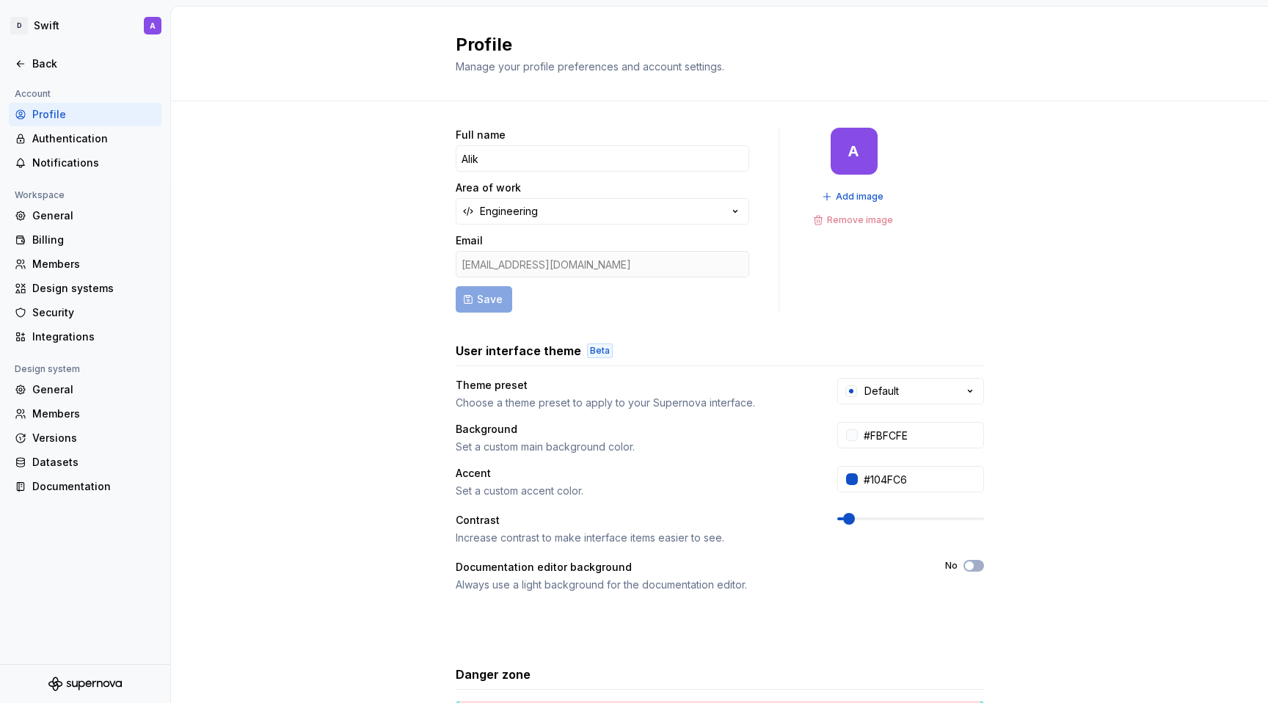
scroll to position [138, 0]
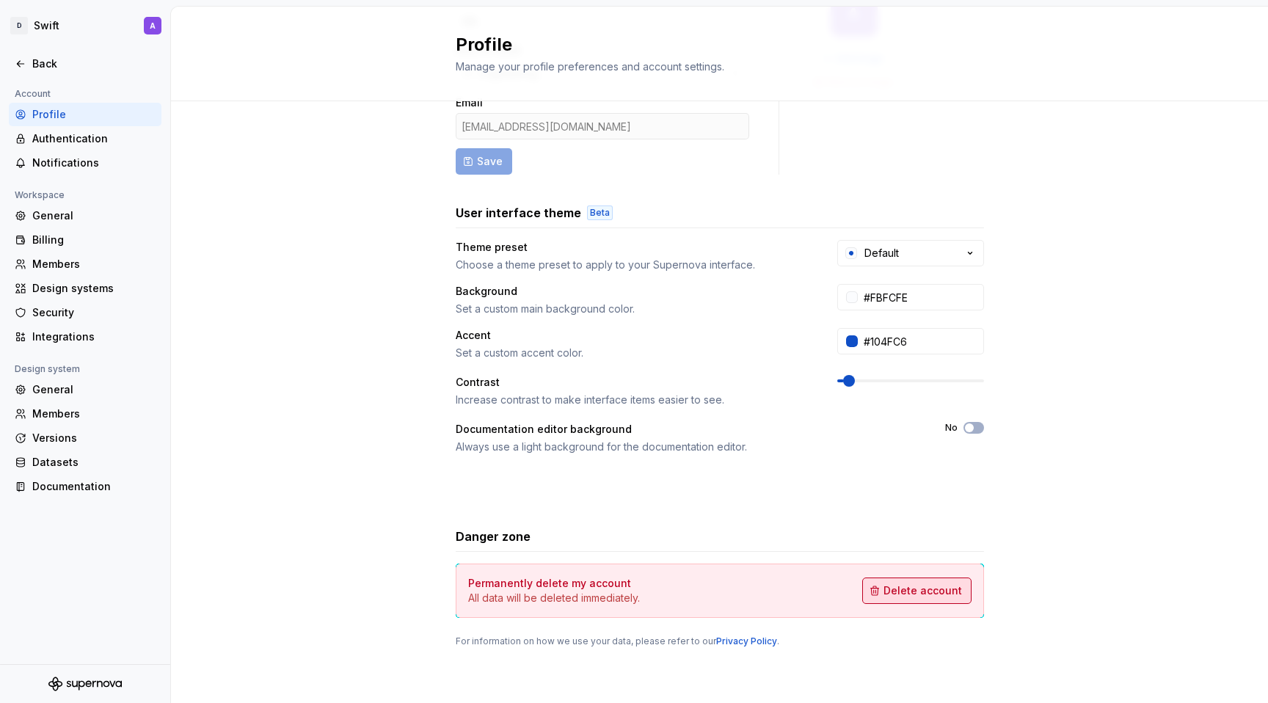
click at [905, 585] on span "Delete account" at bounding box center [922, 590] width 79 height 15
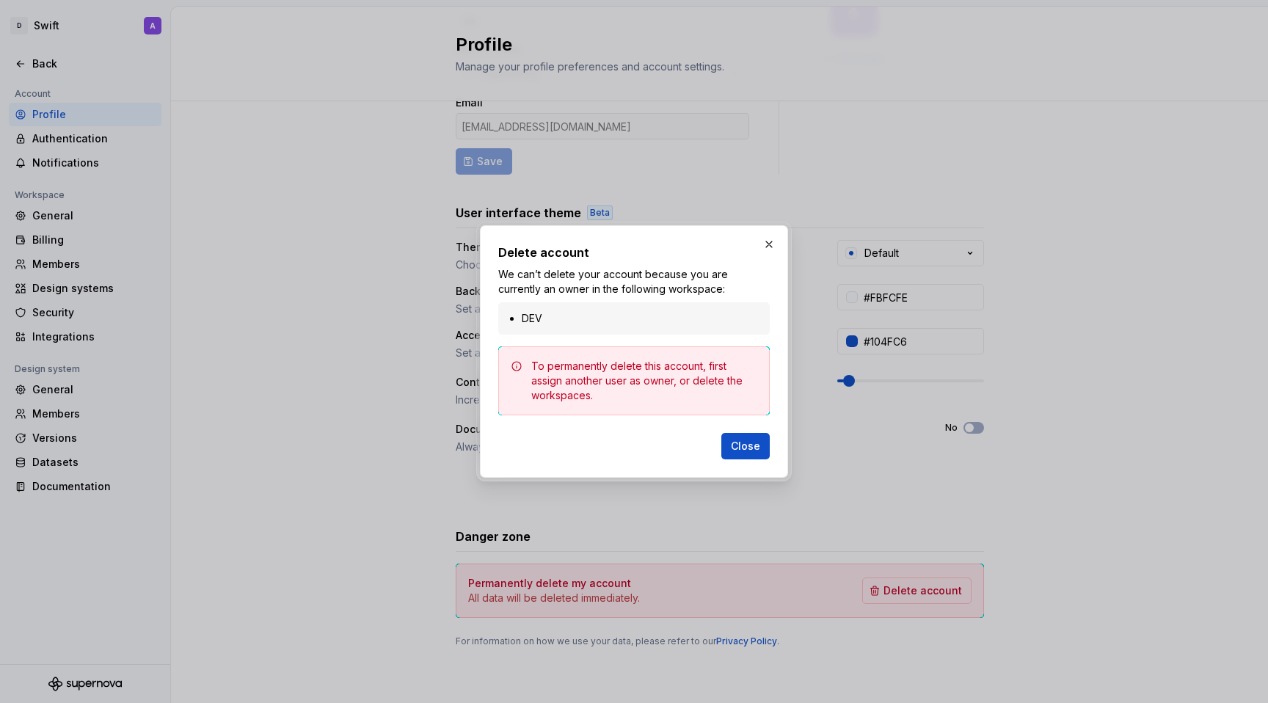
click at [618, 379] on div "To permanently delete this account, first assign another user as owner, or dele…" at bounding box center [644, 381] width 226 height 44
click at [523, 315] on li "DEV" at bounding box center [641, 318] width 239 height 15
click at [768, 241] on button "button" at bounding box center [769, 244] width 21 height 21
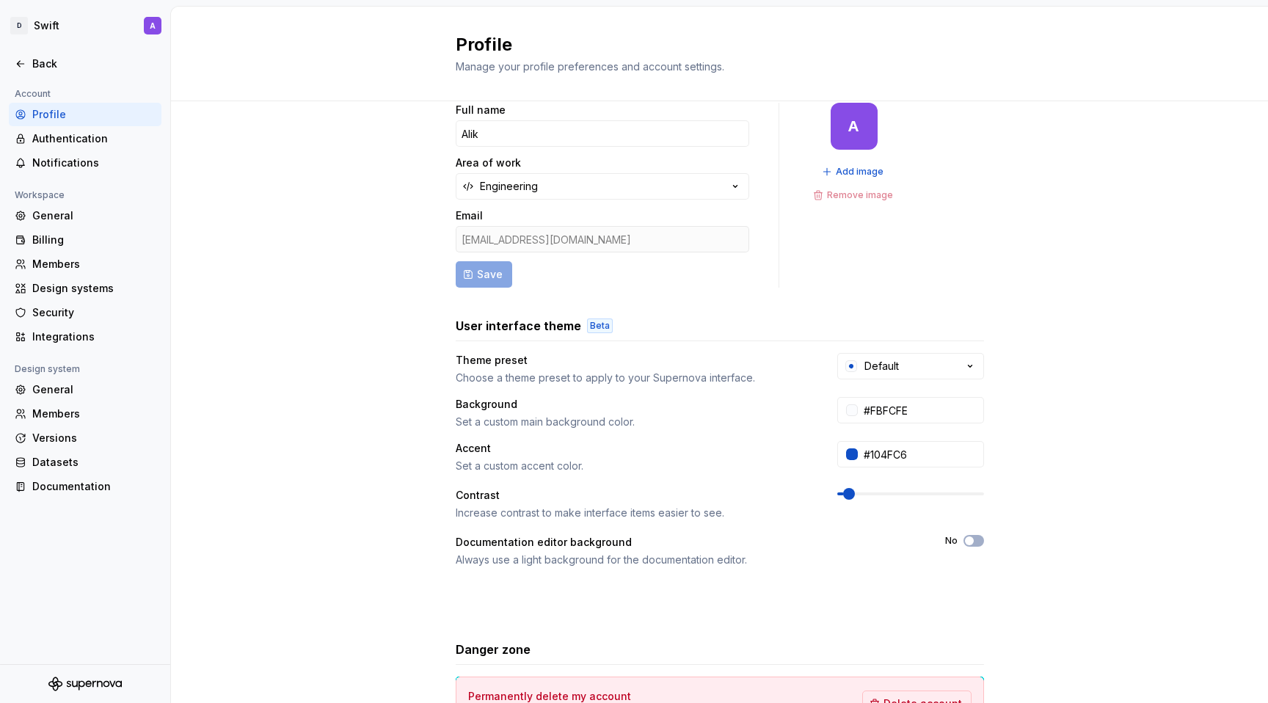
scroll to position [0, 0]
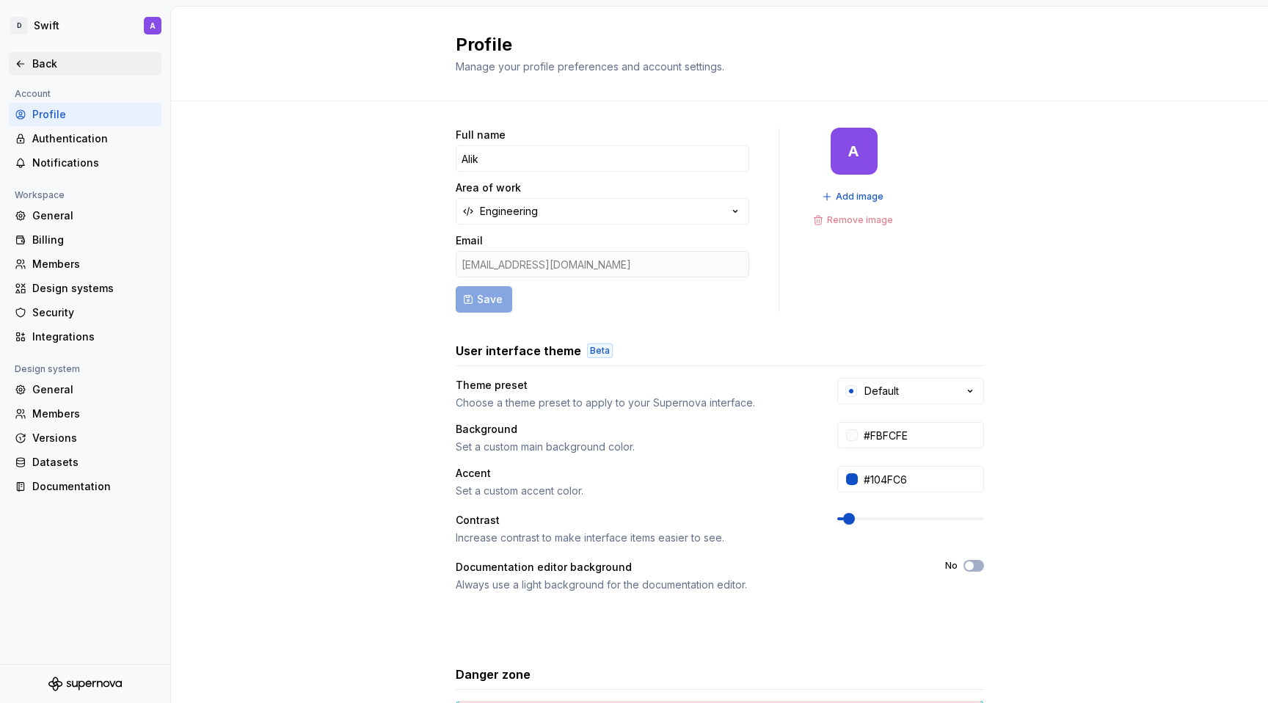
click at [55, 63] on div "Back" at bounding box center [93, 63] width 123 height 15
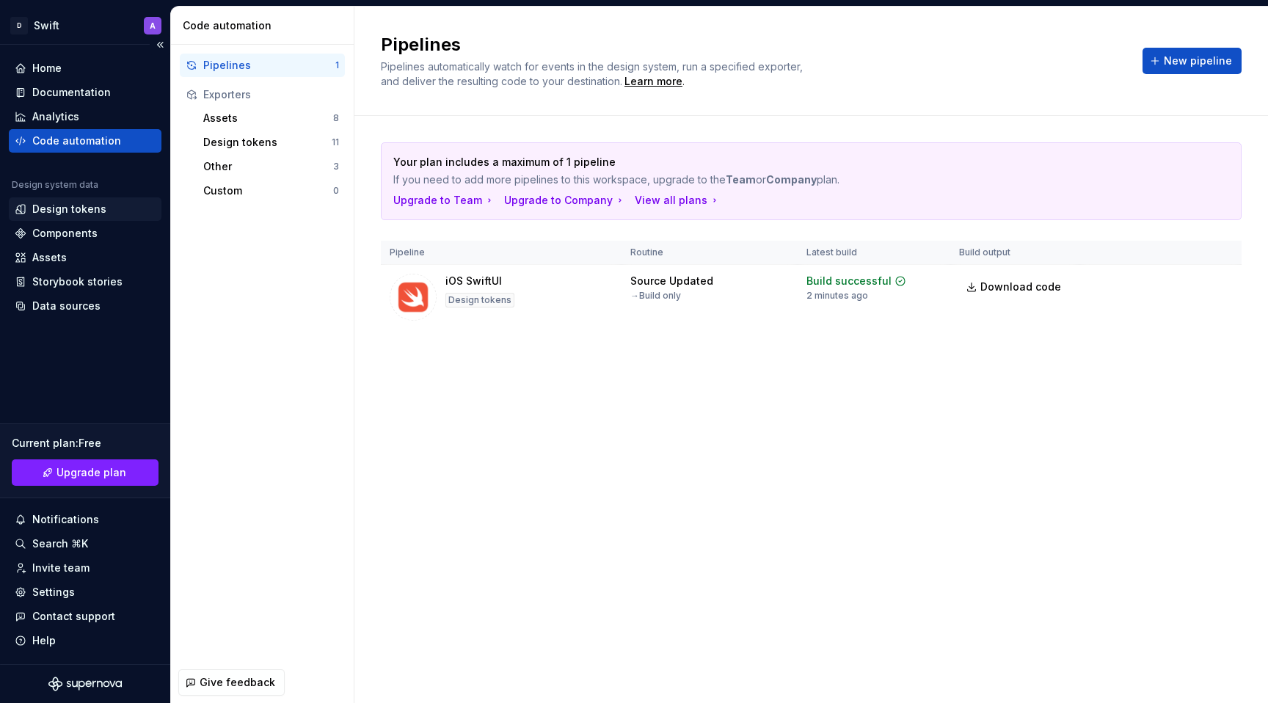
click at [87, 215] on div "Design tokens" at bounding box center [69, 209] width 74 height 15
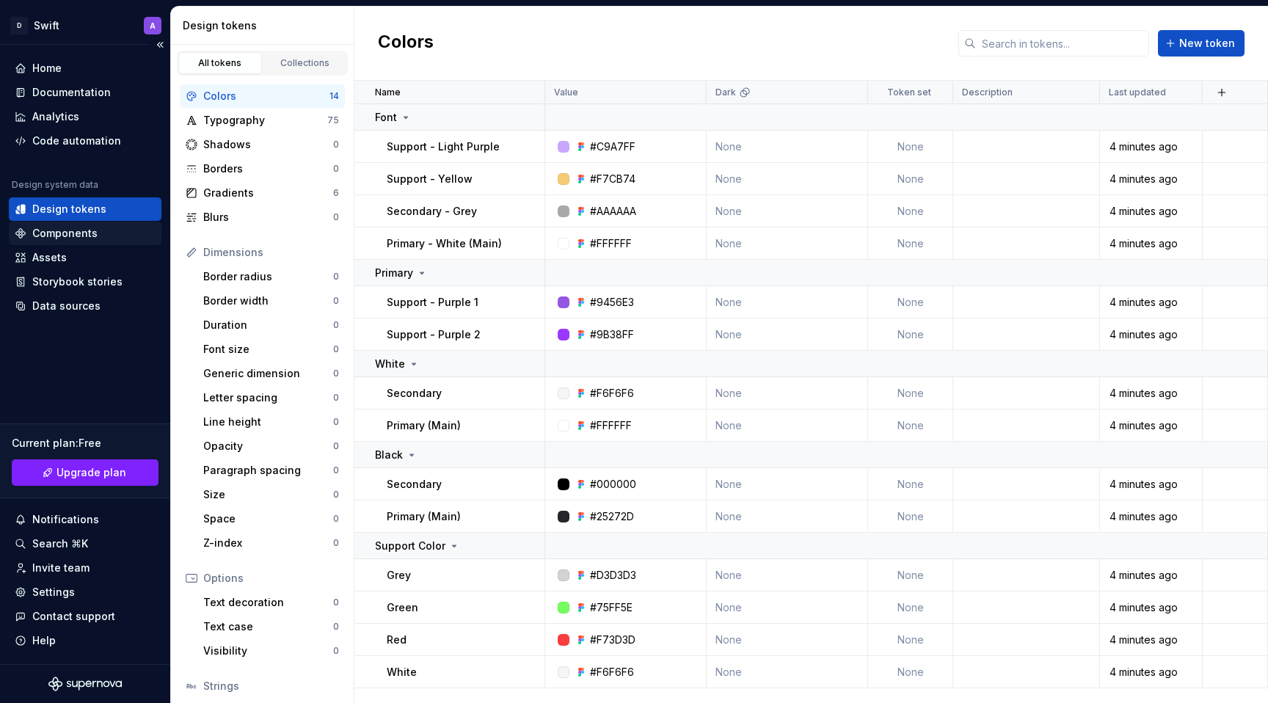
click at [90, 238] on div "Components" at bounding box center [64, 233] width 65 height 15
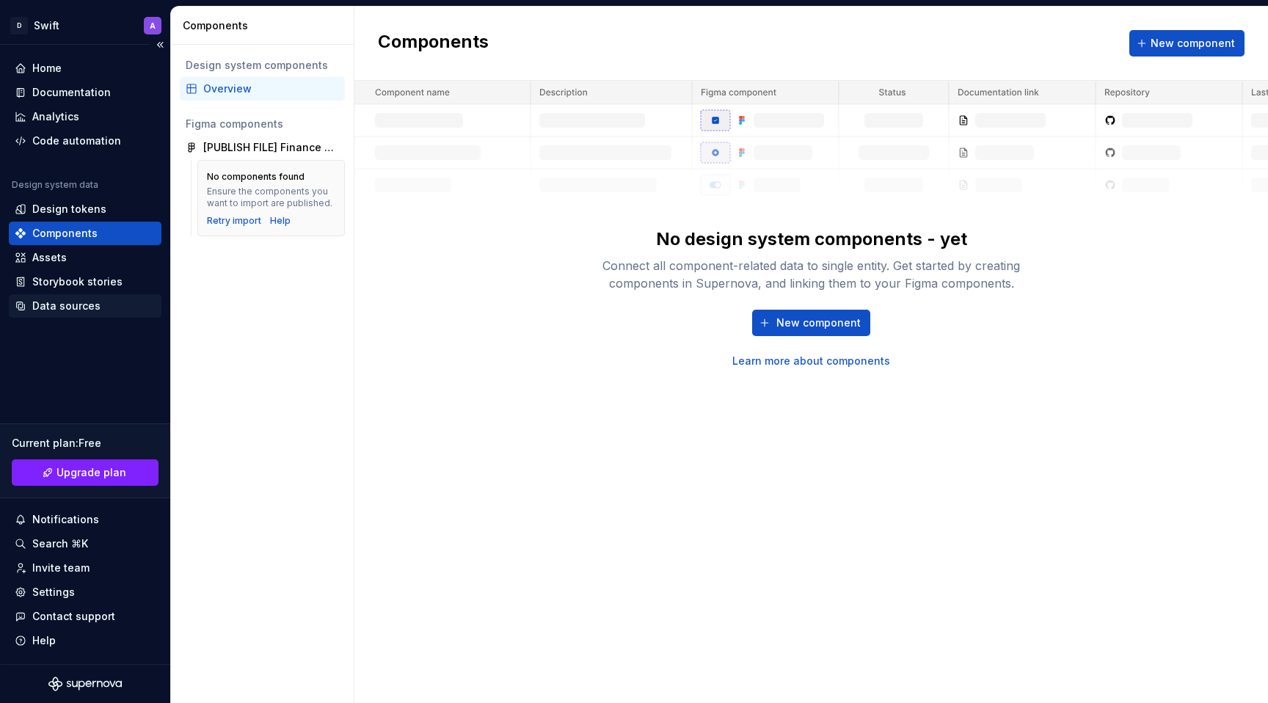
click at [81, 307] on div "Data sources" at bounding box center [66, 306] width 68 height 15
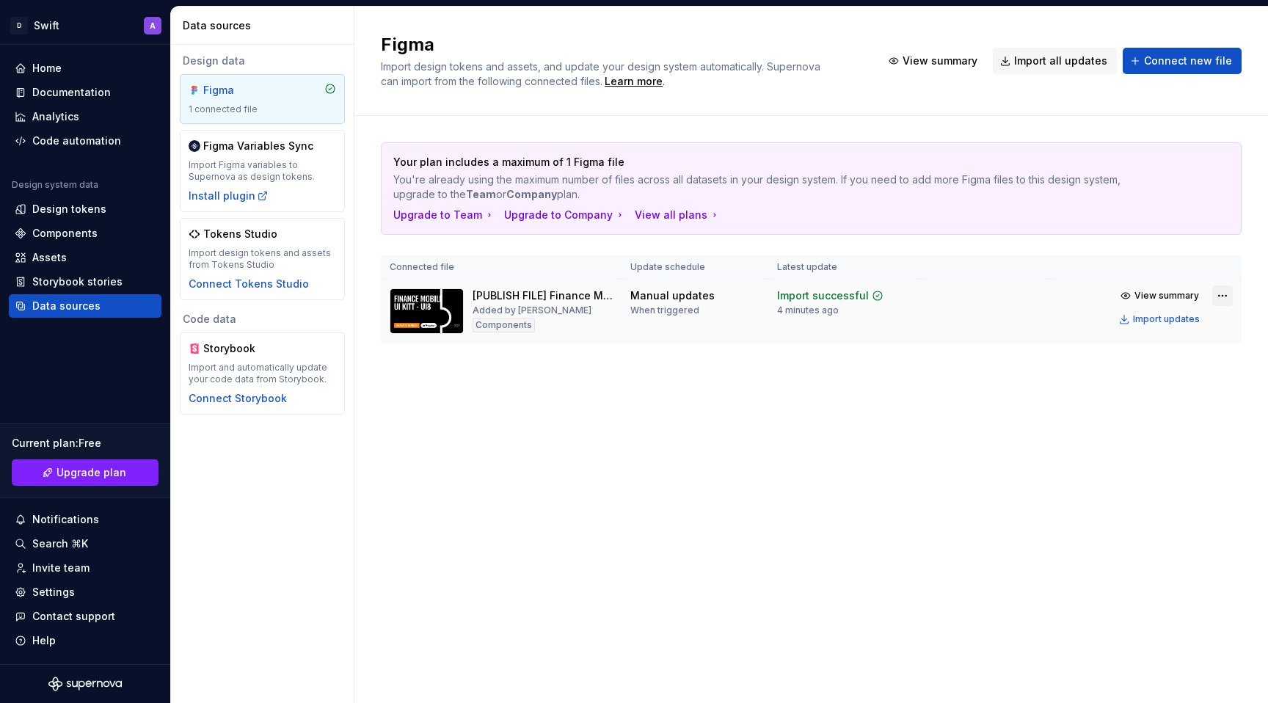
click at [1222, 296] on html "D Swift A Home Documentation Analytics Code automation Design system data Desig…" at bounding box center [634, 351] width 1268 height 703
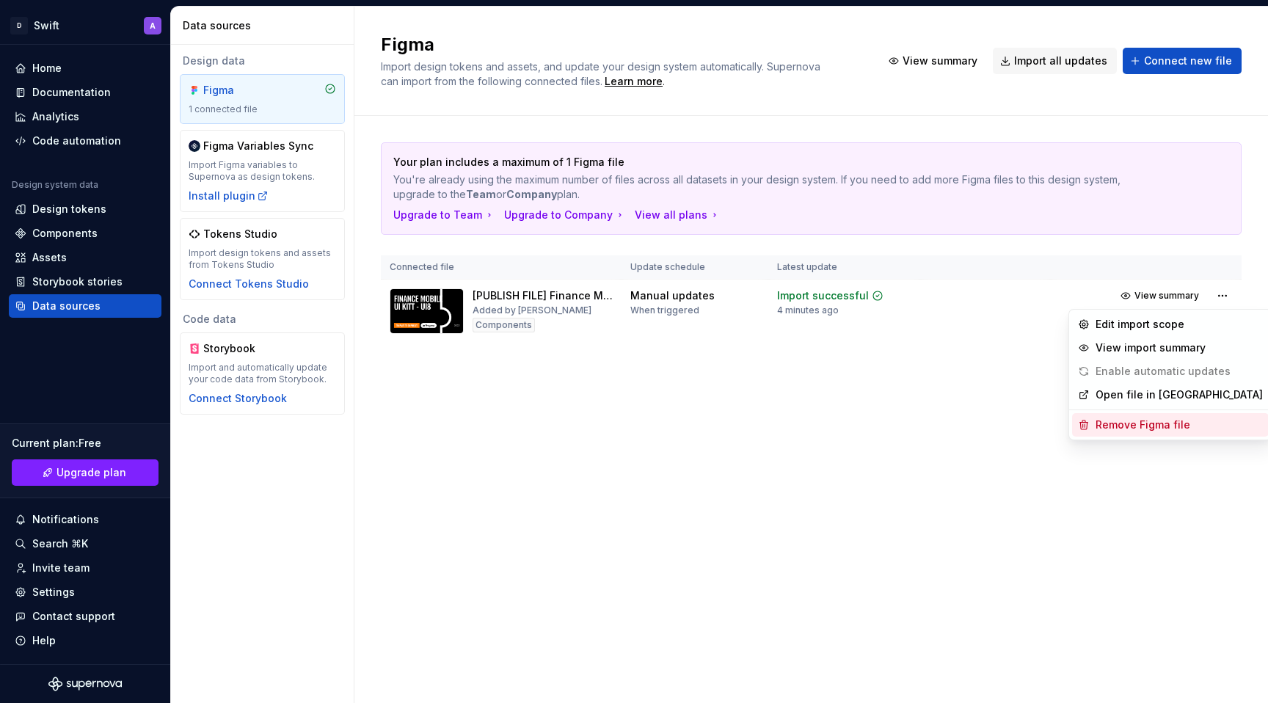
click at [1132, 431] on div "Remove Figma file" at bounding box center [1178, 424] width 167 height 15
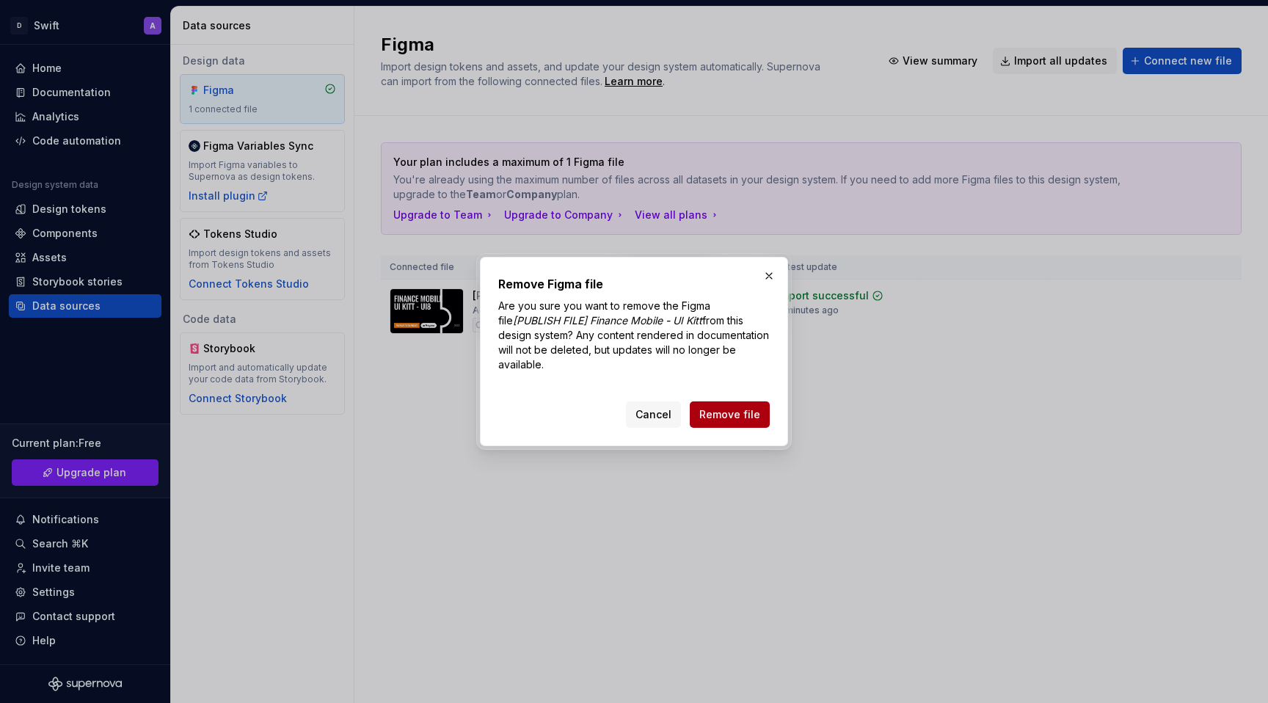
click at [768, 414] on button "Remove file" at bounding box center [730, 414] width 80 height 26
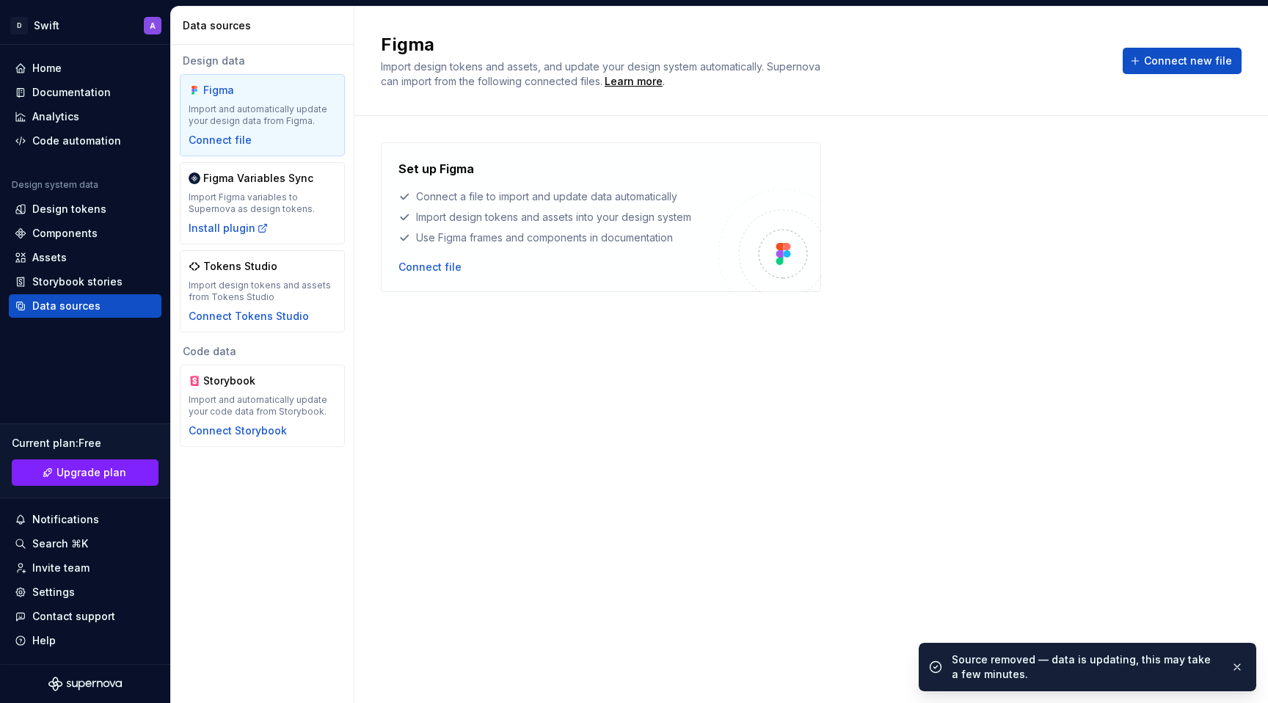
click at [60, 70] on div "Home" at bounding box center [46, 68] width 29 height 15
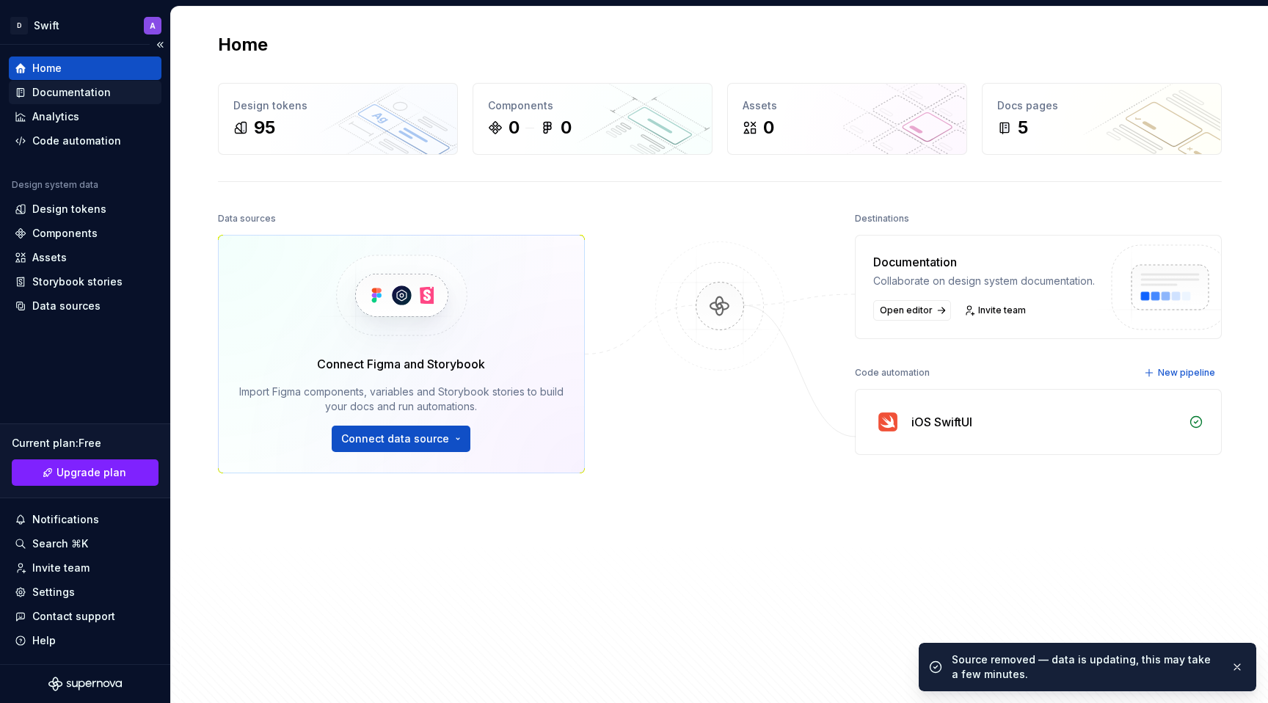
click at [70, 98] on div "Documentation" at bounding box center [71, 92] width 79 height 15
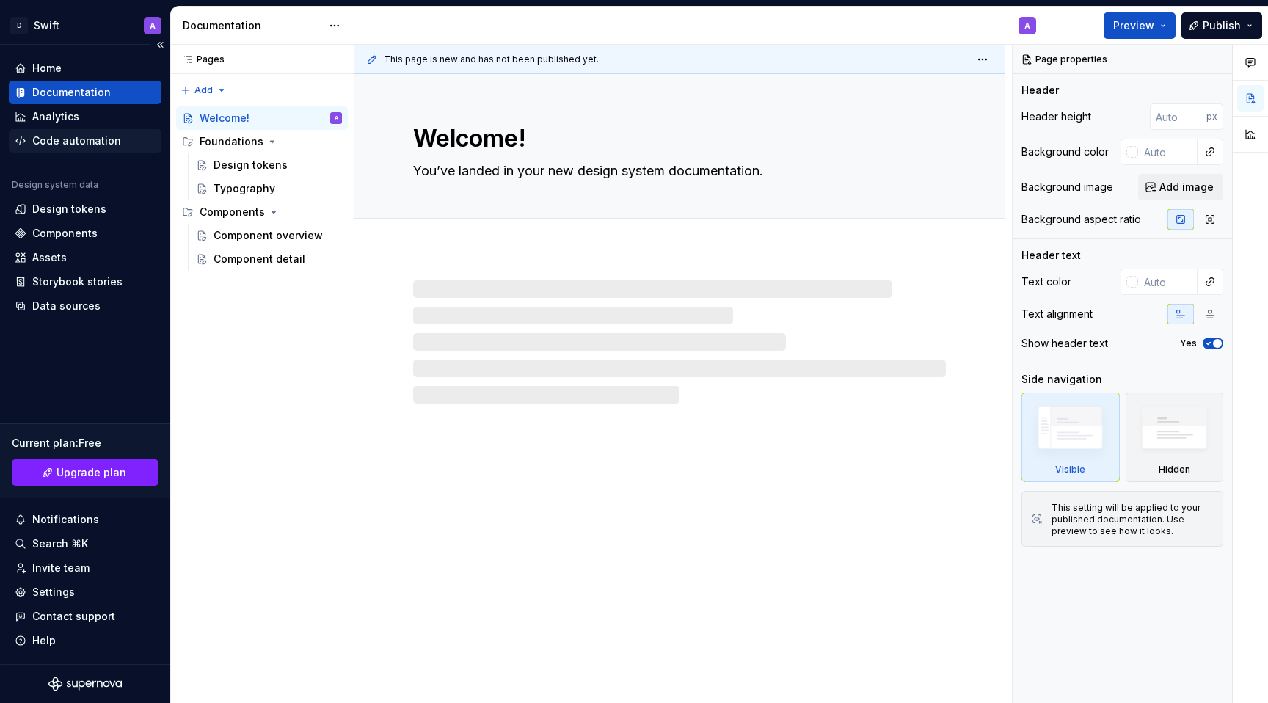
click at [77, 129] on div "Code automation" at bounding box center [85, 140] width 153 height 23
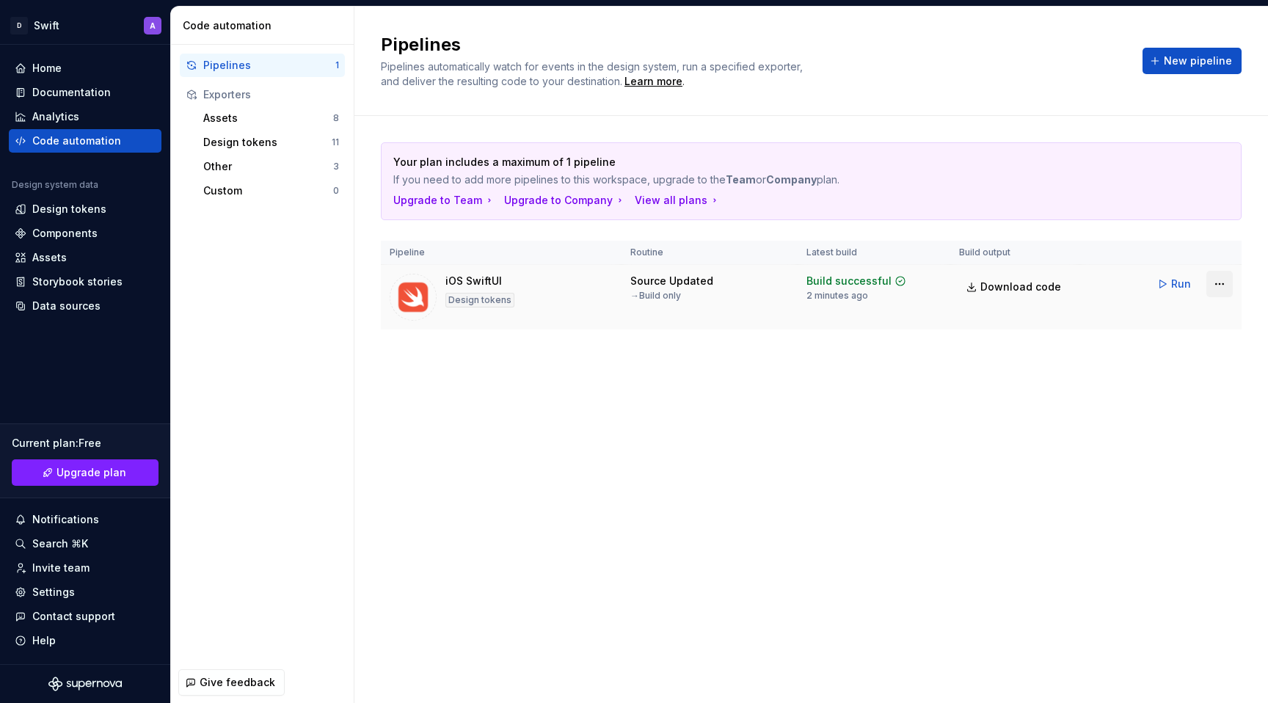
click at [1216, 284] on html "D Swift A Home Documentation Analytics Code automation Design system data Desig…" at bounding box center [634, 351] width 1268 height 703
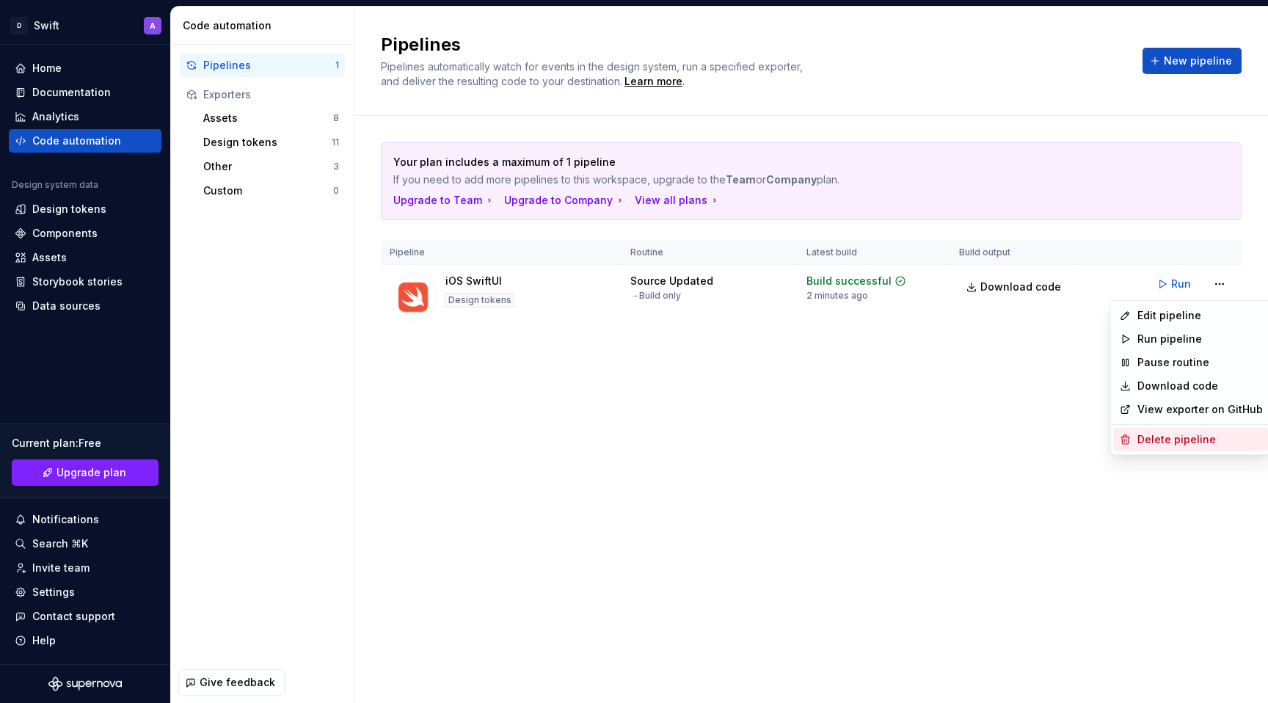
click at [1146, 440] on div "Delete pipeline" at bounding box center [1199, 439] width 125 height 15
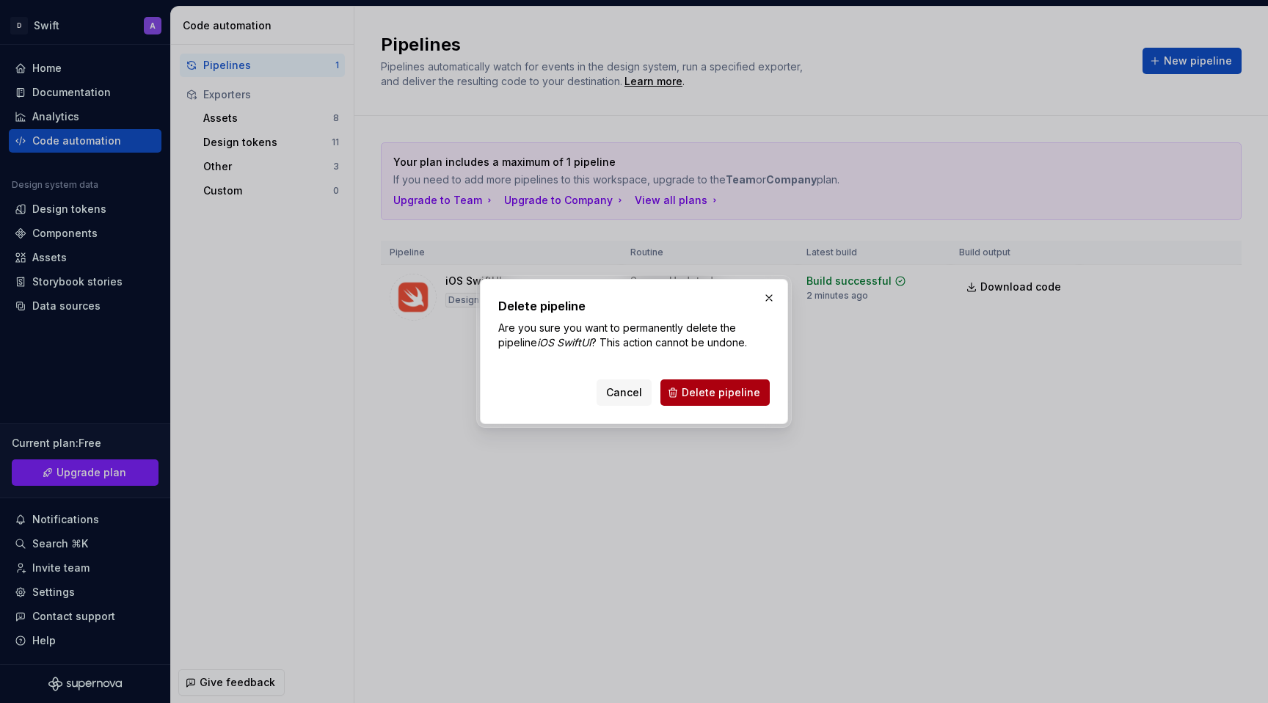
click at [748, 386] on span "Delete pipeline" at bounding box center [721, 392] width 79 height 15
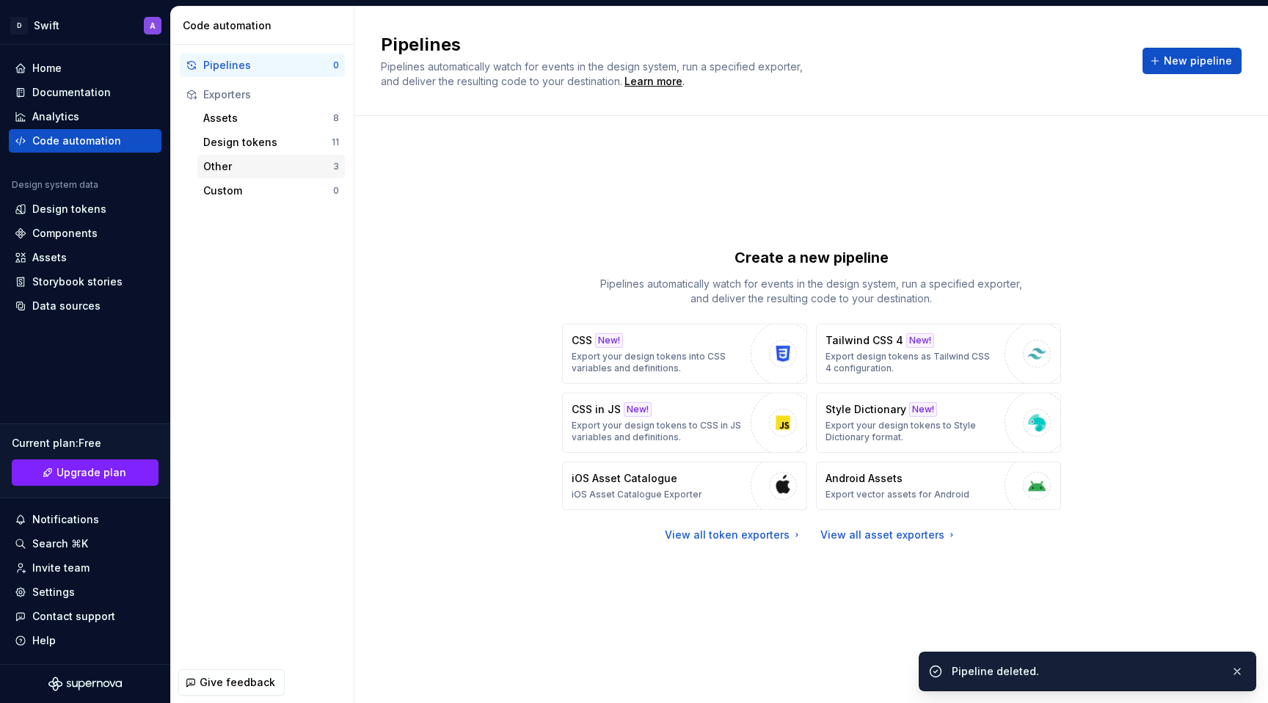
click at [238, 168] on div "Other" at bounding box center [268, 166] width 130 height 15
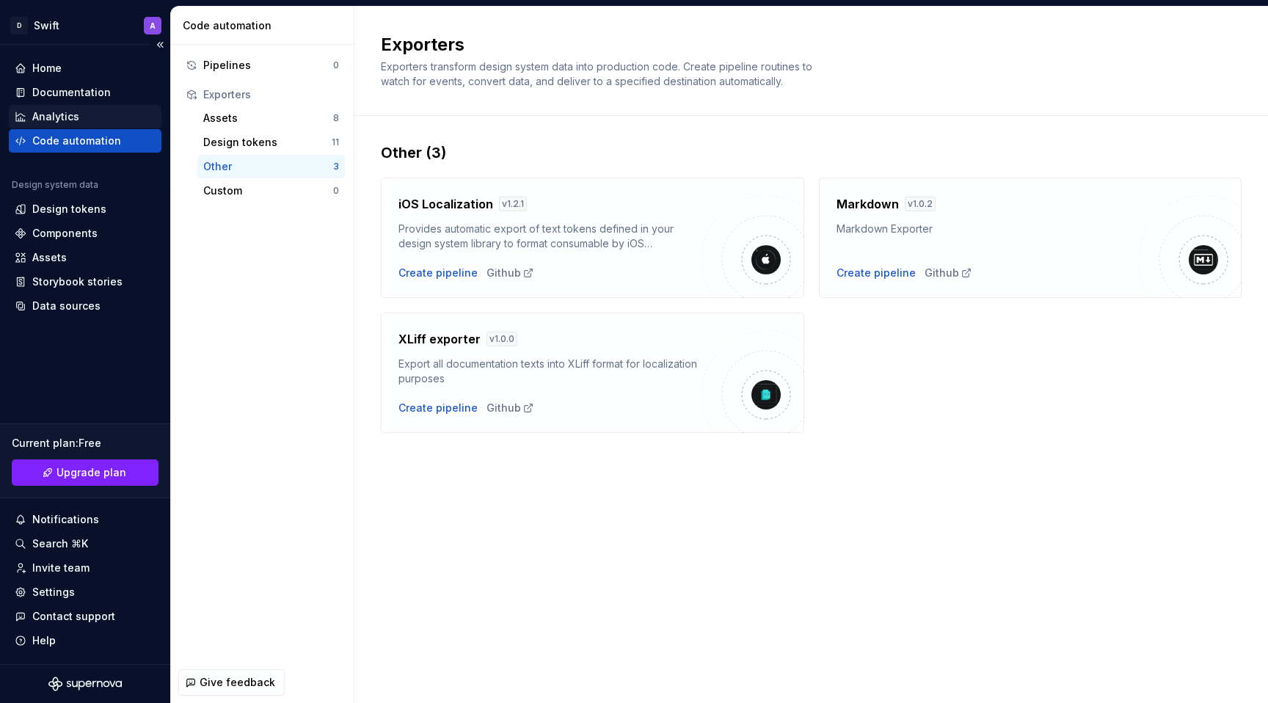
click at [94, 113] on div "Analytics" at bounding box center [85, 116] width 141 height 15
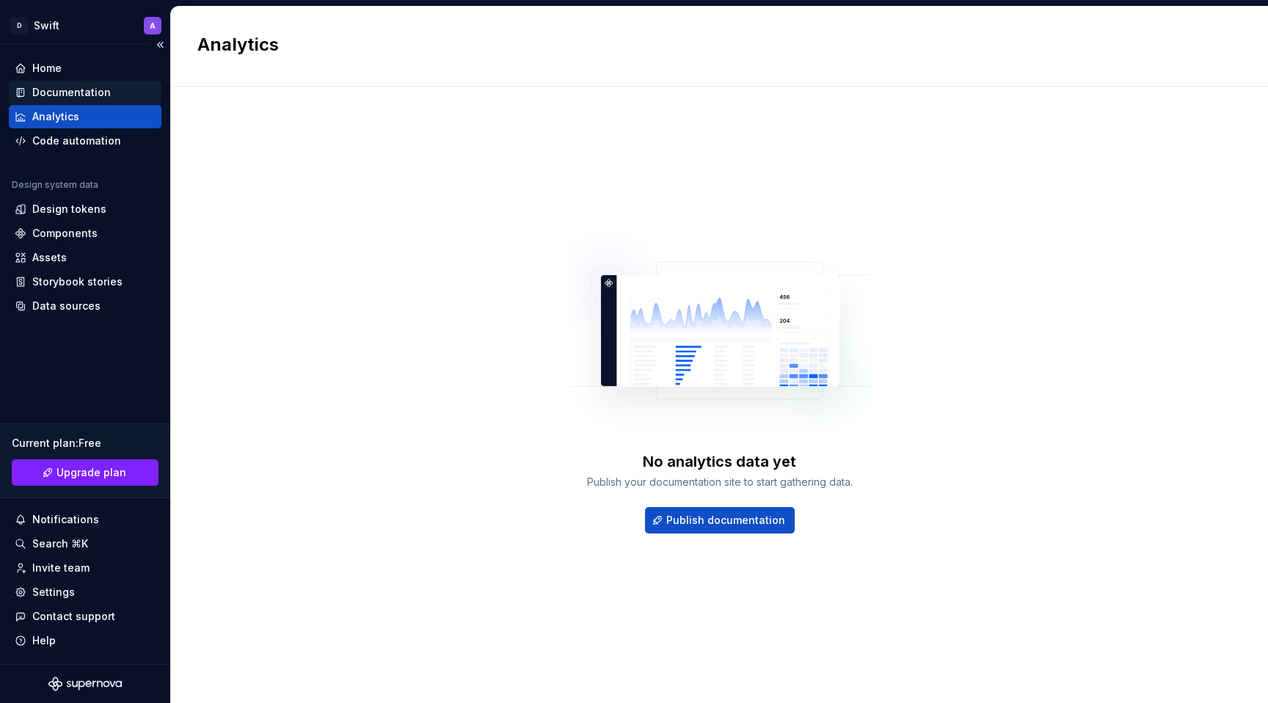
click at [98, 92] on div "Documentation" at bounding box center [71, 92] width 79 height 15
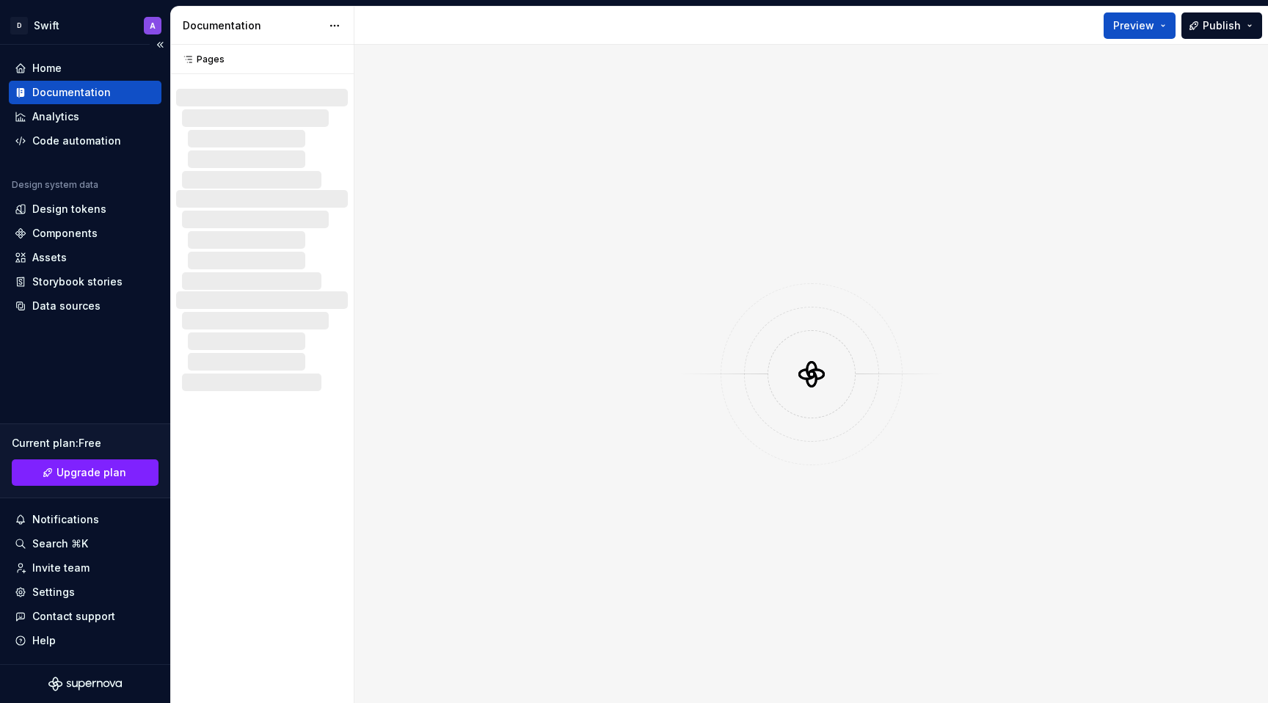
type textarea "*"
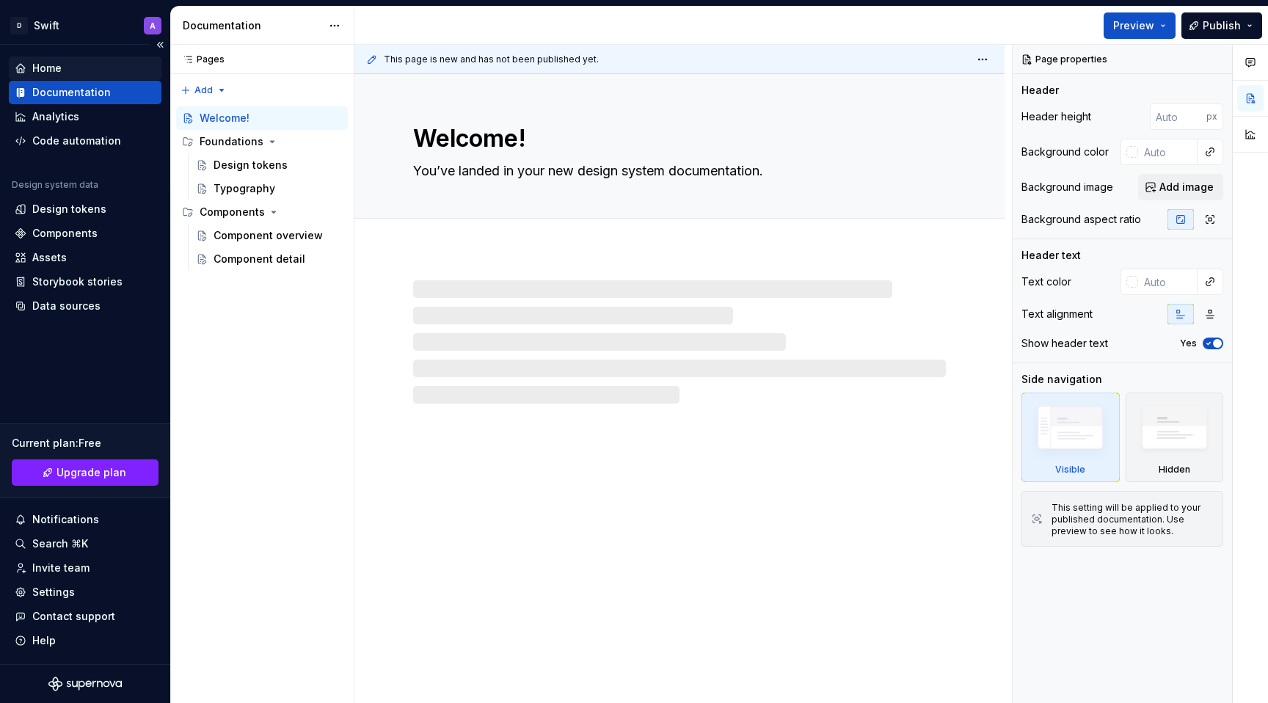
click at [101, 67] on div "Home" at bounding box center [85, 68] width 141 height 15
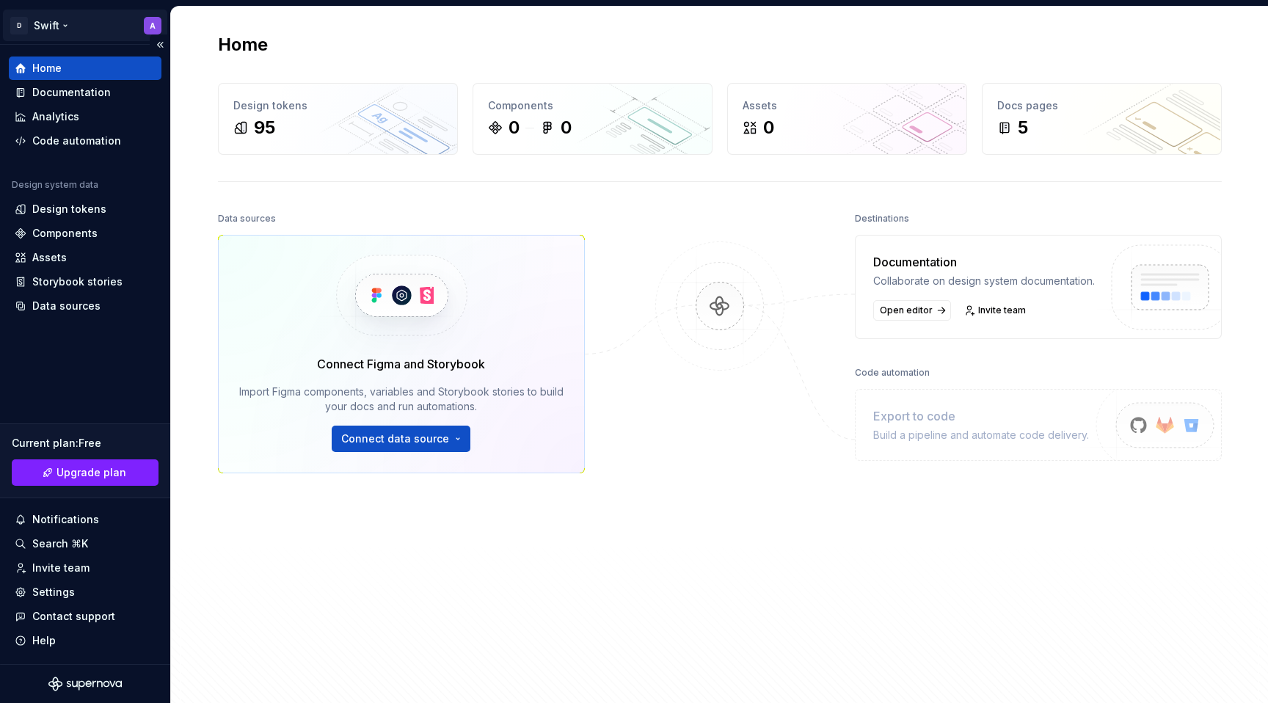
click at [163, 23] on html "D Swift A Home Documentation Analytics Code automation Design system data Desig…" at bounding box center [634, 351] width 1268 height 703
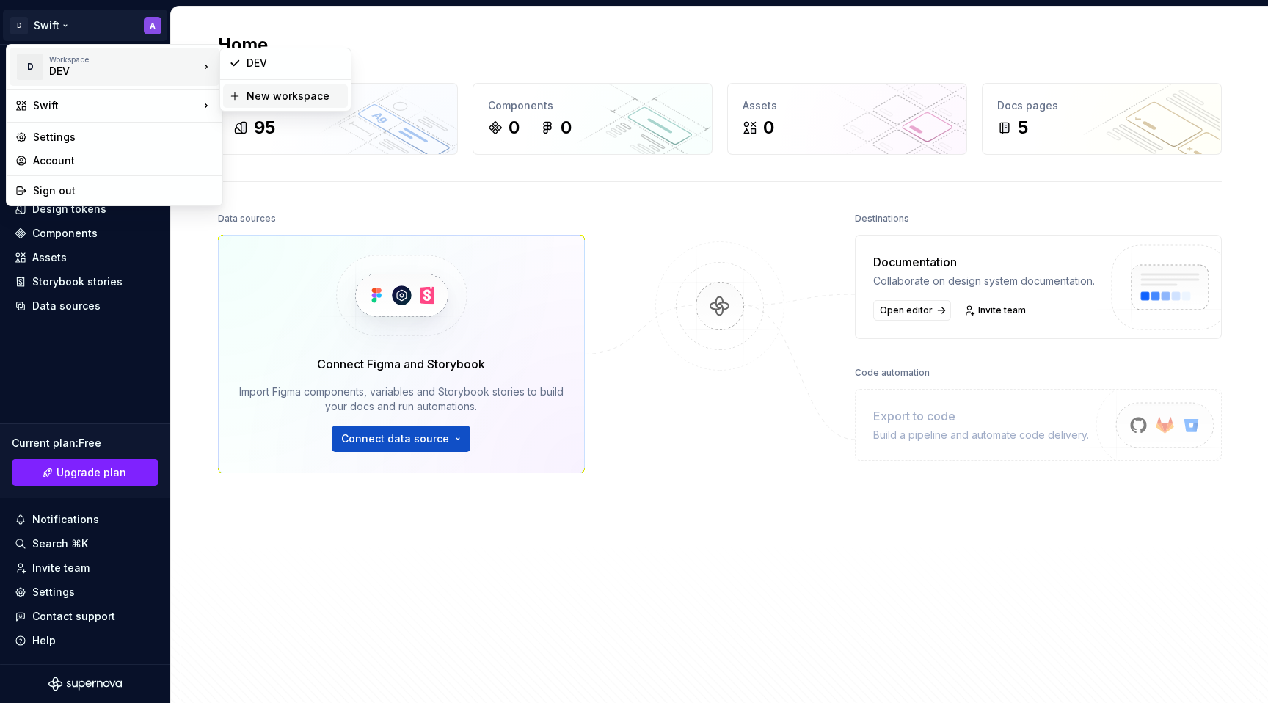
click at [266, 92] on div "New workspace" at bounding box center [294, 96] width 95 height 15
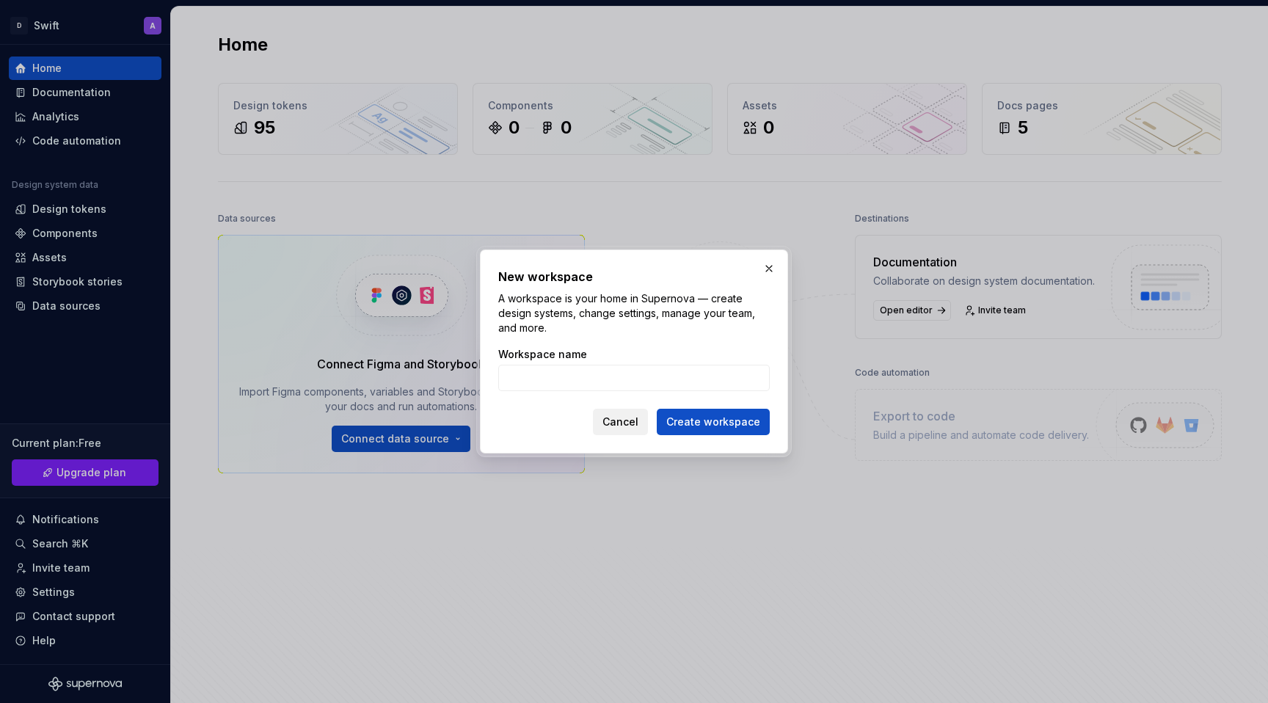
click at [638, 420] on span "Cancel" at bounding box center [620, 422] width 36 height 15
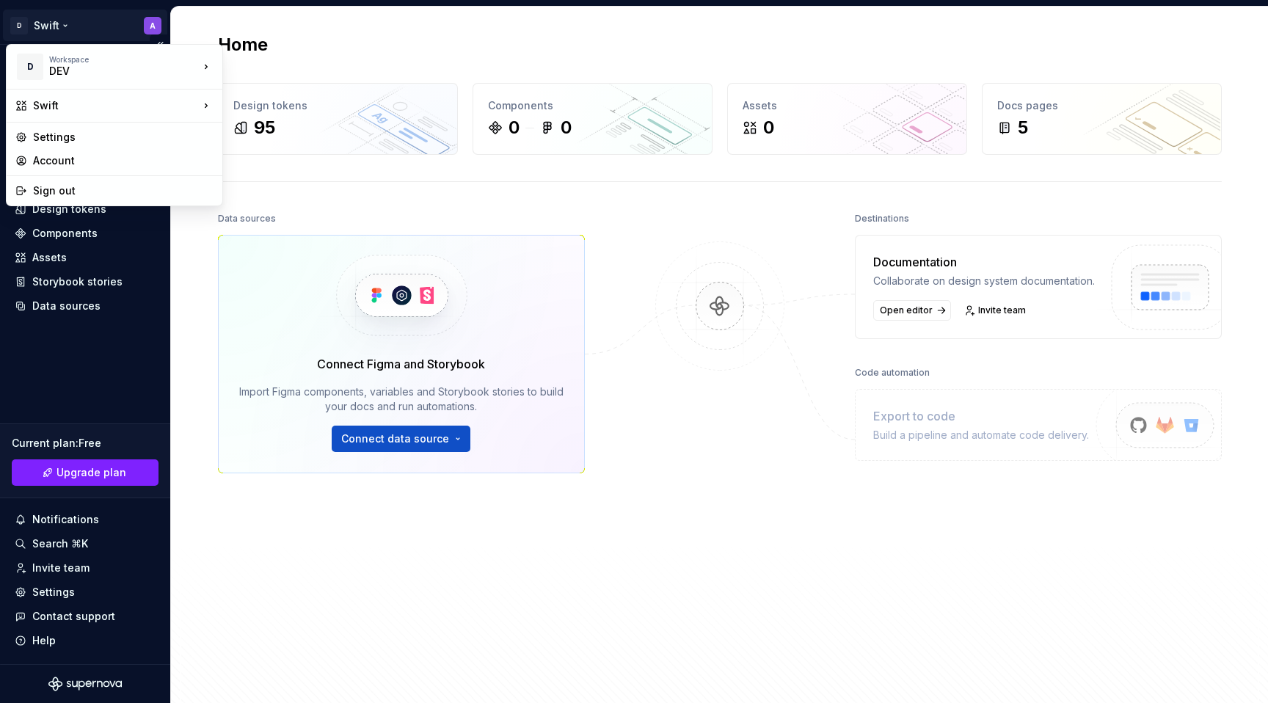
click at [43, 26] on html "D Swift A Home Documentation Analytics Code automation Design system data Desig…" at bounding box center [634, 351] width 1268 height 703
click at [88, 139] on div "Settings" at bounding box center [123, 137] width 180 height 15
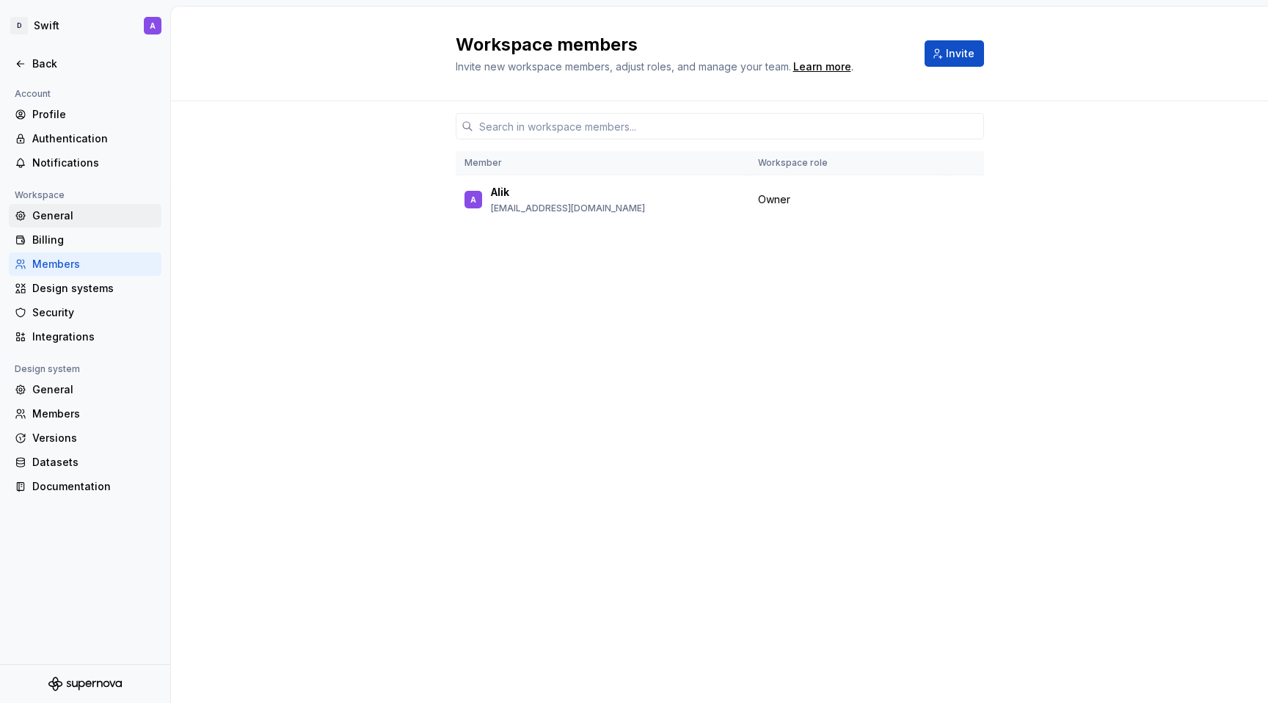
click at [88, 212] on div "General" at bounding box center [93, 215] width 123 height 15
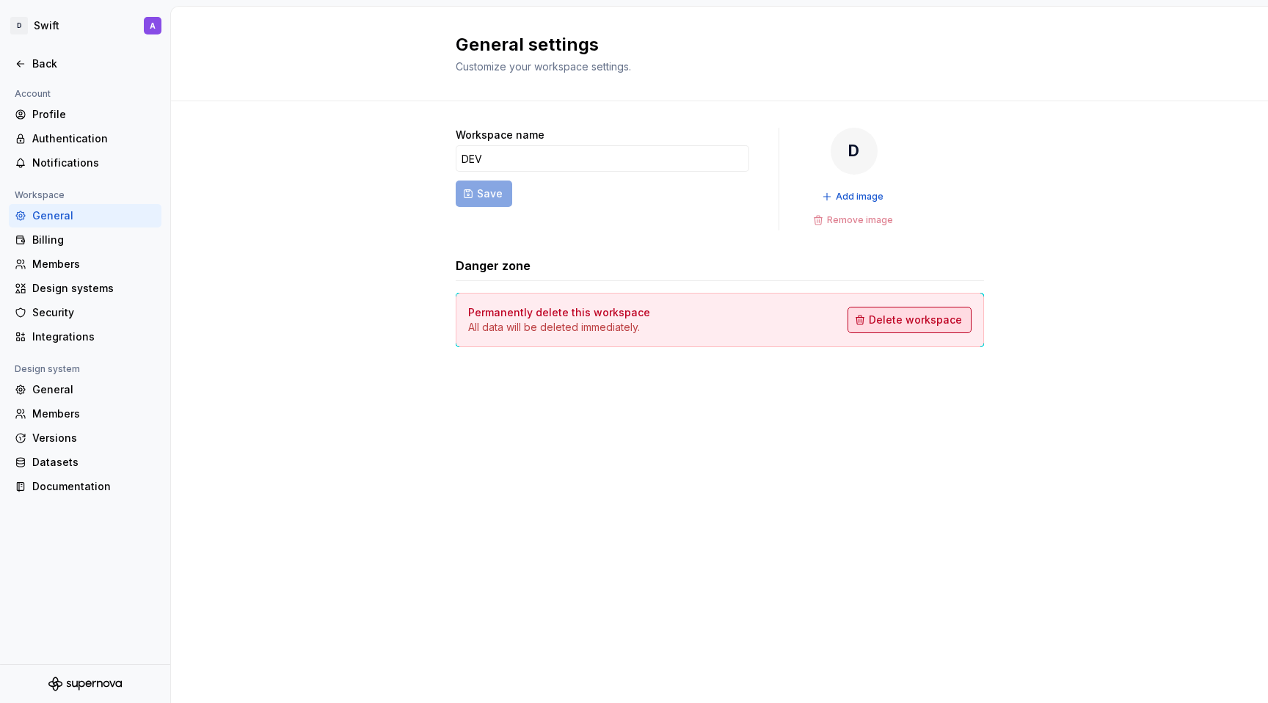
click at [926, 324] on span "Delete workspace" at bounding box center [915, 320] width 93 height 15
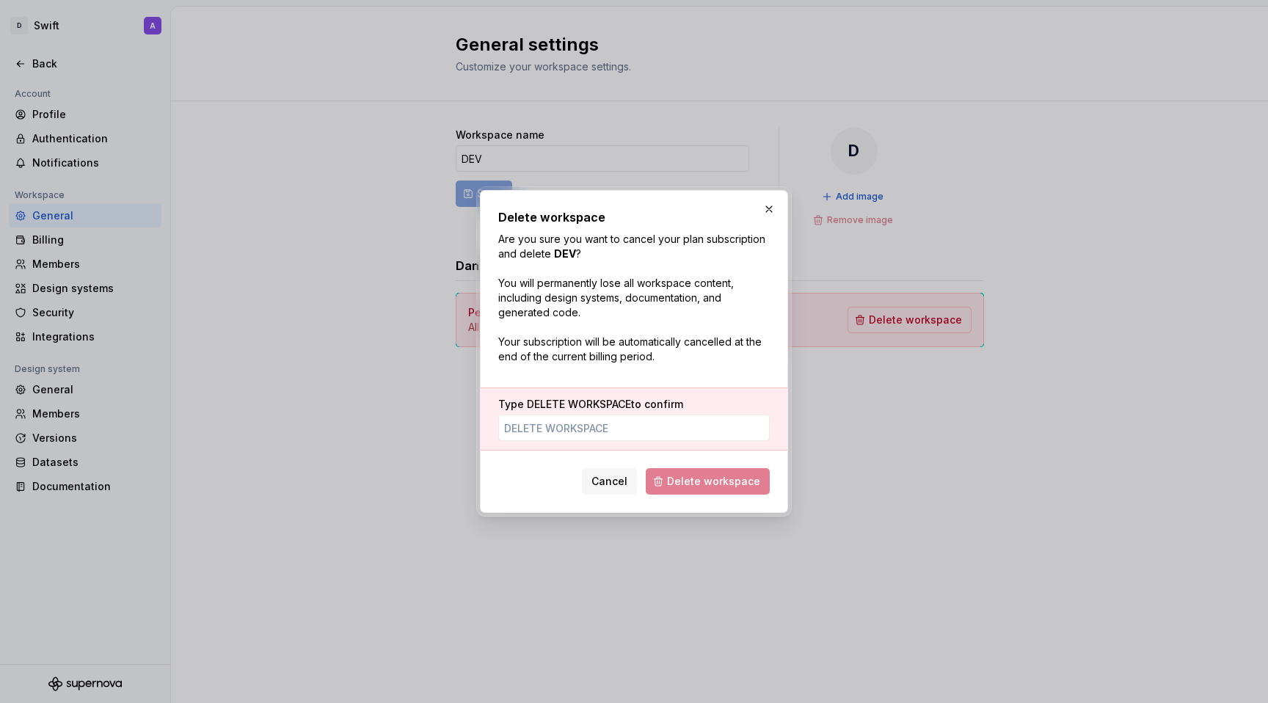
click at [564, 245] on p "Are you sure you want to cancel your plan subscription and delete DEV ? You wil…" at bounding box center [633, 298] width 271 height 132
click at [563, 252] on strong "DEV" at bounding box center [565, 253] width 22 height 12
copy strong "DEV"
click at [563, 424] on input "Type DELETE WORKSPACE to confirm" at bounding box center [633, 428] width 271 height 26
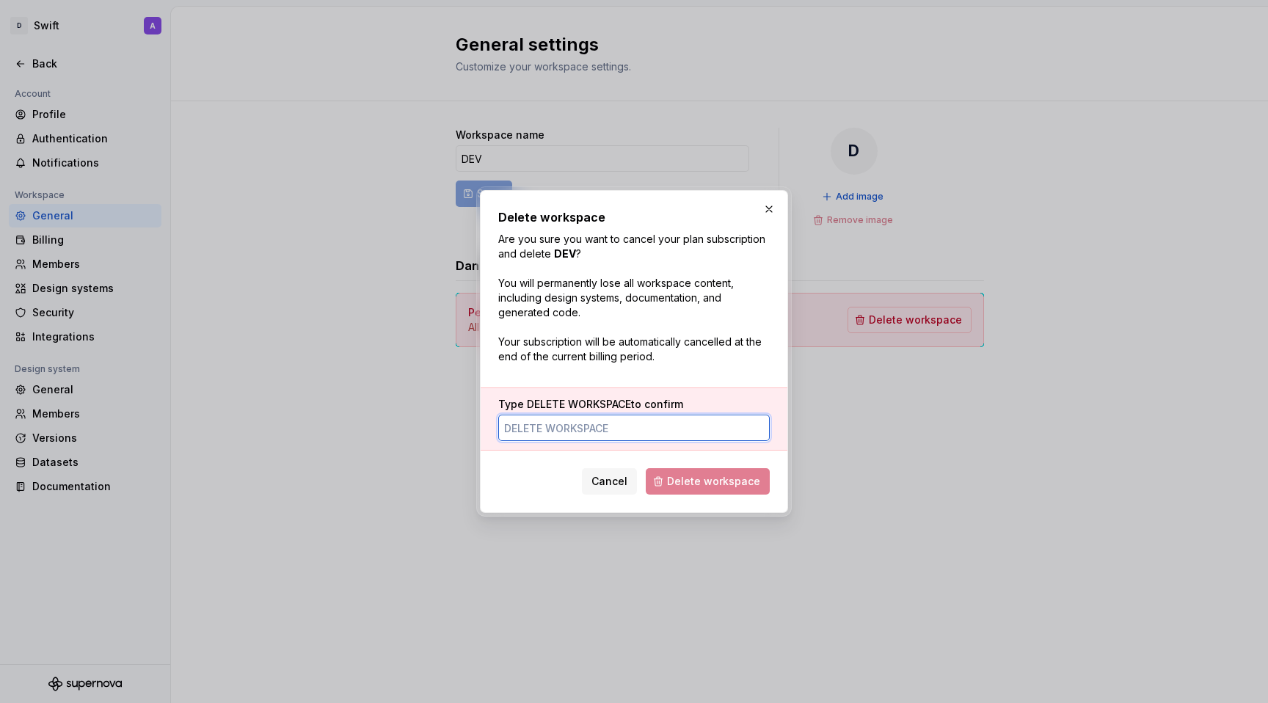
paste input "DEV"
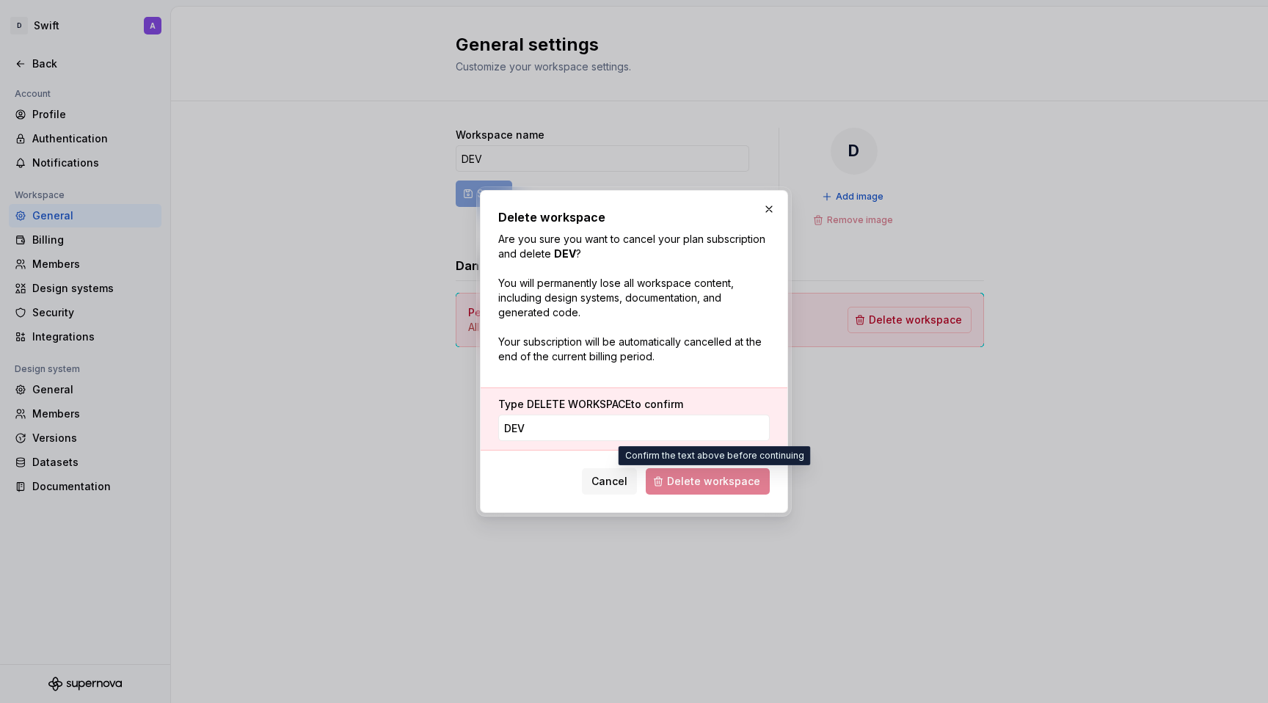
click at [709, 487] on span "Delete workspace" at bounding box center [708, 481] width 124 height 26
click at [627, 426] on input "DEV" at bounding box center [633, 428] width 271 height 26
click at [558, 411] on label "Type DELETE WORKSPACE to confirm" at bounding box center [590, 404] width 185 height 15
click at [558, 415] on input "DEV" at bounding box center [633, 428] width 271 height 26
click at [551, 405] on span "DELETE WORKSPACE" at bounding box center [579, 404] width 104 height 12
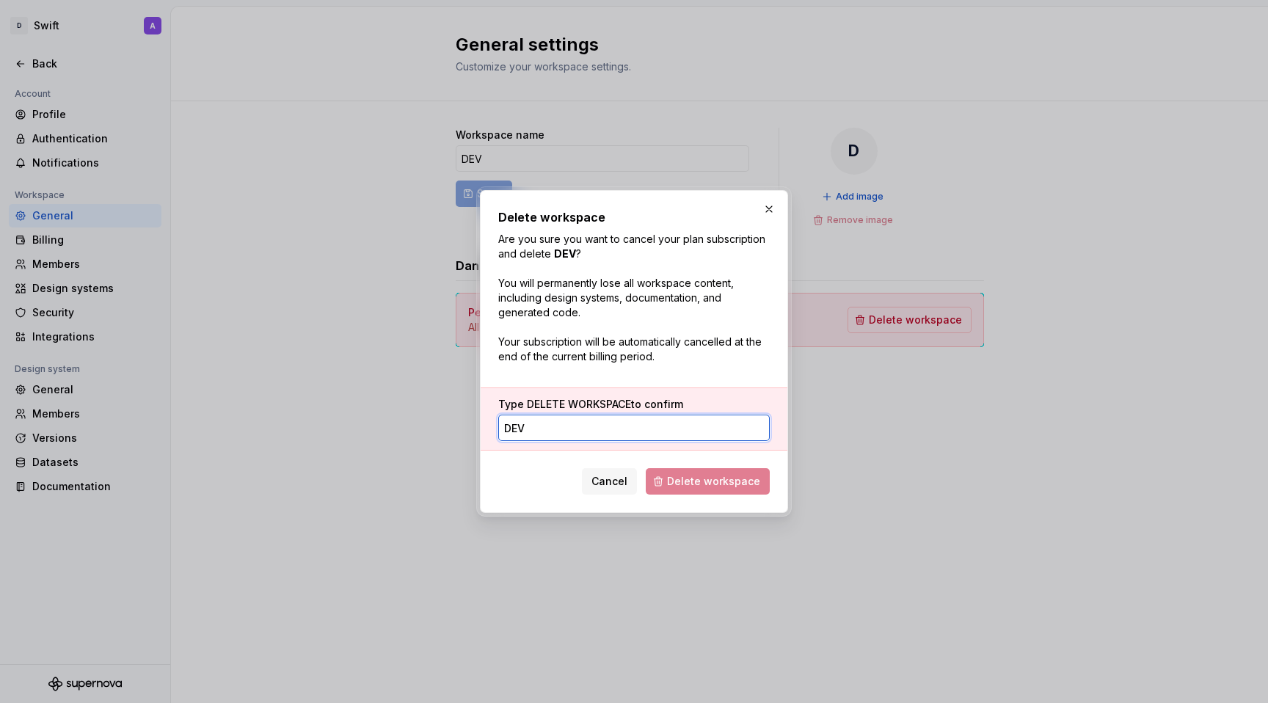
click at [551, 415] on input "DEV" at bounding box center [633, 428] width 271 height 26
click at [551, 405] on span "DELETE WORKSPACE" at bounding box center [579, 404] width 104 height 12
click at [551, 415] on input "DEV" at bounding box center [633, 428] width 271 height 26
click at [603, 405] on span "DELETE WORKSPACE" at bounding box center [579, 404] width 104 height 12
type input "DELETE WORKSPACE"
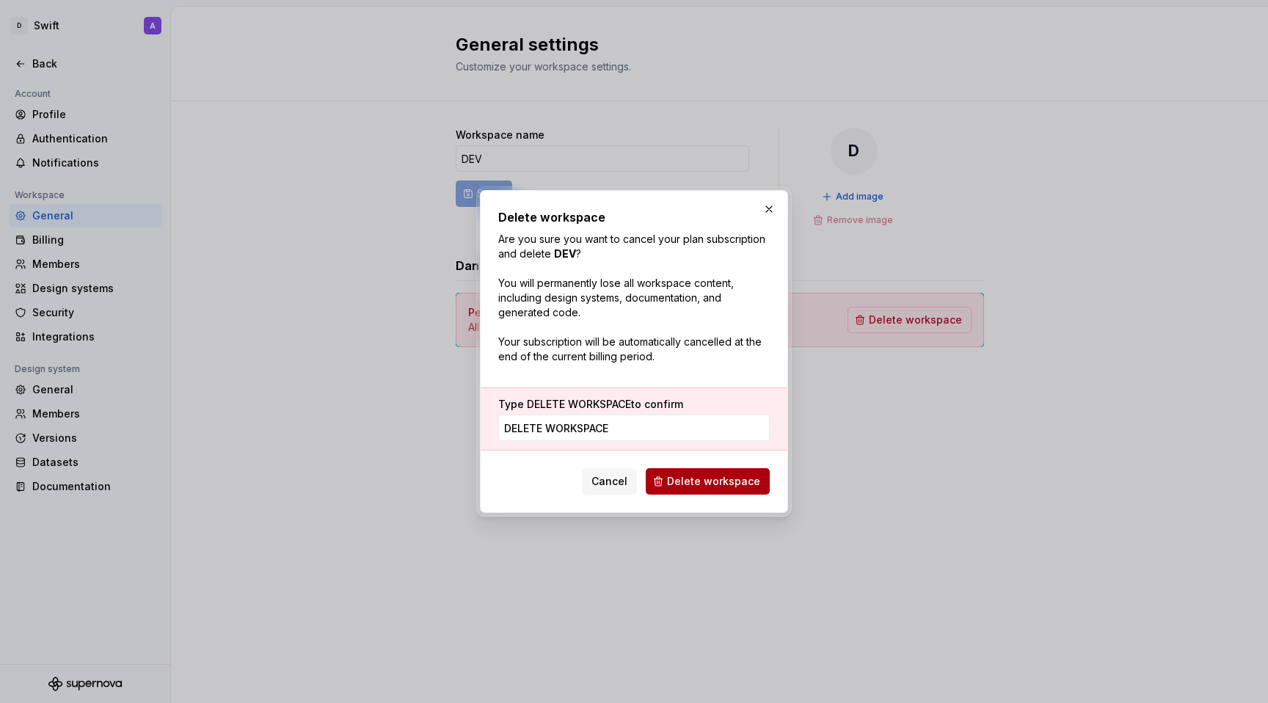
click at [682, 489] on button "Delete workspace" at bounding box center [708, 481] width 124 height 26
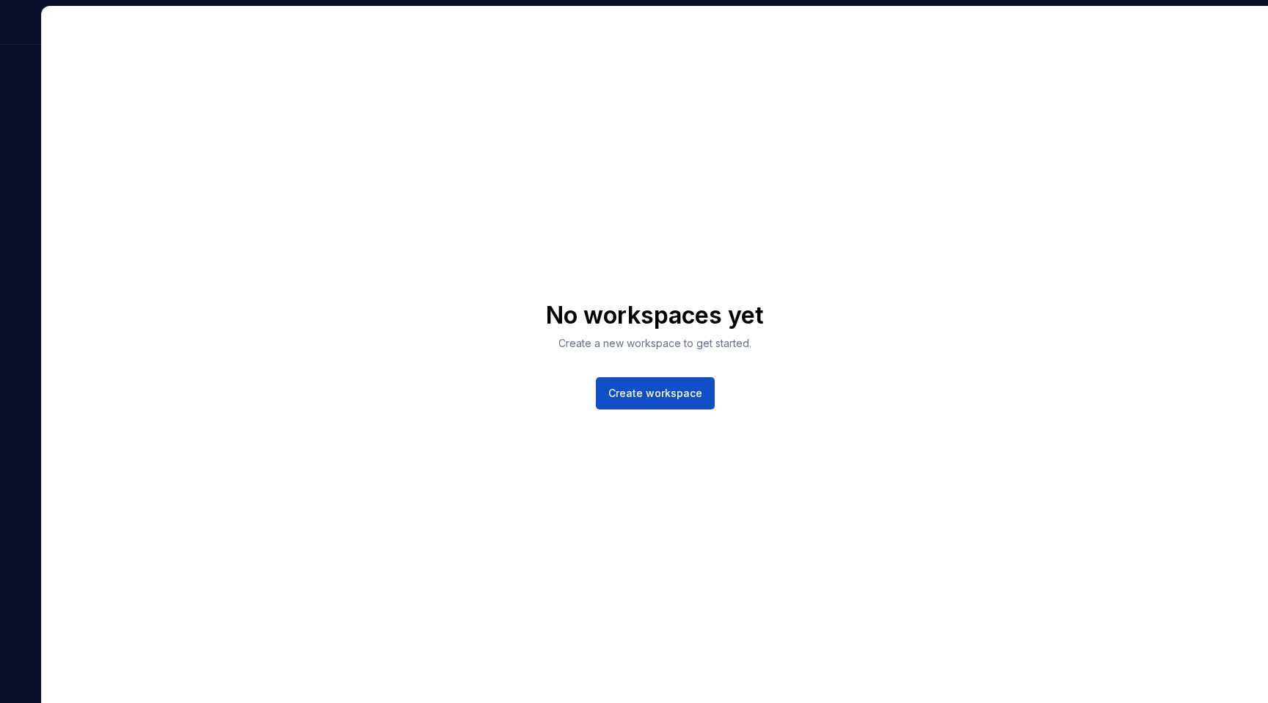
click at [15, 37] on div at bounding box center [20, 26] width 41 height 38
click at [628, 390] on span "Create workspace" at bounding box center [655, 393] width 94 height 15
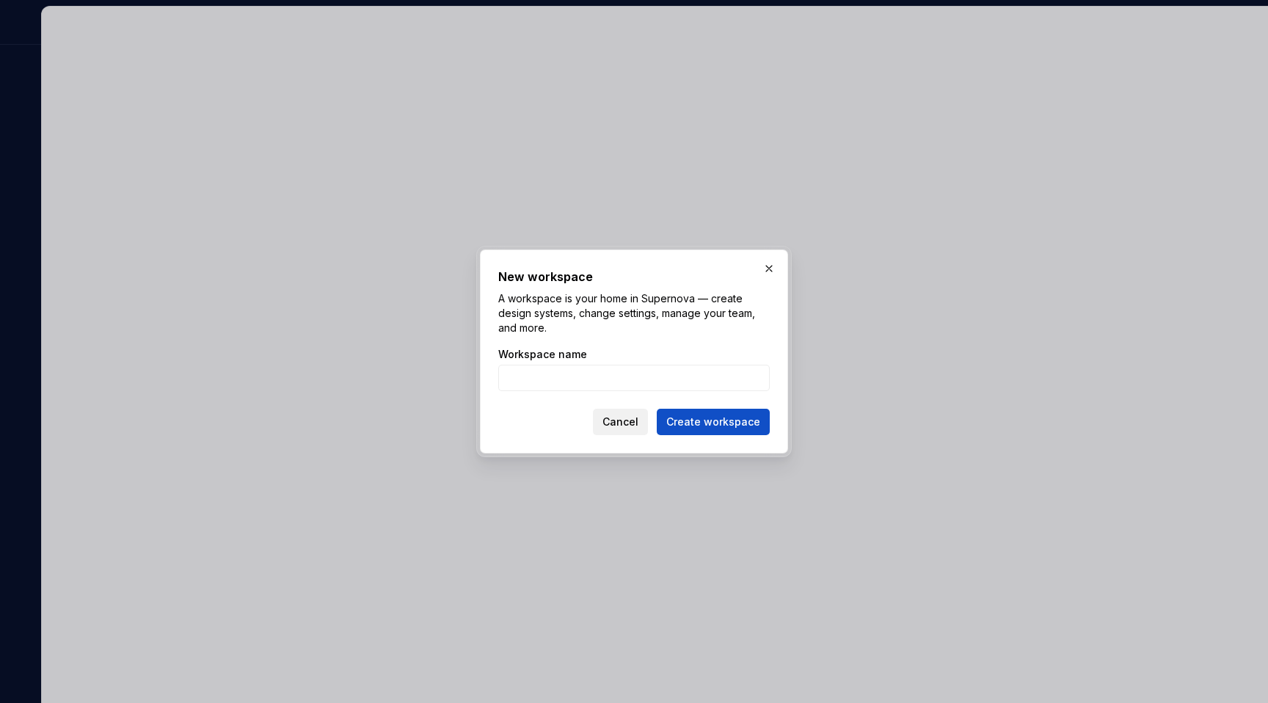
click at [623, 426] on span "Cancel" at bounding box center [620, 422] width 36 height 15
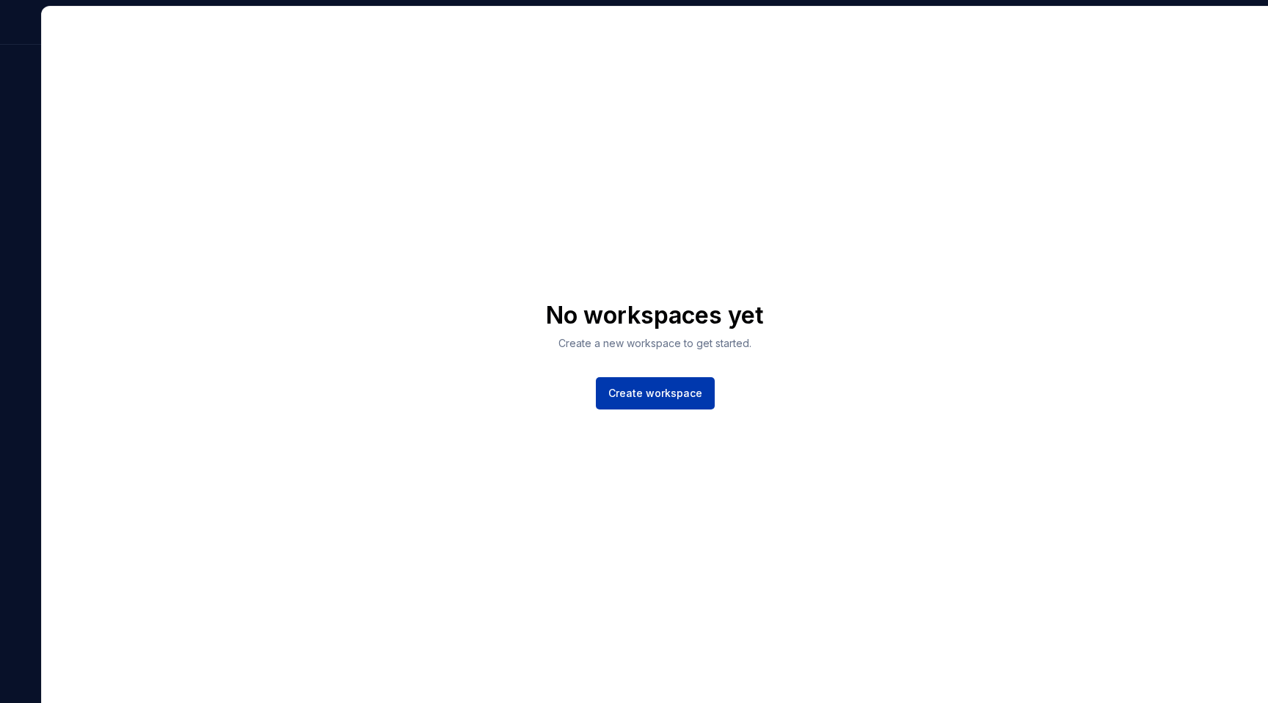
click at [649, 400] on span "Create workspace" at bounding box center [655, 393] width 94 height 15
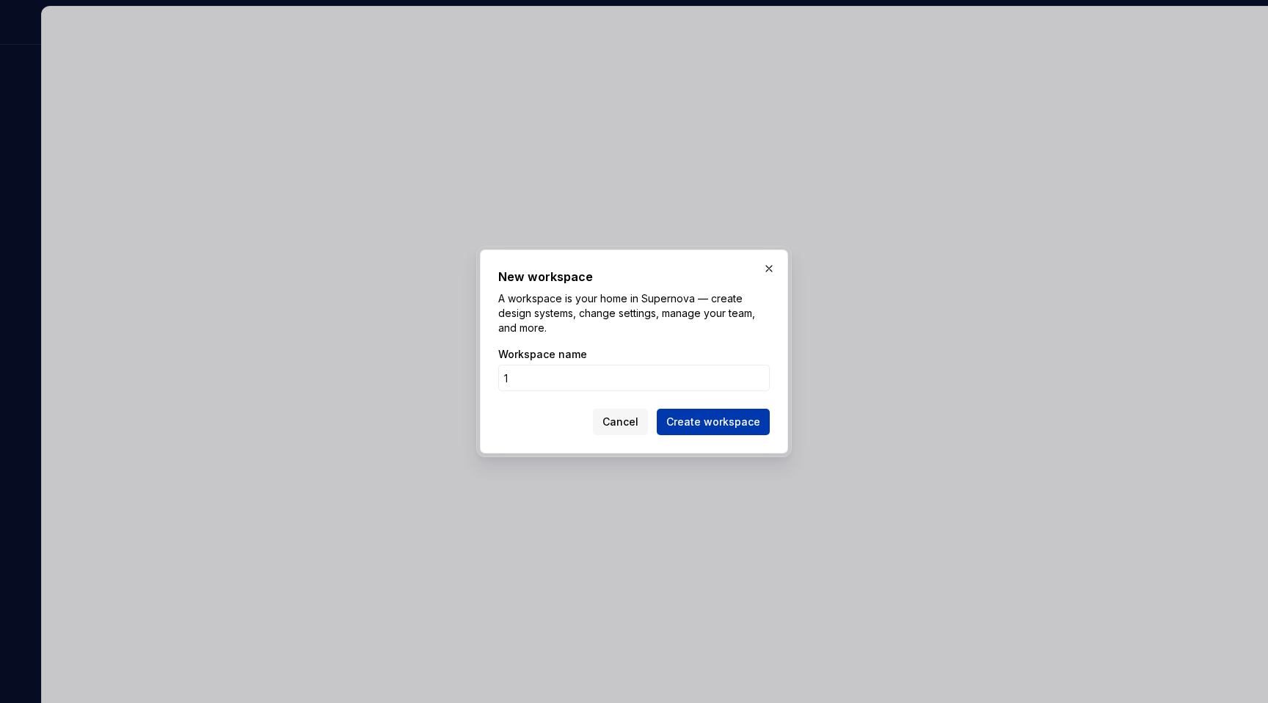
click at [697, 420] on span "Create workspace" at bounding box center [713, 422] width 94 height 15
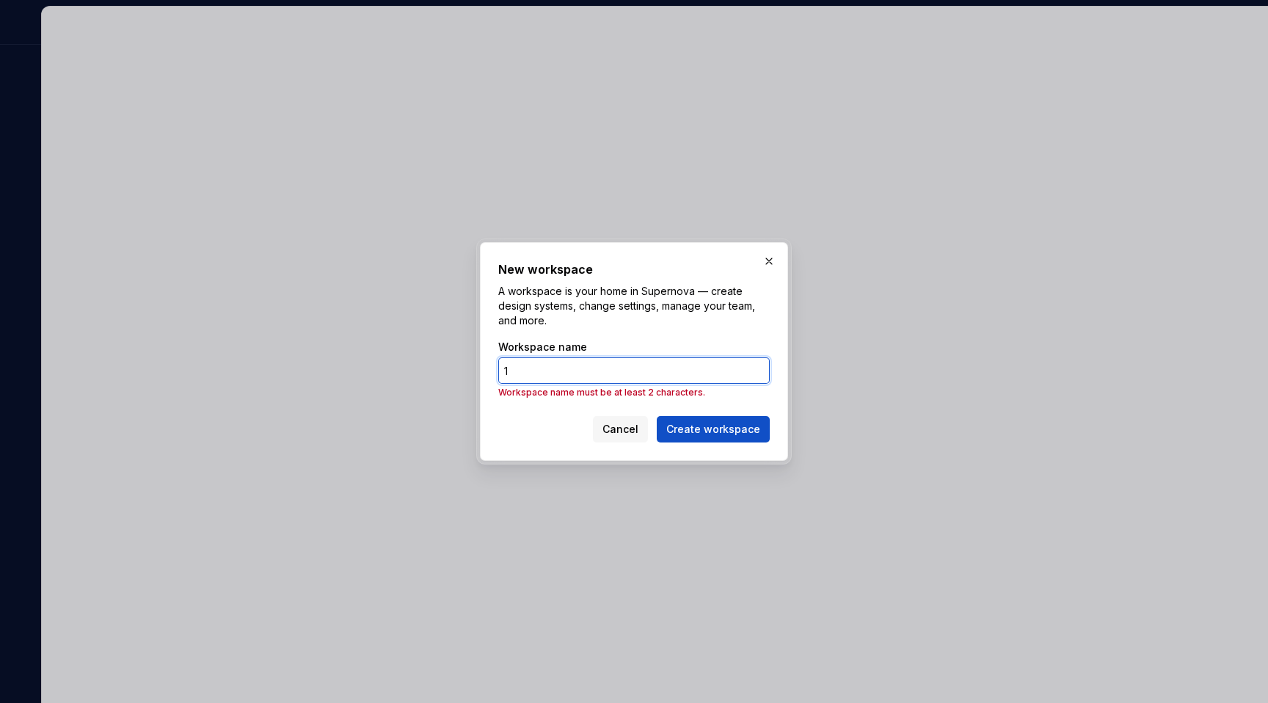
click at [588, 362] on input "1" at bounding box center [633, 370] width 271 height 26
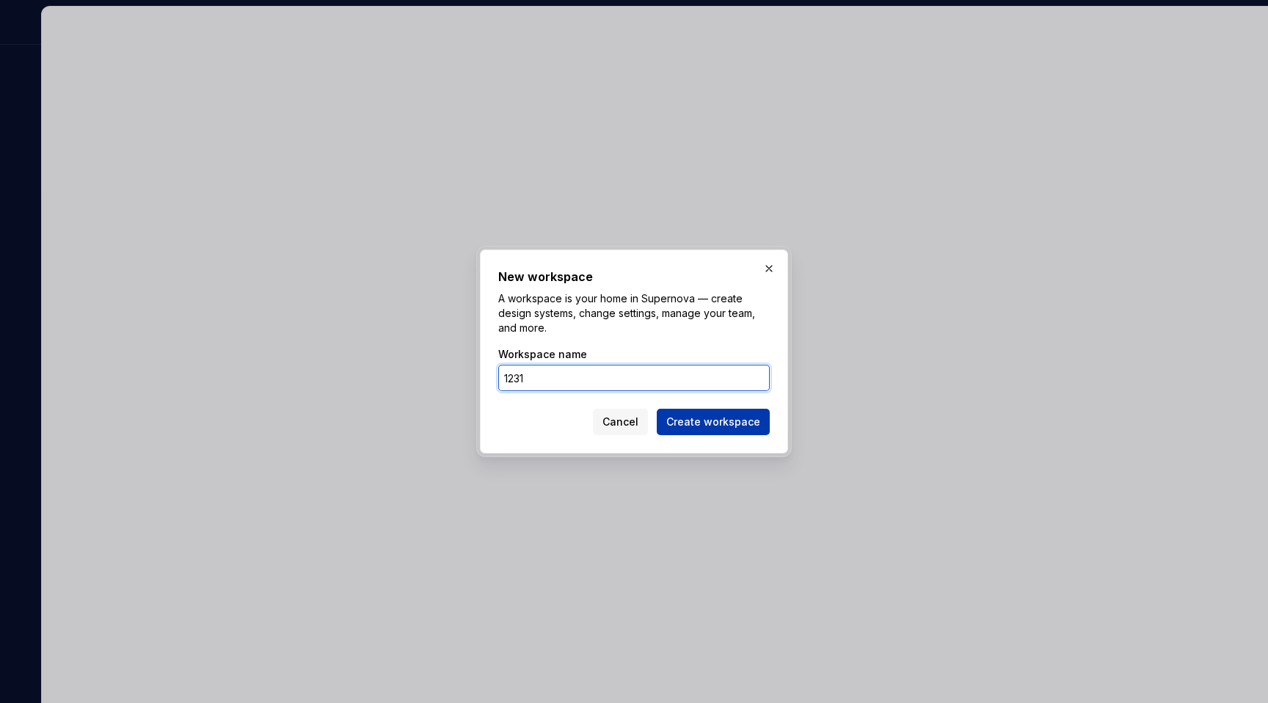
type input "1231"
click at [671, 420] on span "Create workspace" at bounding box center [713, 422] width 94 height 15
